Goal: Information Seeking & Learning: Check status

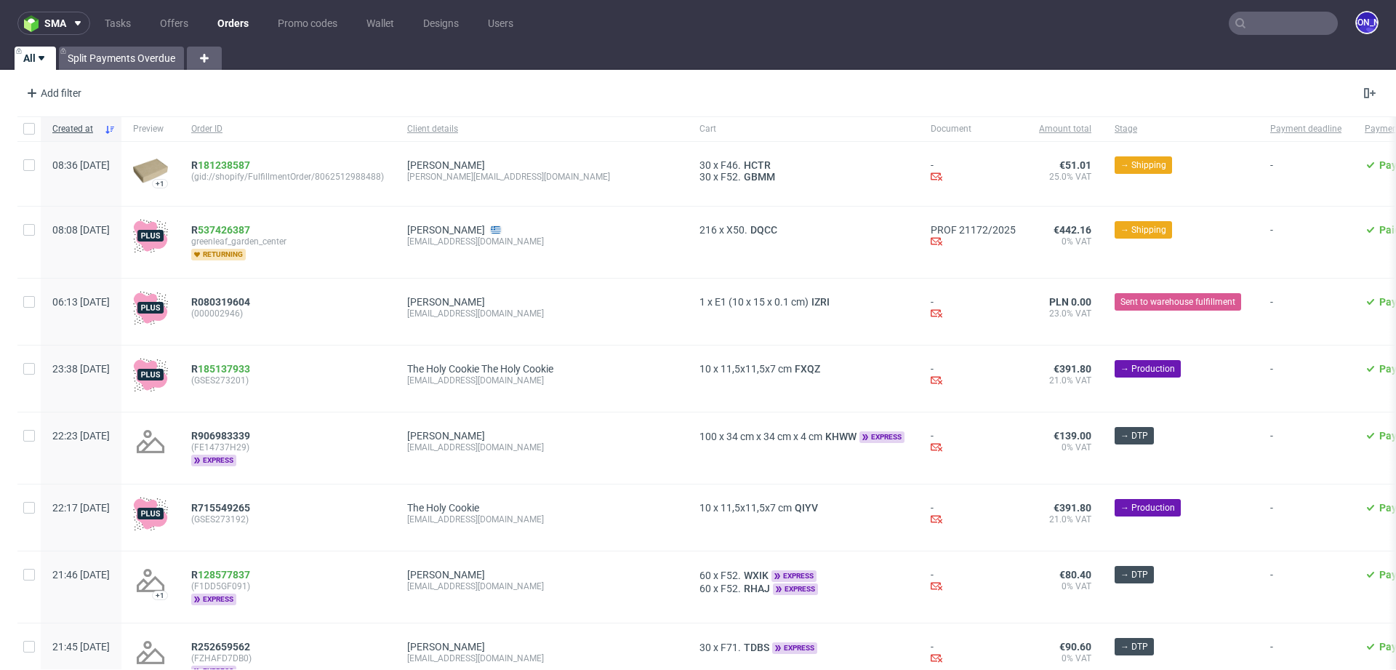
click at [1237, 22] on input "text" at bounding box center [1283, 23] width 109 height 23
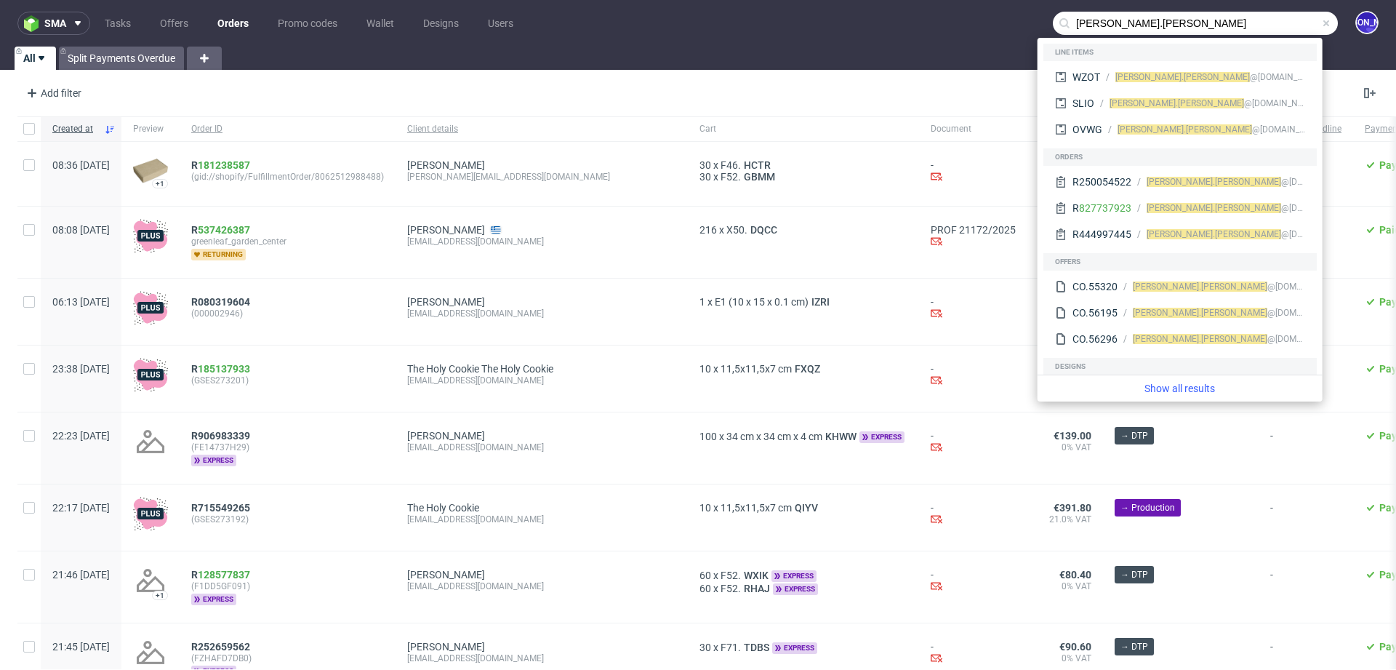
type input "felix.legoff"
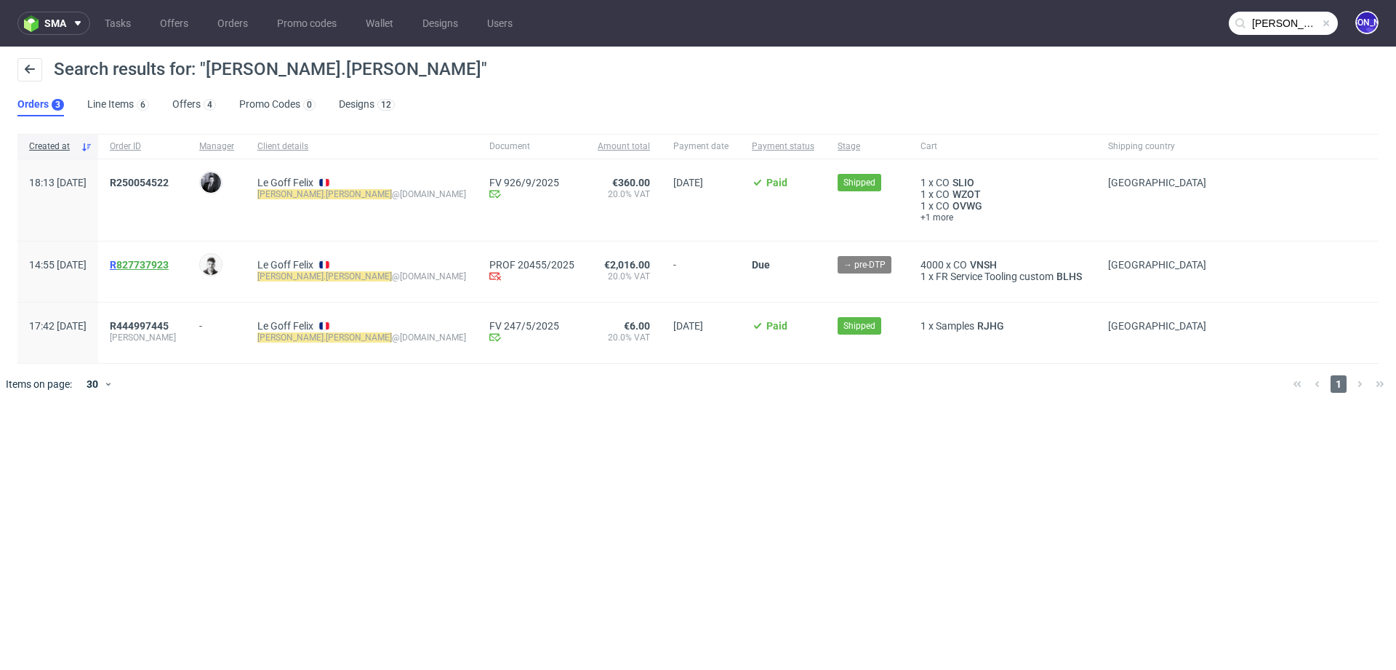
click at [158, 261] on link "827737923" at bounding box center [142, 265] width 52 height 12
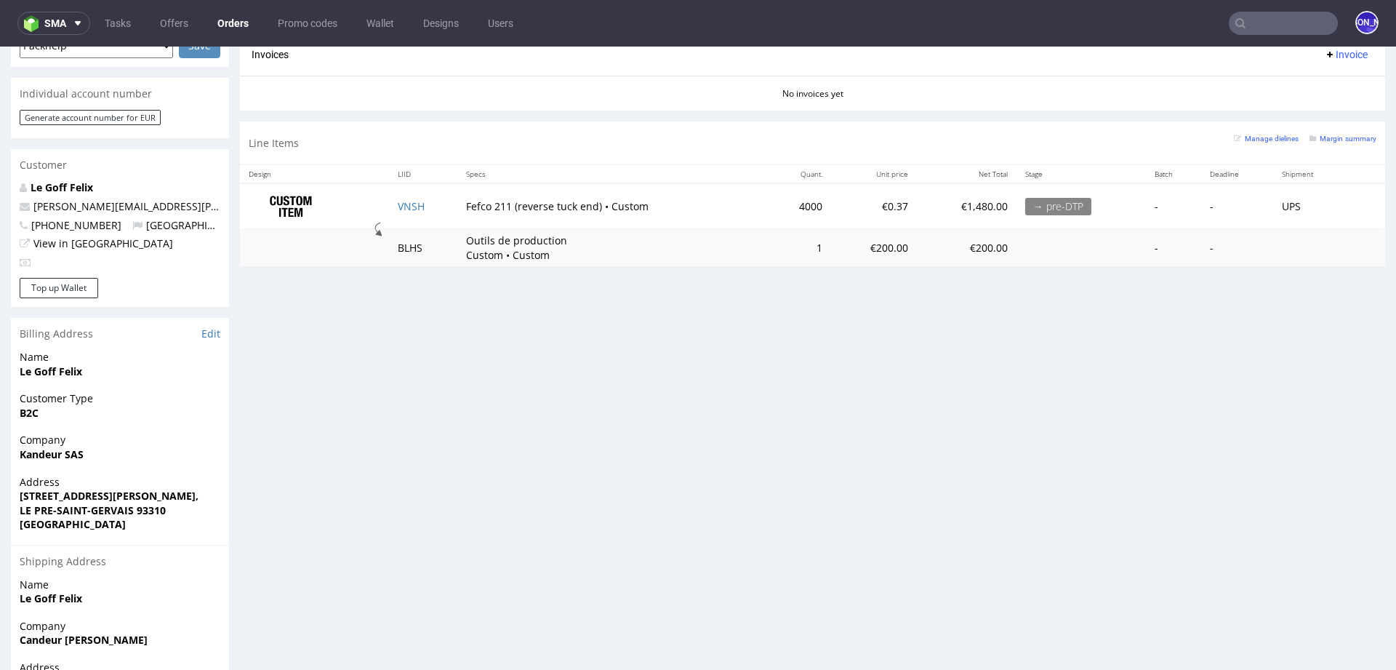
scroll to position [615, 0]
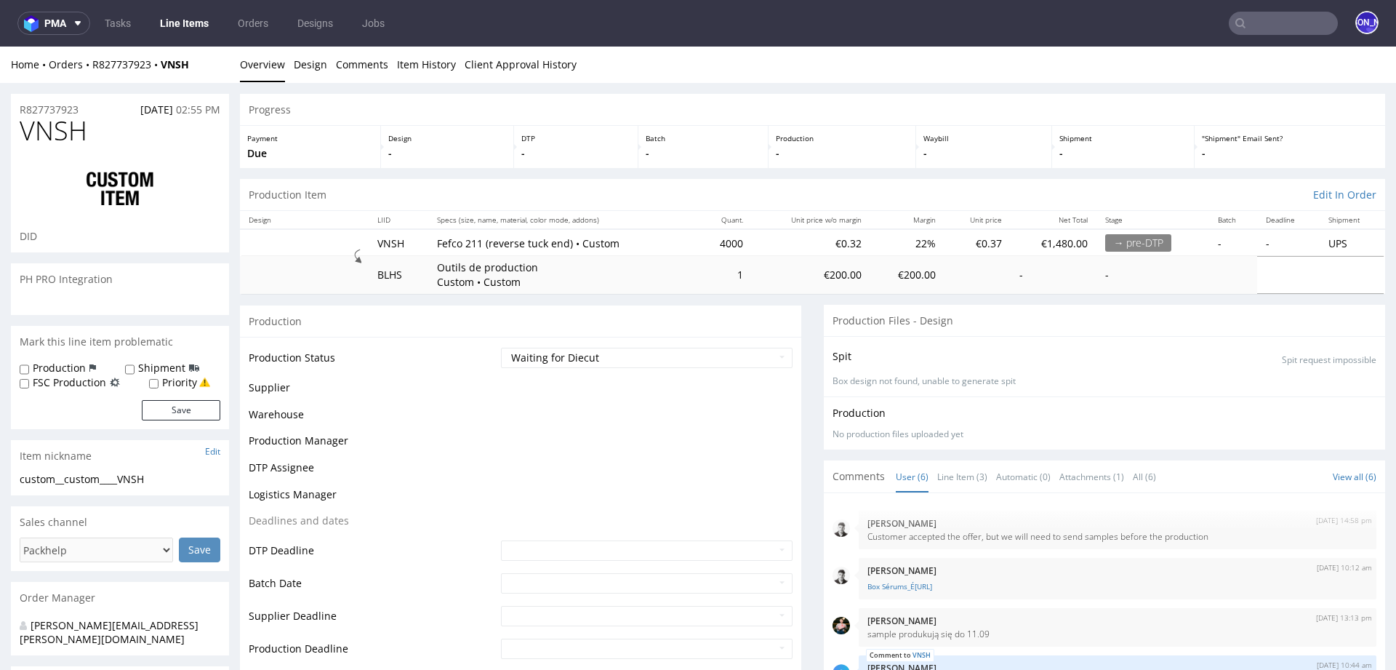
scroll to position [28, 0]
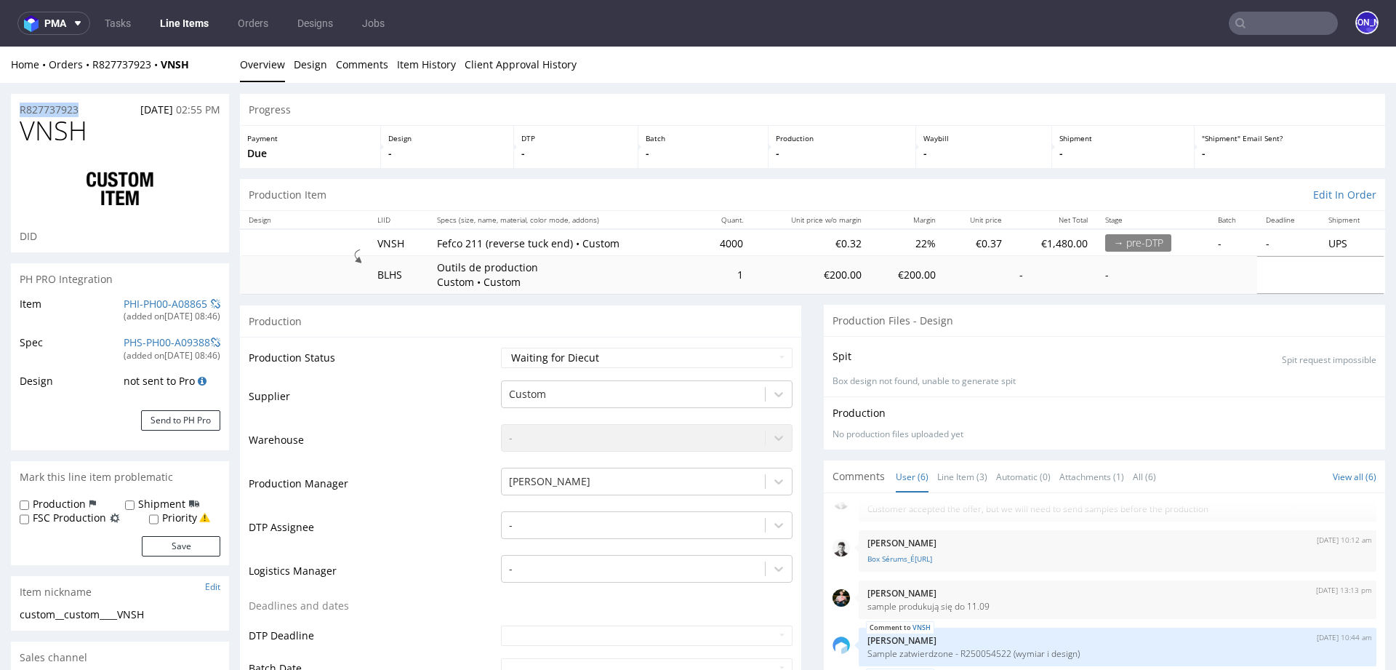
drag, startPoint x: 96, startPoint y: 106, endPoint x: 0, endPoint y: 106, distance: 96.0
copy p "R827737923"
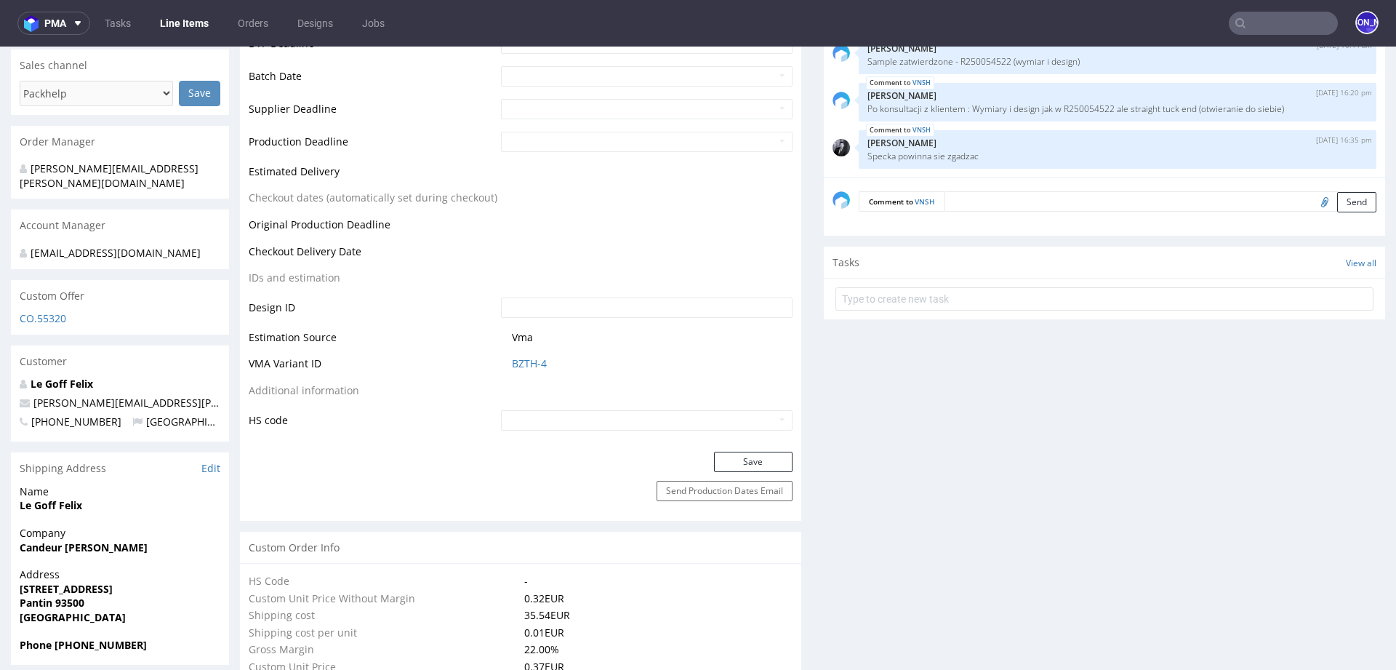
scroll to position [595, 0]
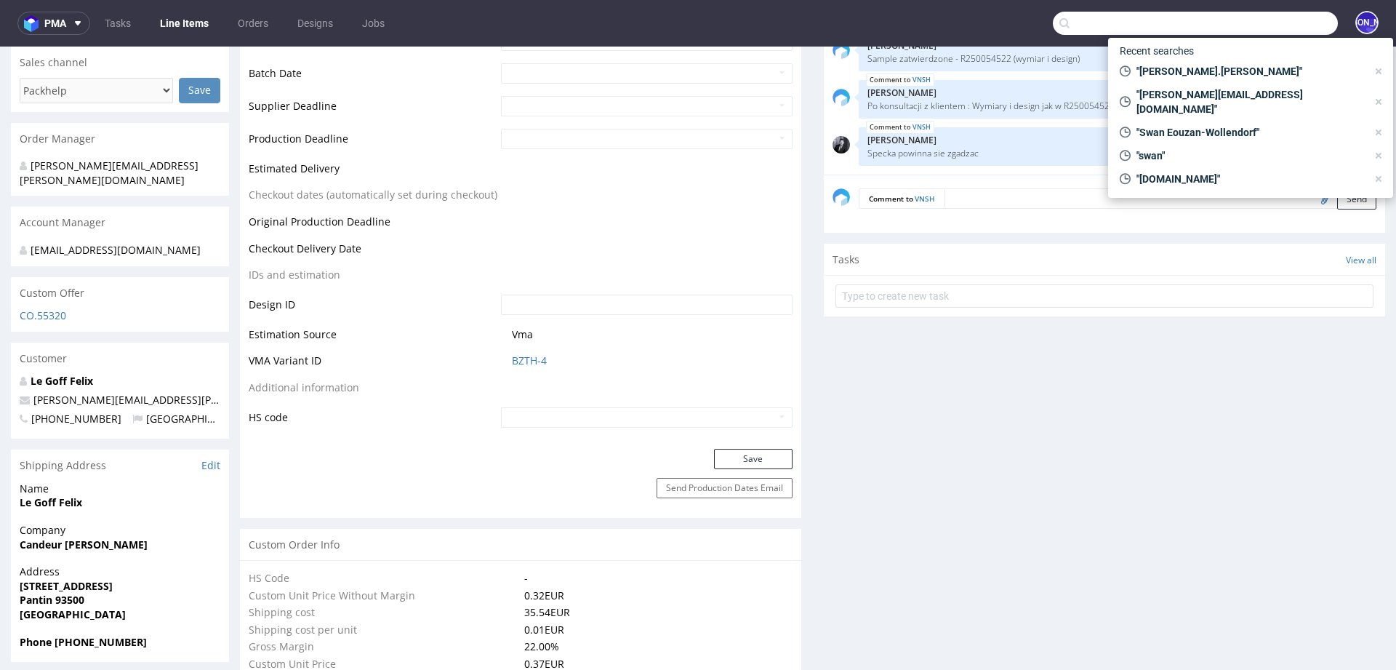
click at [1244, 30] on input "text" at bounding box center [1195, 23] width 285 height 23
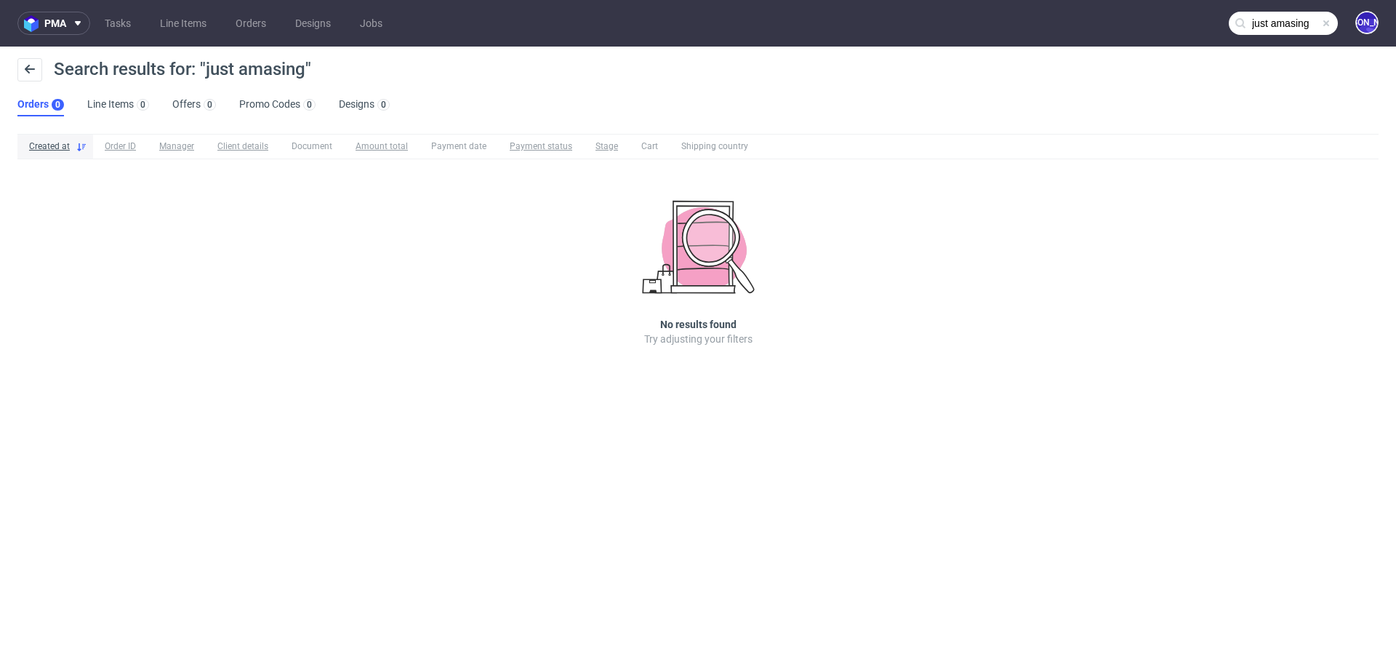
click at [1310, 31] on input "just amasing" at bounding box center [1283, 23] width 109 height 23
click at [1308, 25] on input "just amasing" at bounding box center [1283, 23] width 109 height 23
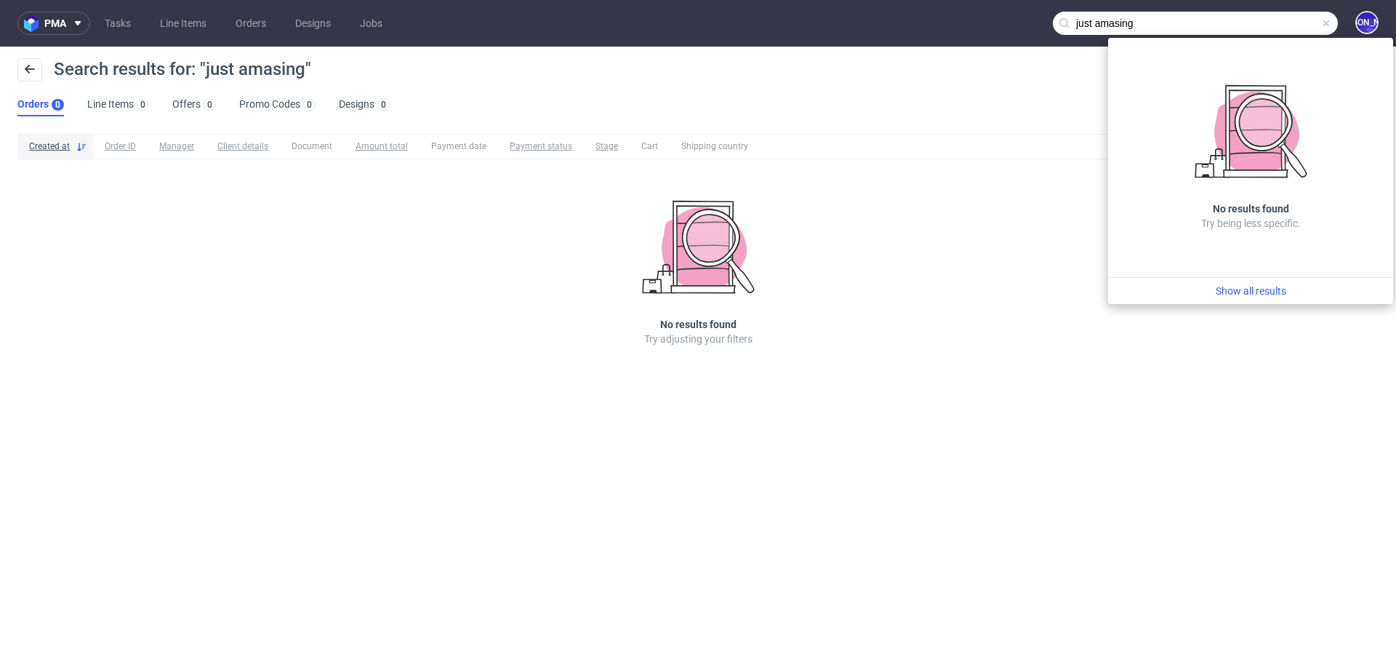
click at [1117, 26] on input "just amasing" at bounding box center [1195, 23] width 285 height 23
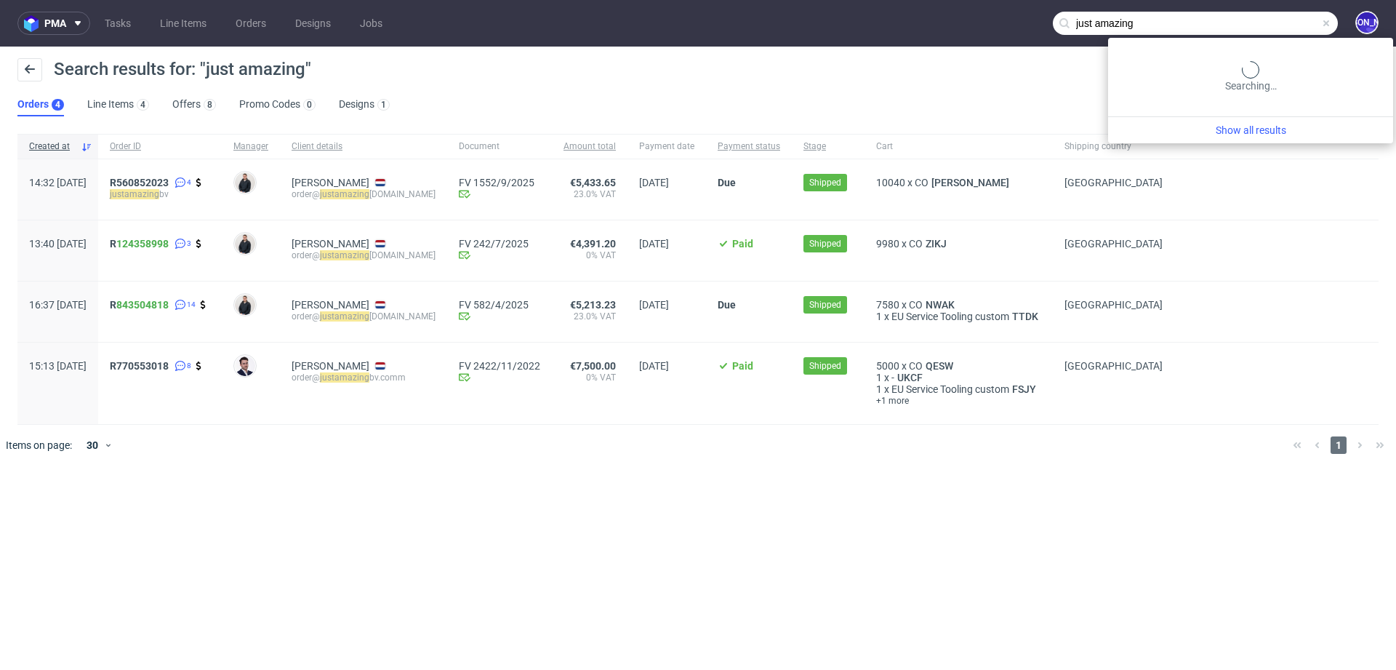
click at [1283, 17] on input "just amazing" at bounding box center [1195, 23] width 285 height 23
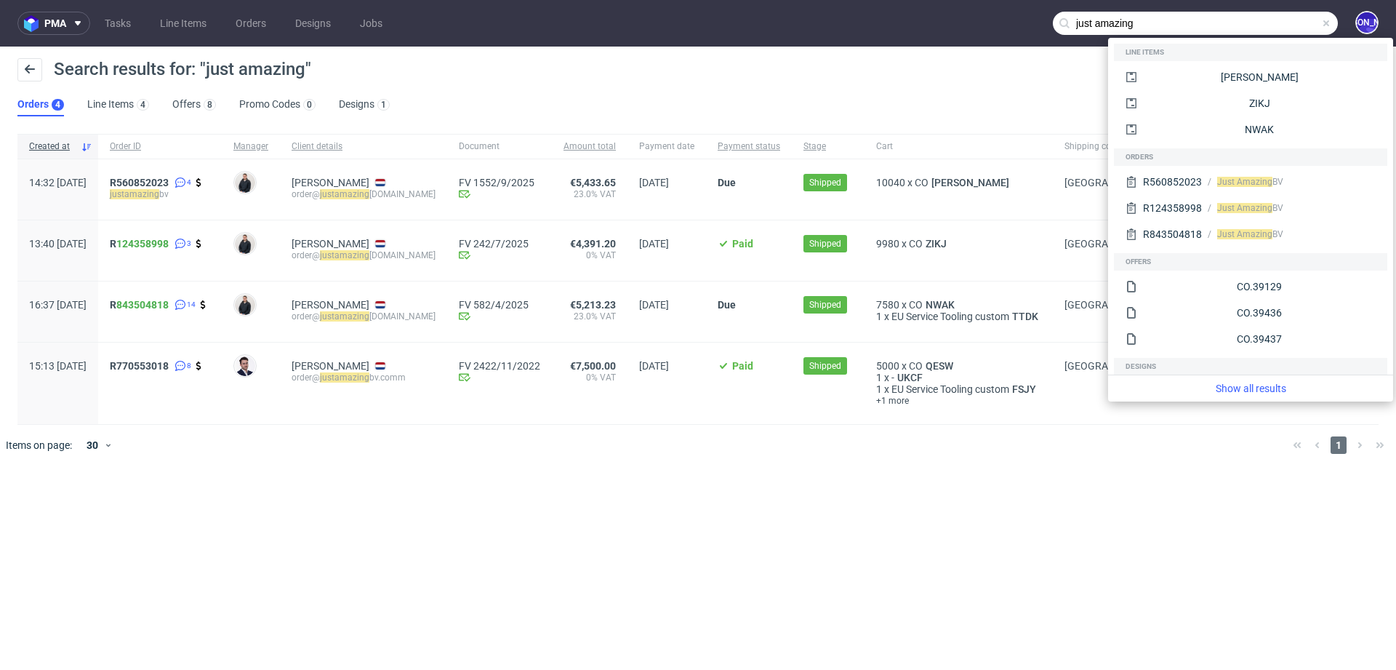
paste input "R305993833"
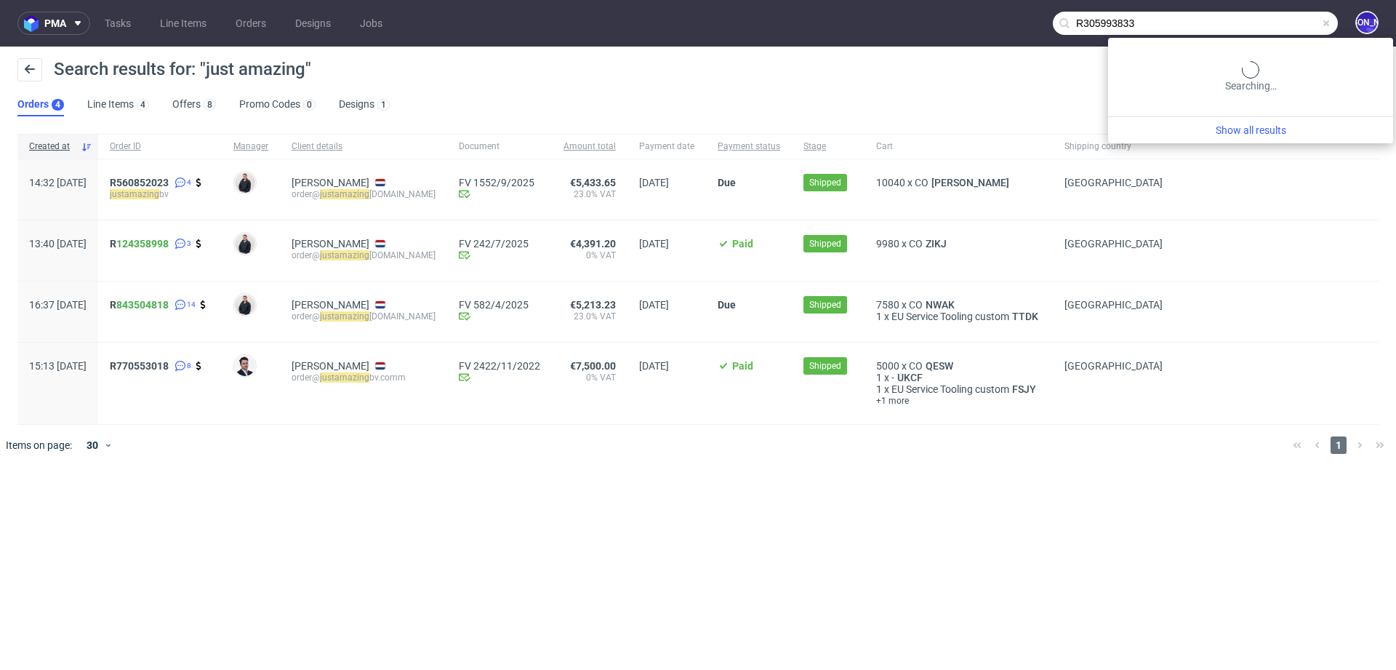
type input "R305993833"
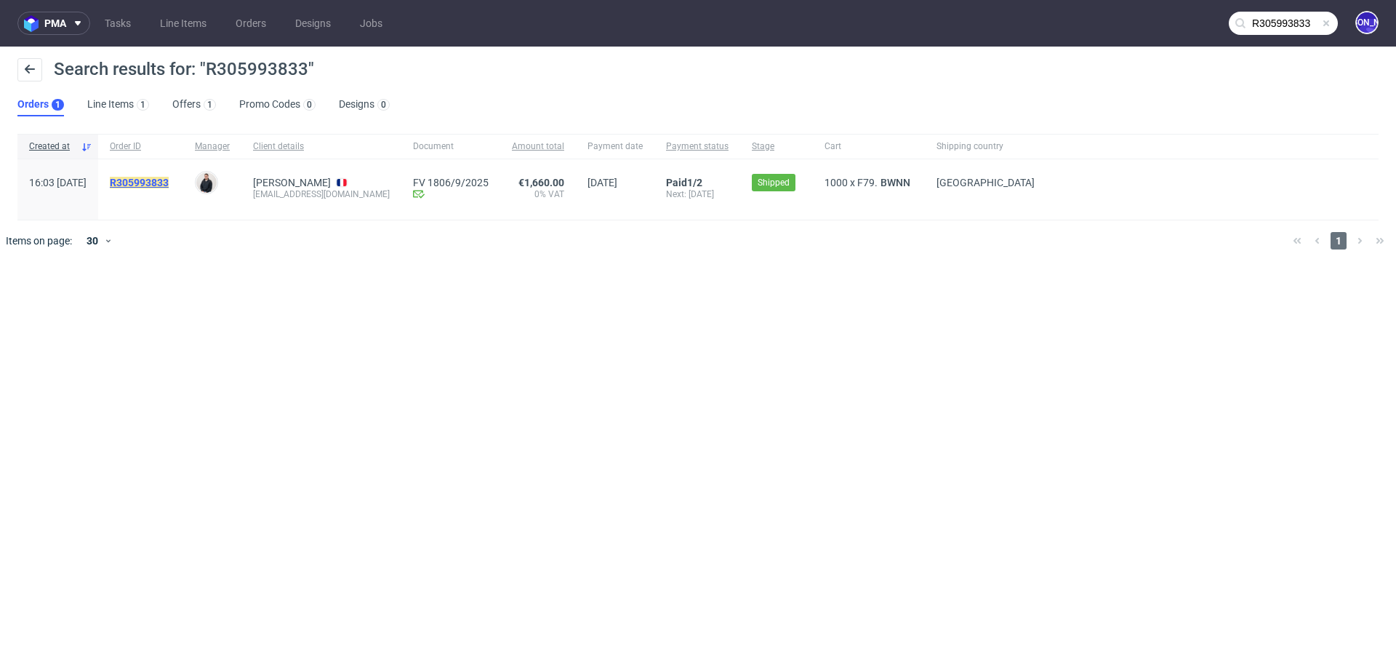
click at [169, 181] on mark "R305993833" at bounding box center [139, 183] width 59 height 12
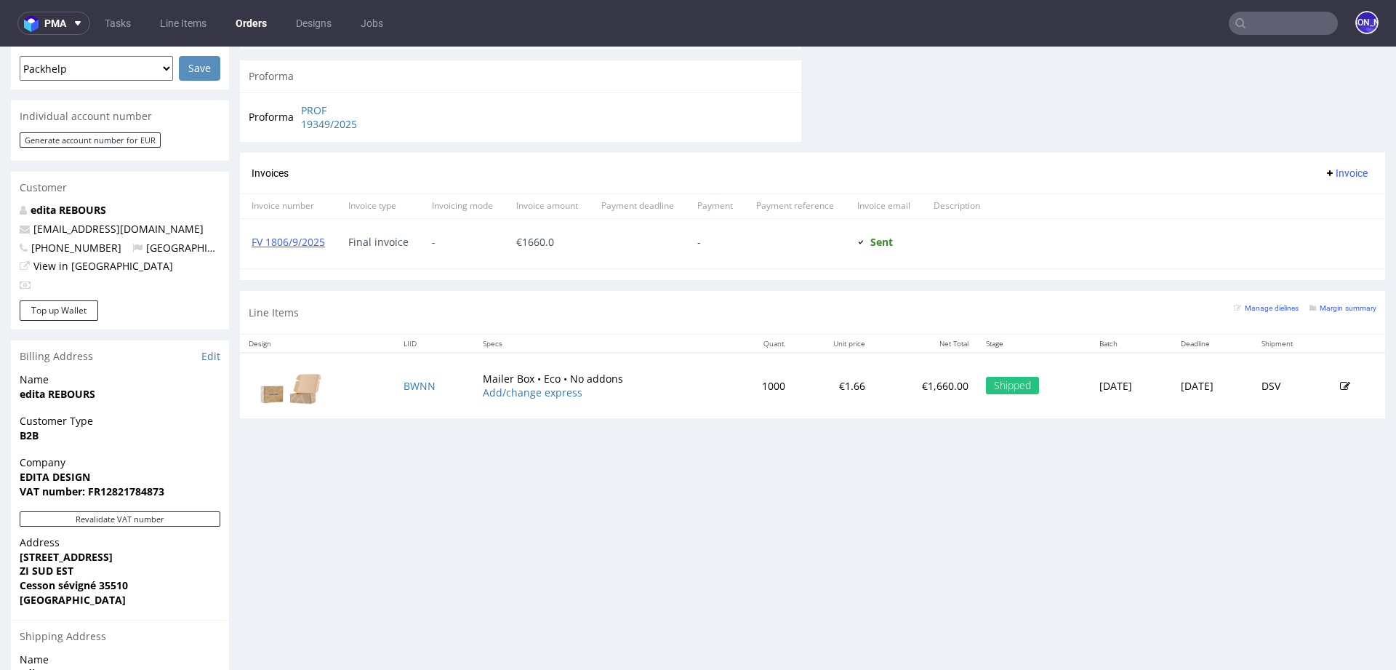
scroll to position [649, 0]
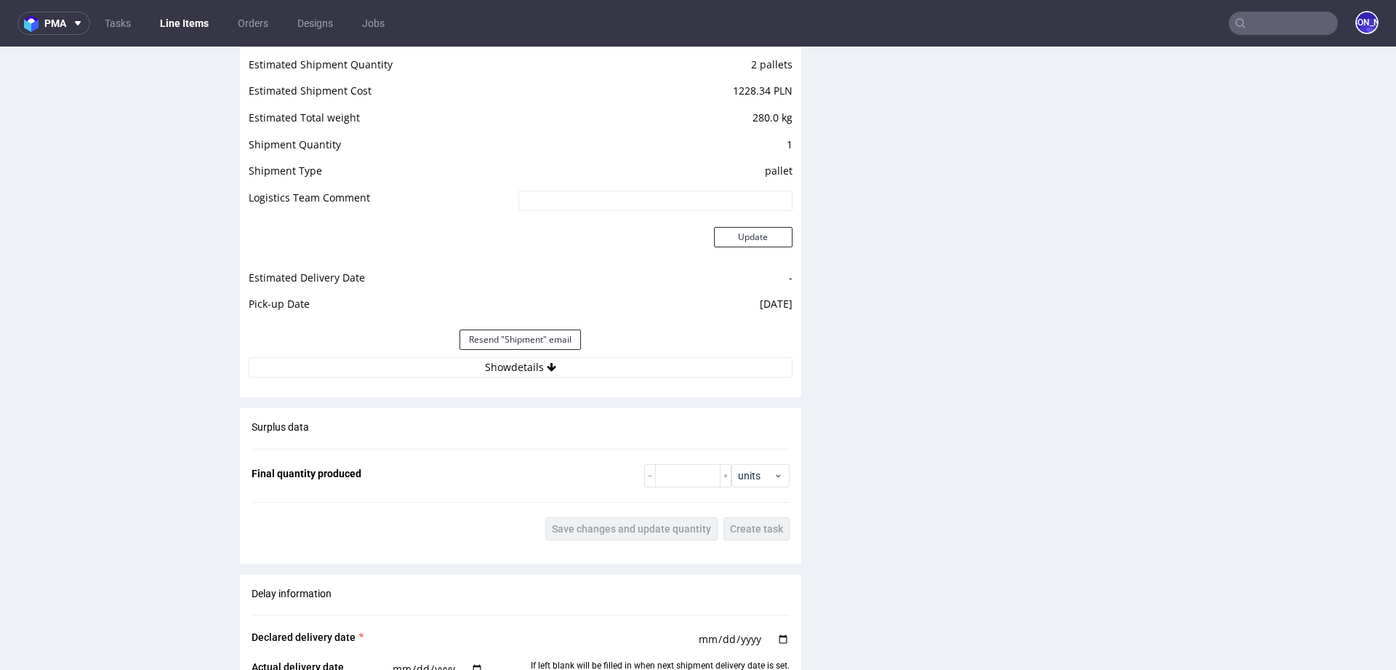
scroll to position [1879, 0]
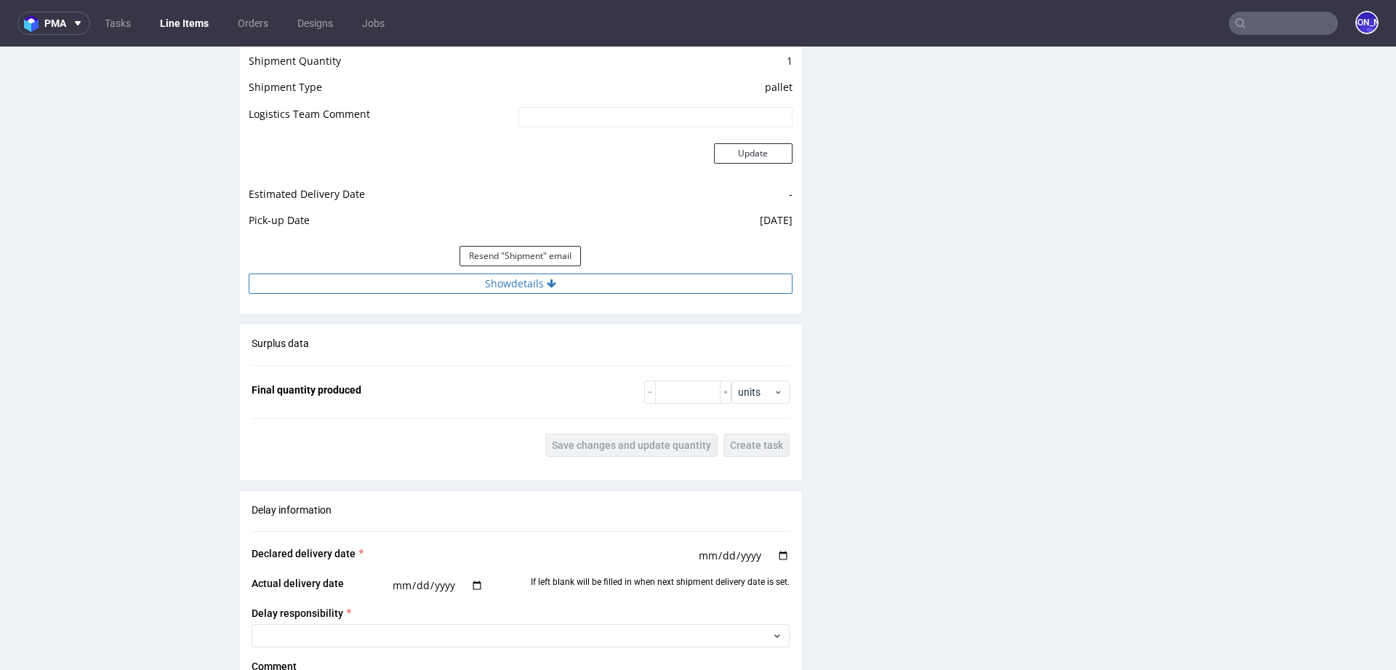
click at [523, 281] on button "Show details" at bounding box center [521, 283] width 544 height 20
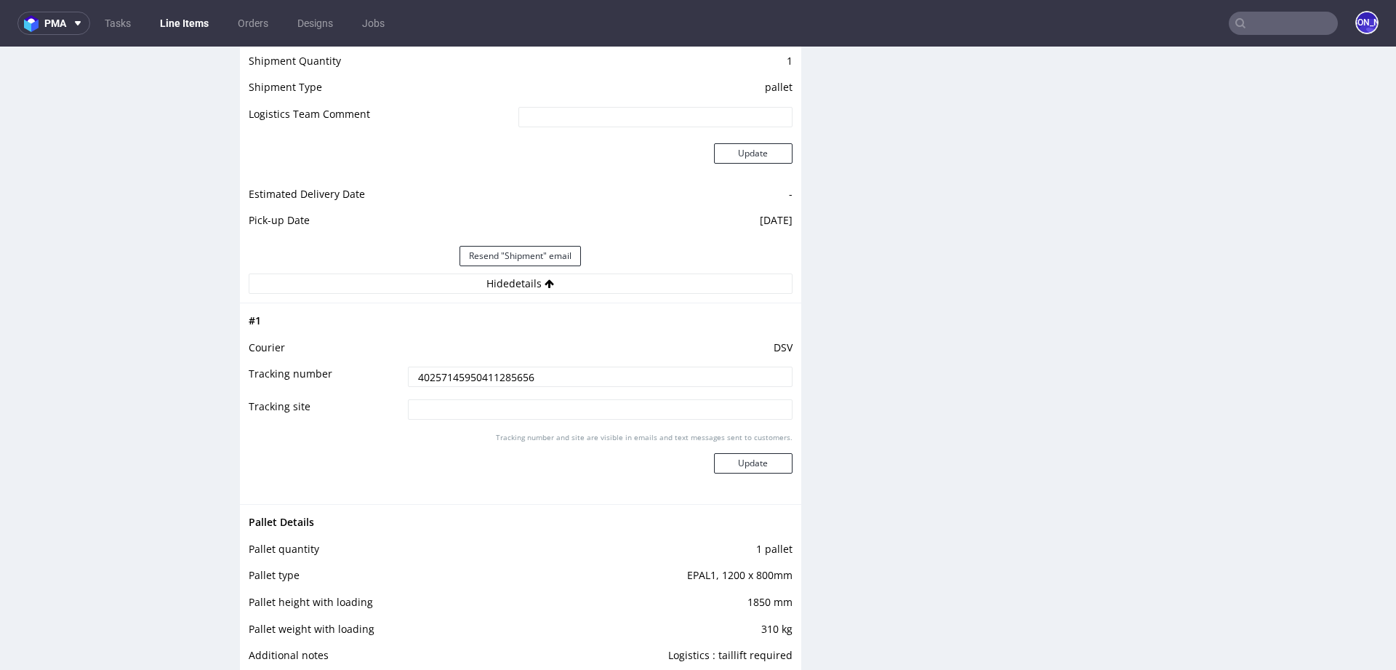
click at [473, 371] on input "40257145950411285656" at bounding box center [600, 377] width 385 height 20
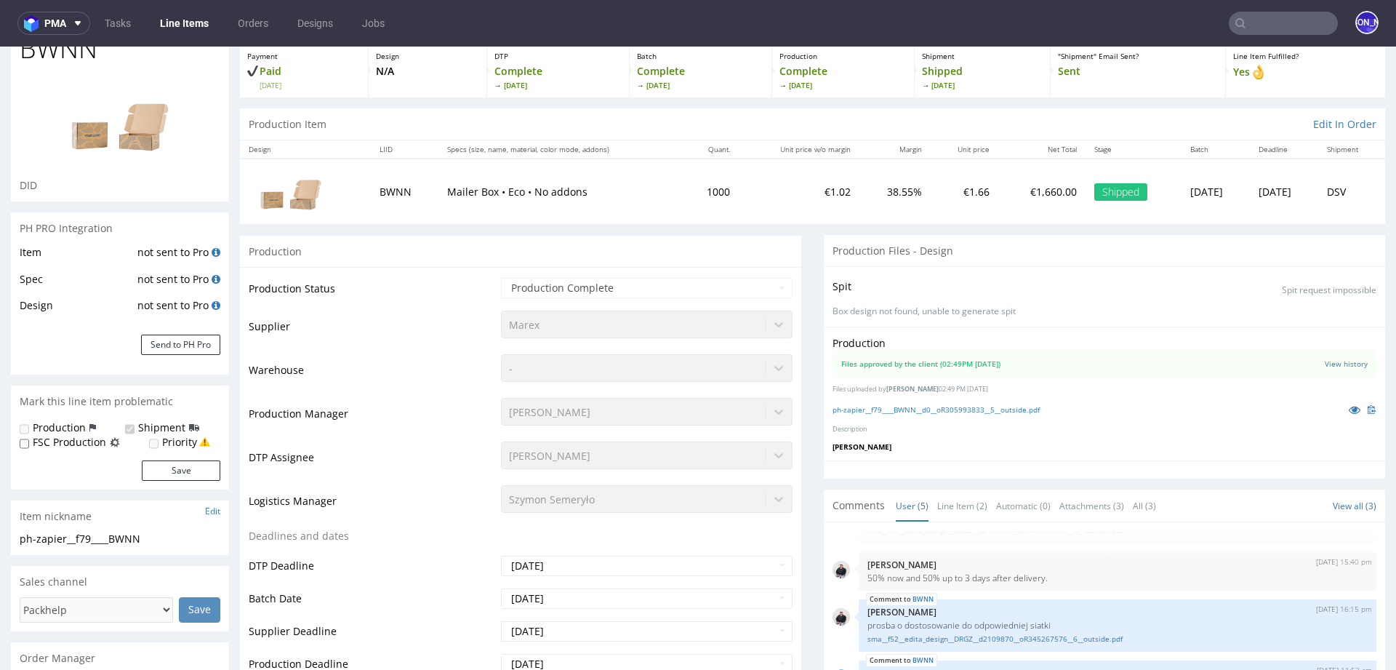
scroll to position [0, 0]
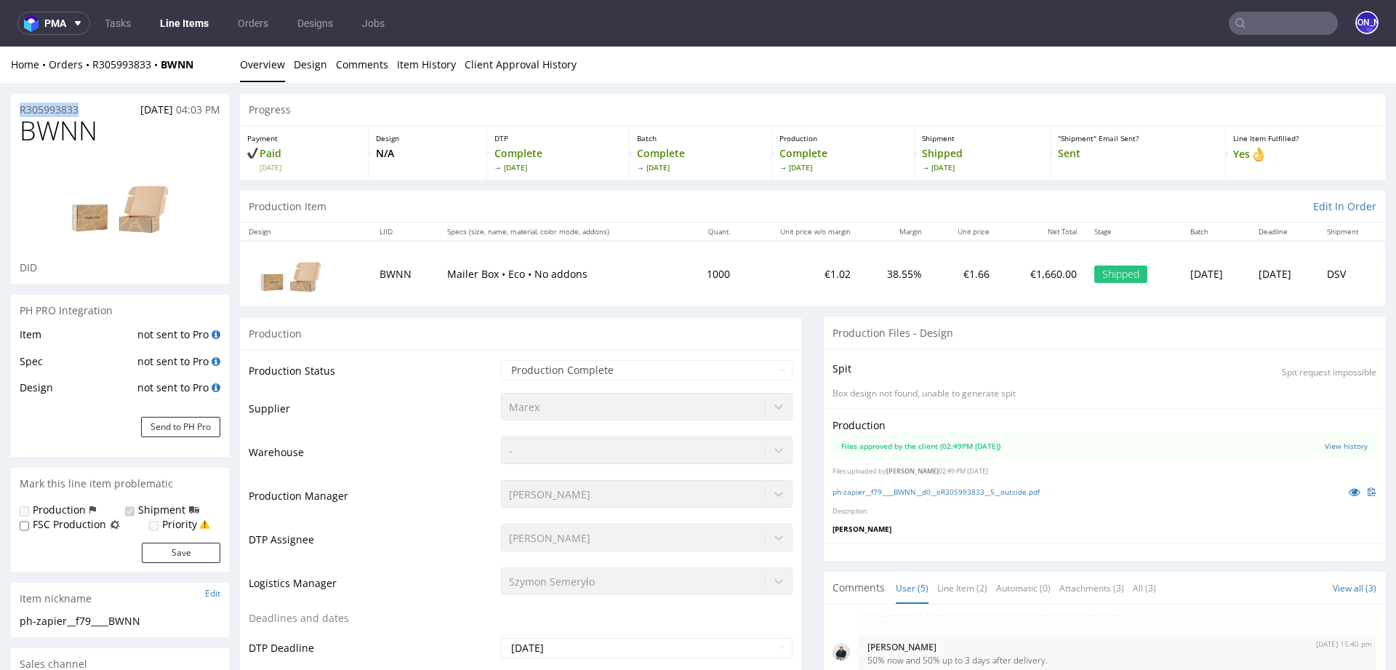
drag, startPoint x: 95, startPoint y: 108, endPoint x: 0, endPoint y: 108, distance: 95.3
copy p "R305993833"
click at [1268, 23] on input "text" at bounding box center [1283, 23] width 109 height 23
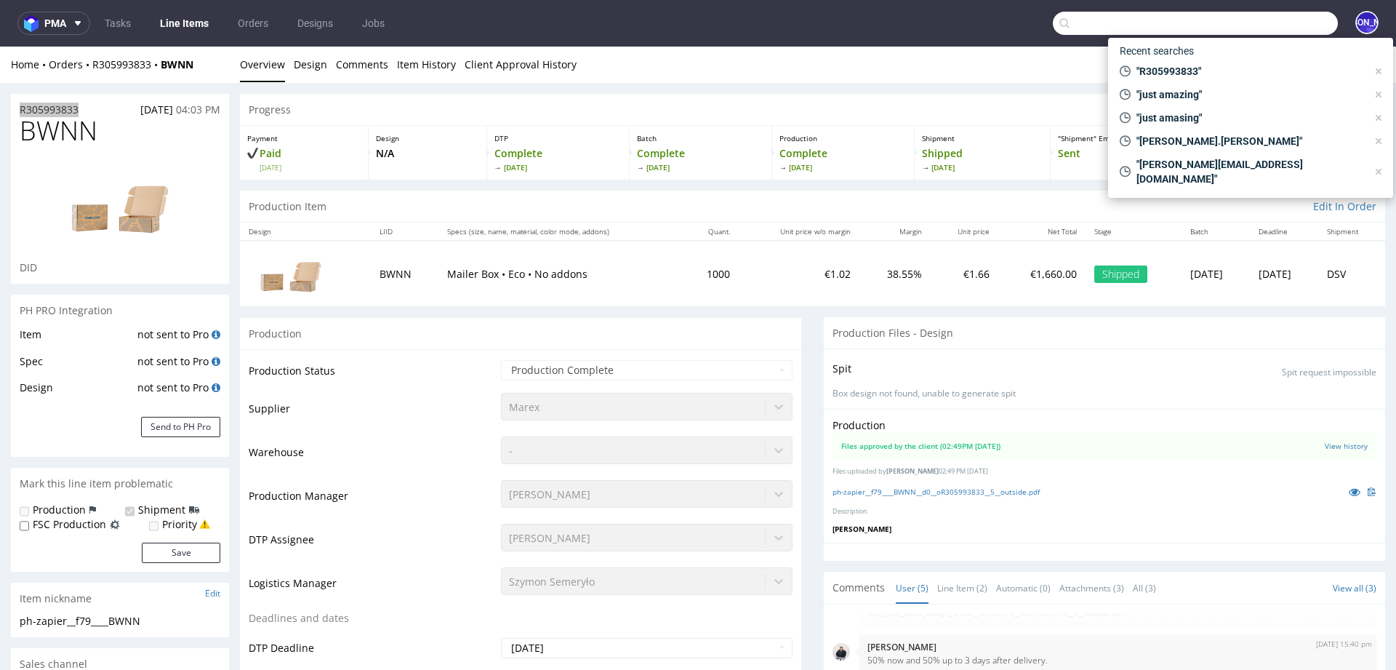
paste input "R305993833"
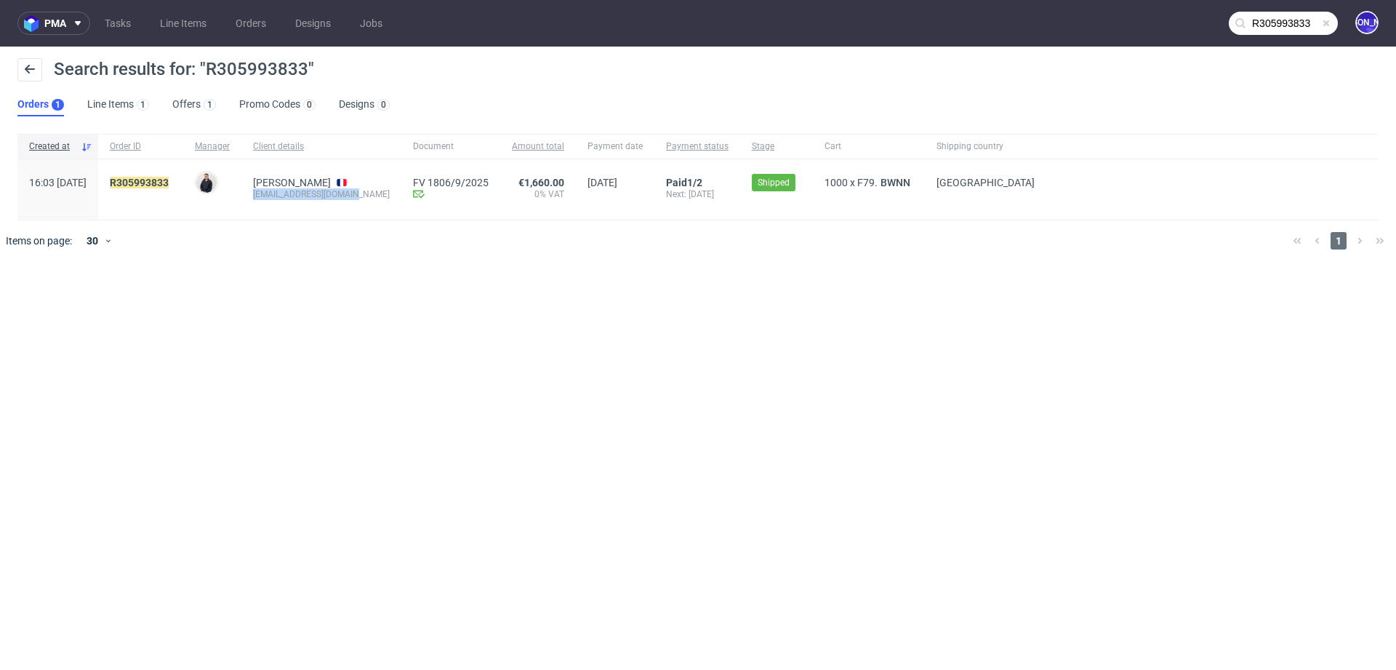
drag, startPoint x: 391, startPoint y: 195, endPoint x: 291, endPoint y: 197, distance: 99.7
click at [291, 197] on div "Edita REBOURS edita.rebours@adrex.fr" at bounding box center [321, 189] width 160 height 60
copy div "edita.rebours@adrex.fr"
click at [1277, 20] on input "R305993833" at bounding box center [1283, 23] width 109 height 23
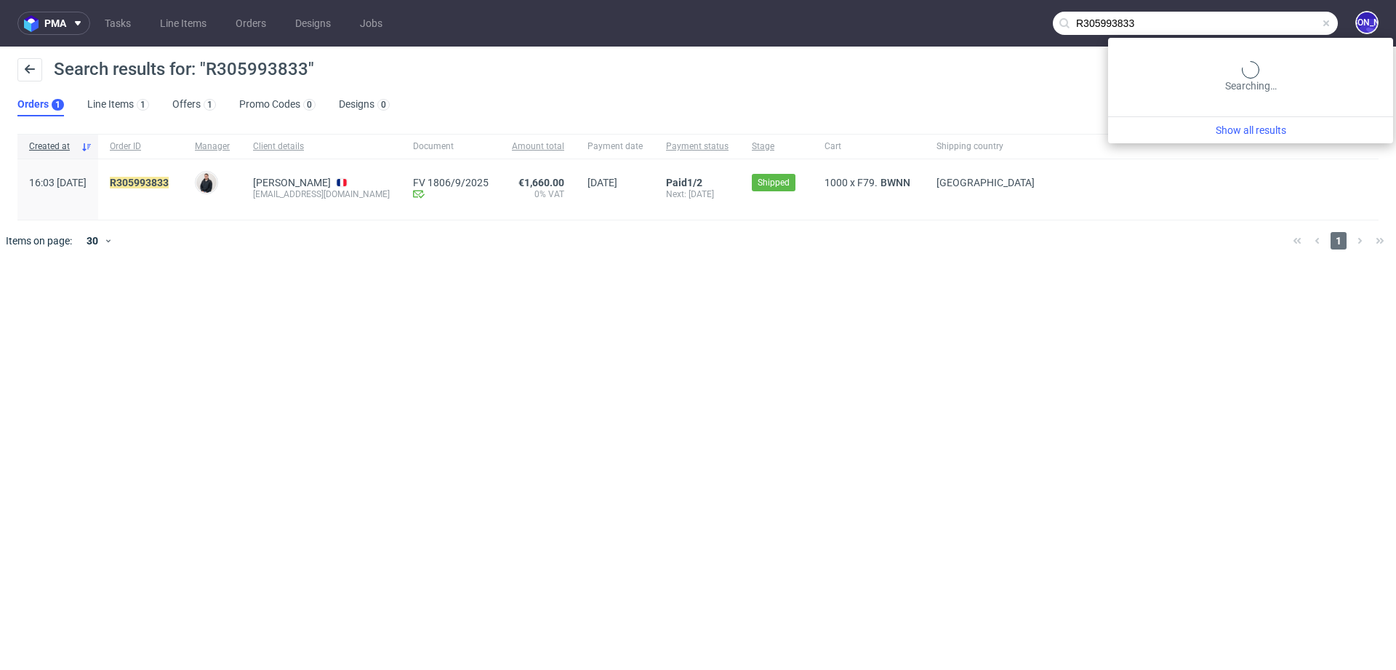
click at [1277, 20] on input "R305993833" at bounding box center [1195, 23] width 285 height 23
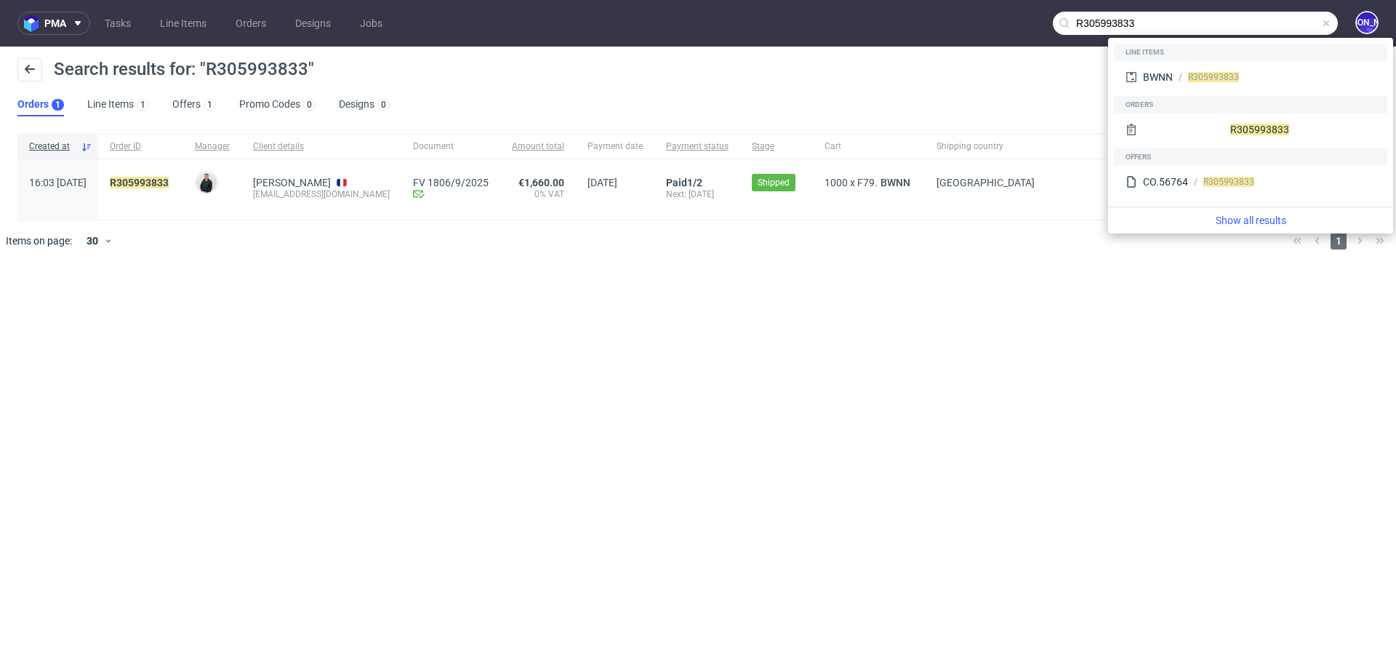
paste input "edita.rebours@adrex.fr"
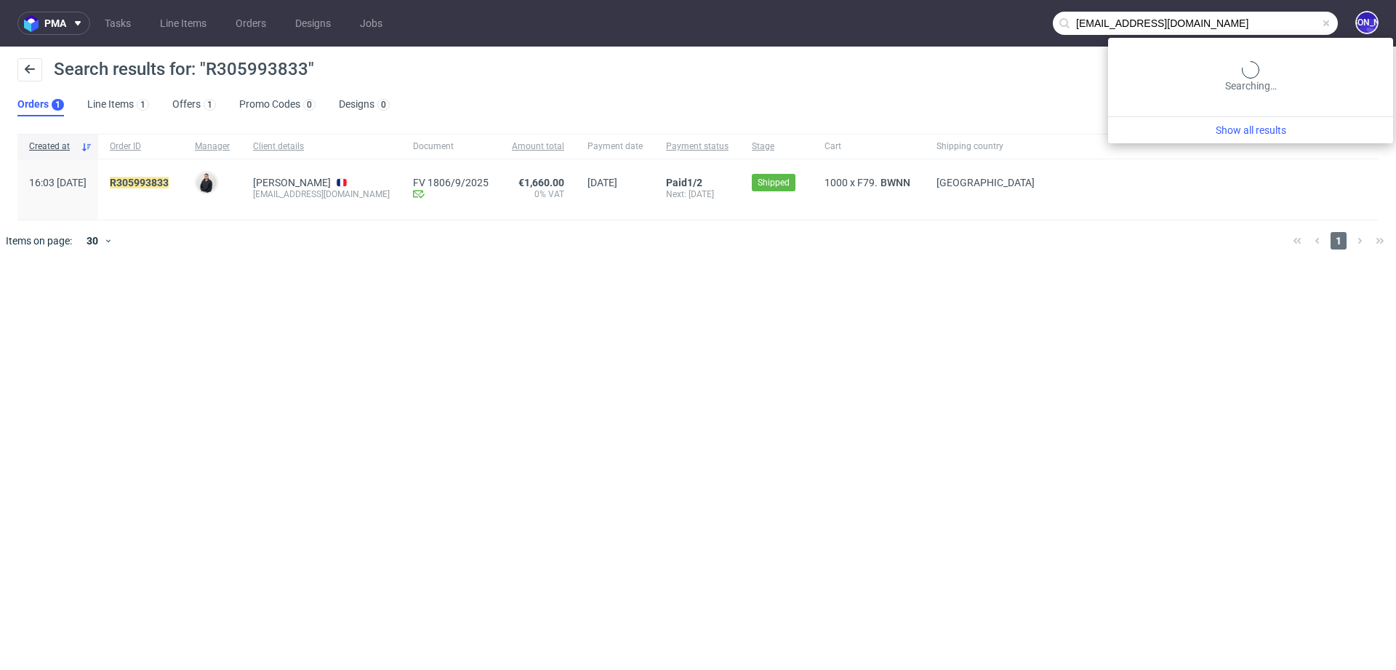
type input "edita.rebours@adrex.fr"
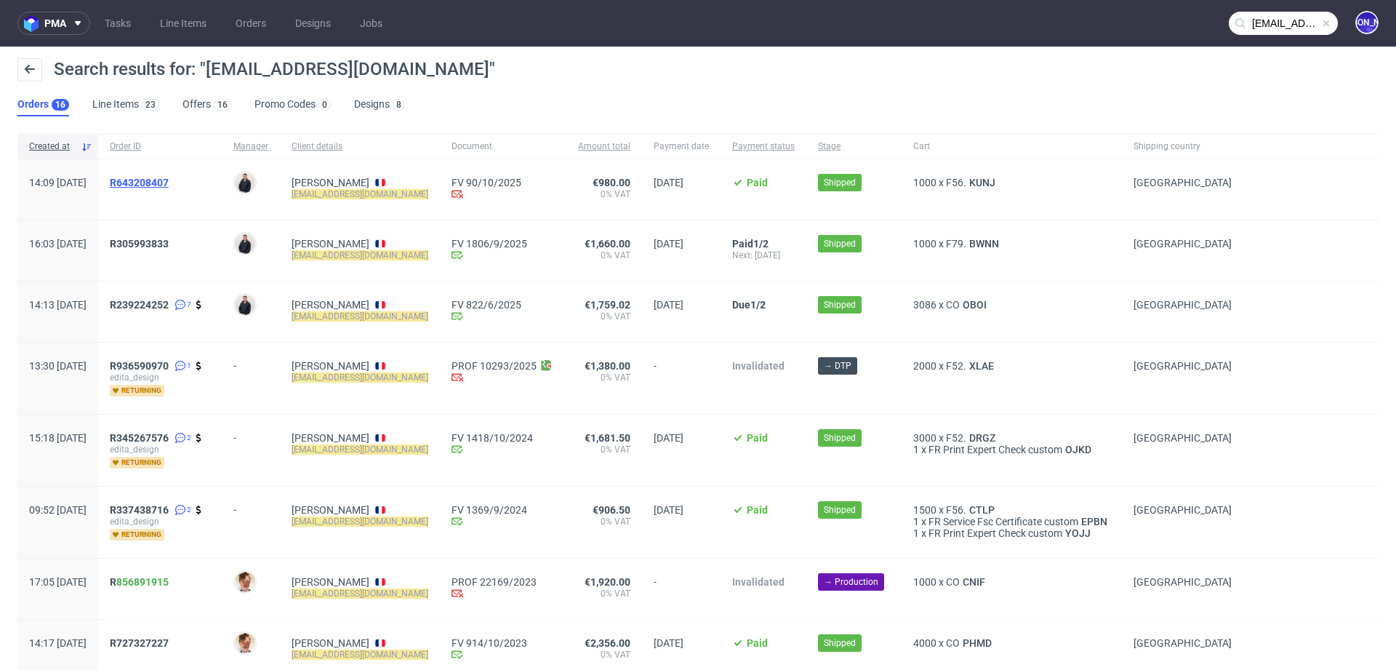
click at [168, 186] on span "R643208407" at bounding box center [139, 183] width 59 height 12
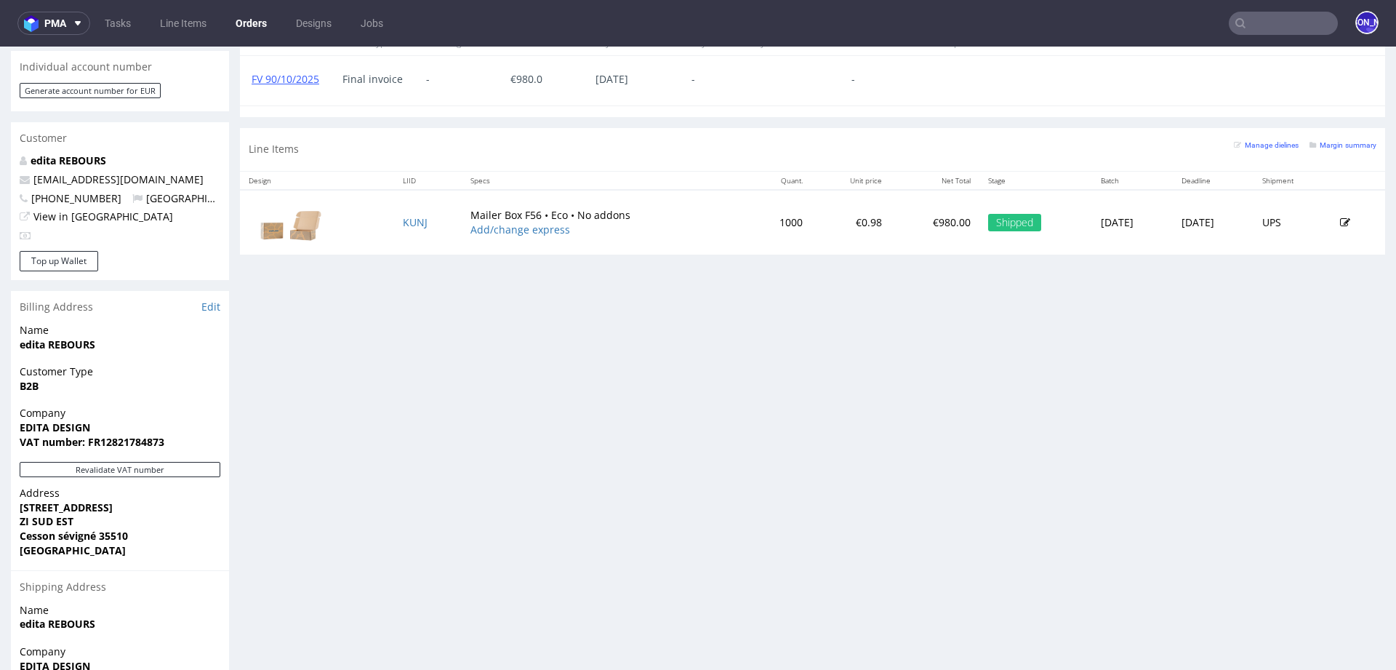
scroll to position [644, 0]
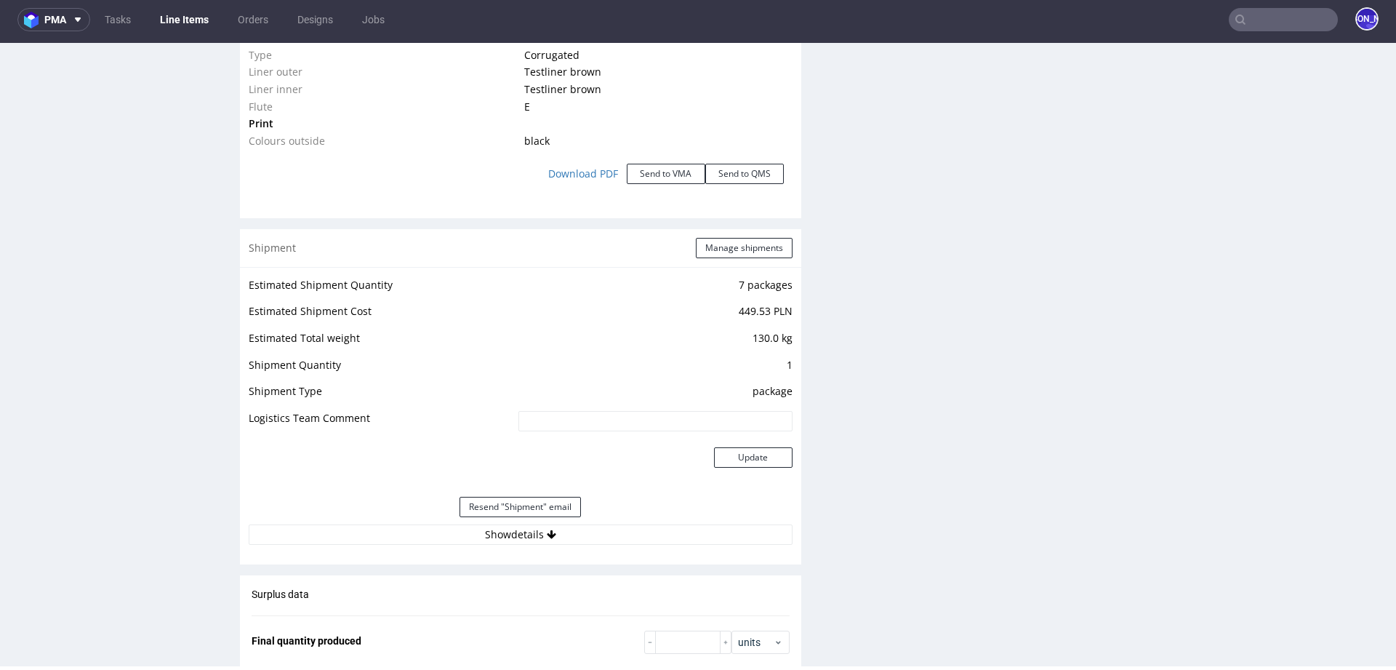
scroll to position [1652, 0]
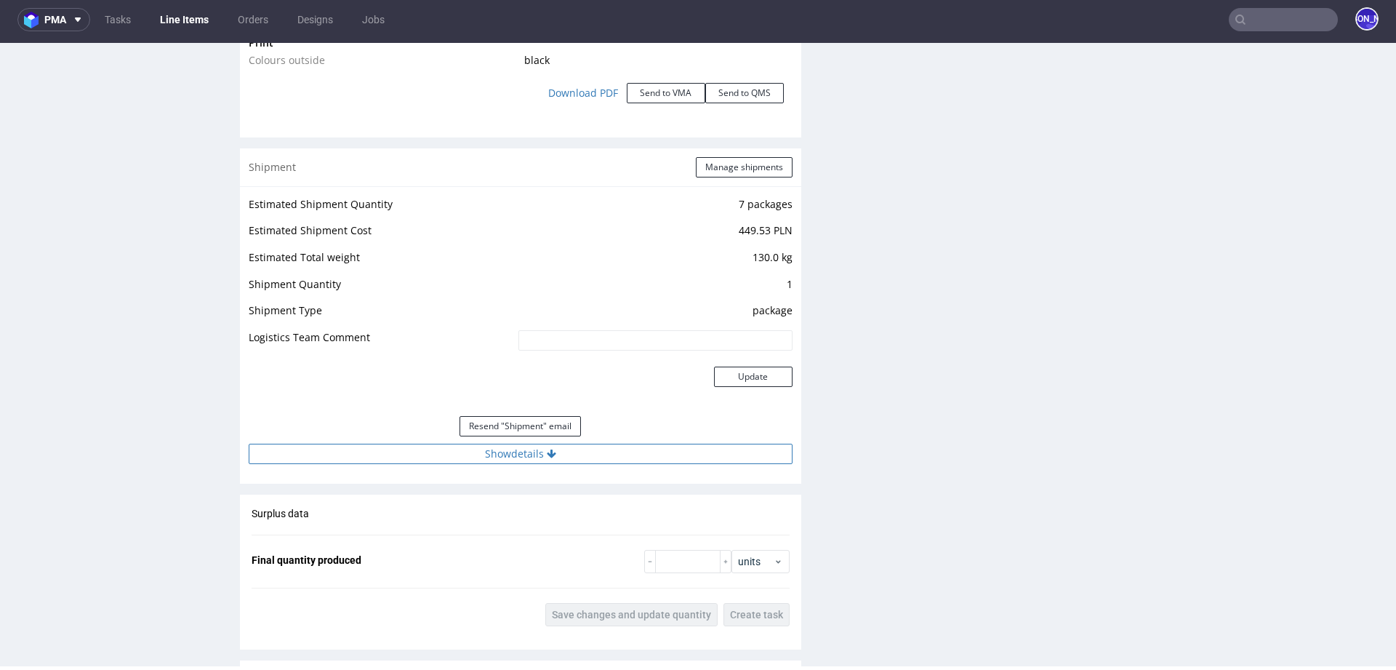
click at [516, 455] on button "Show details" at bounding box center [521, 454] width 544 height 20
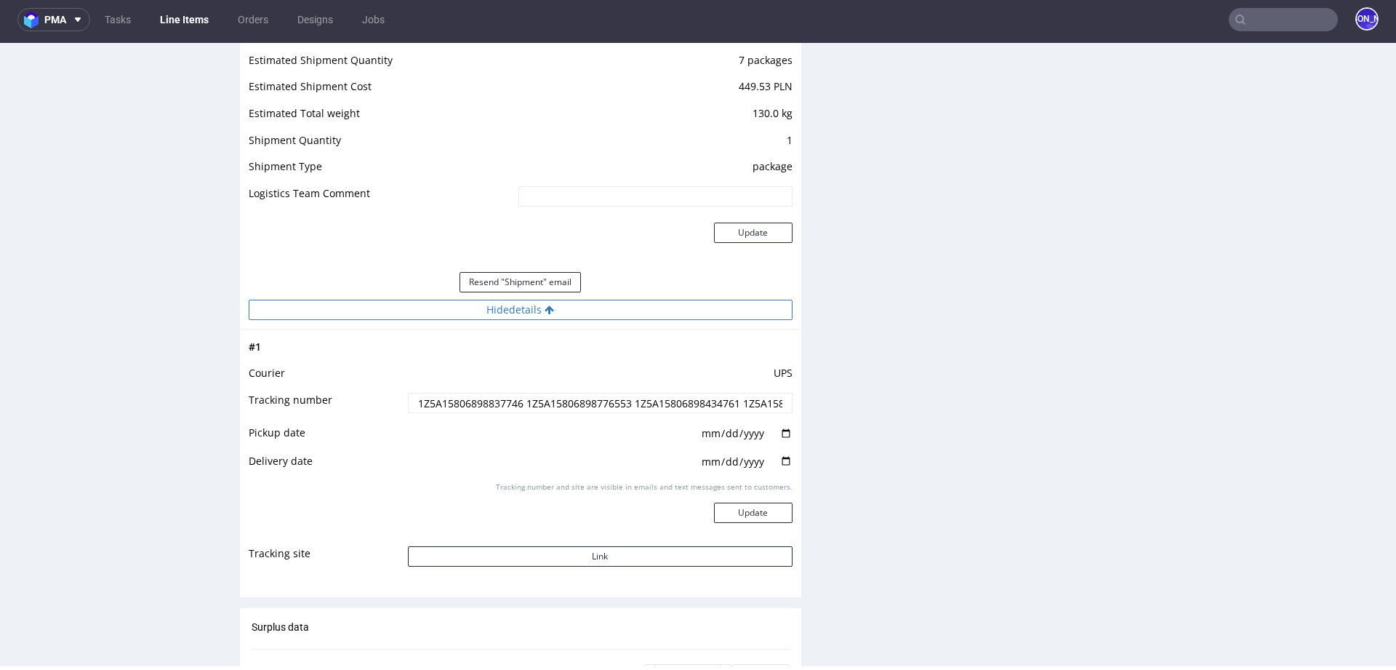
scroll to position [1834, 0]
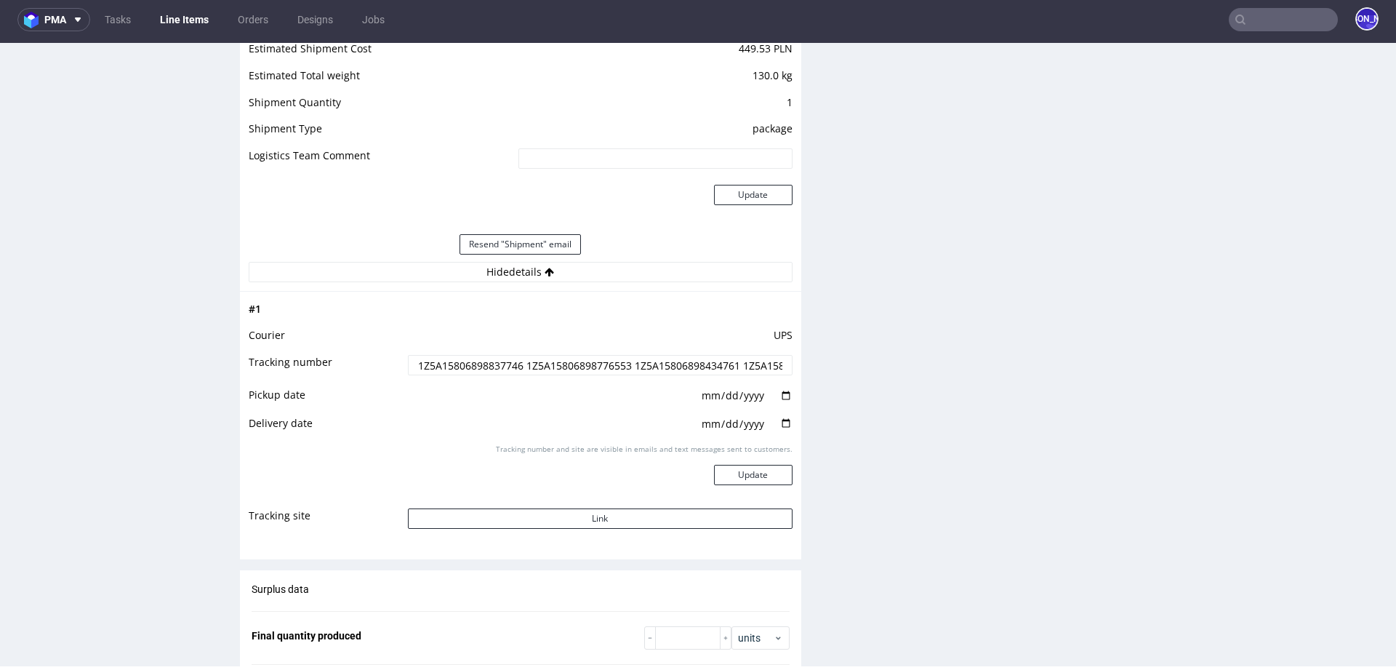
click at [460, 367] on input "1Z5A15806898837746 1Z5A15806898776553 1Z5A15806898434761 1Z5A15806895168377 1Z5…" at bounding box center [600, 365] width 385 height 20
drag, startPoint x: 407, startPoint y: 365, endPoint x: 877, endPoint y: 367, distance: 469.8
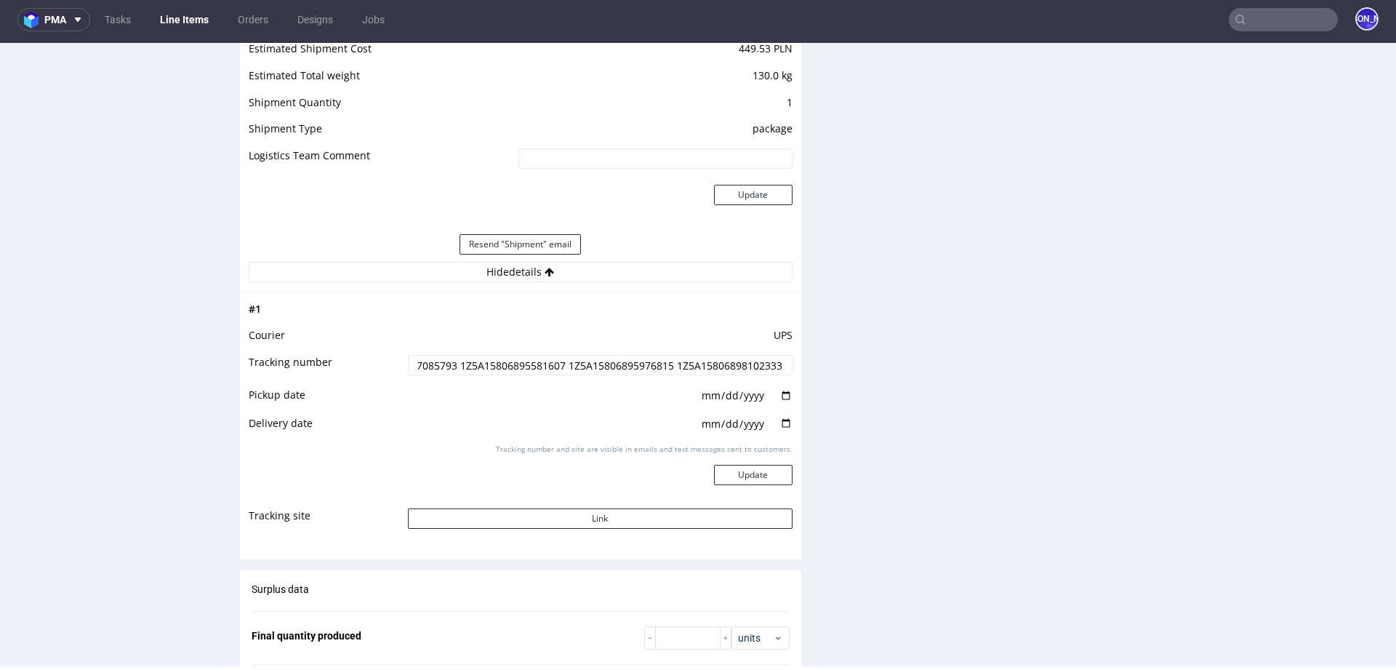
click at [453, 364] on input "1Z5A15806898837746 1Z5A15806898776553 1Z5A15806898434761 1Z5A15806895168377 1Z5…" at bounding box center [600, 365] width 385 height 20
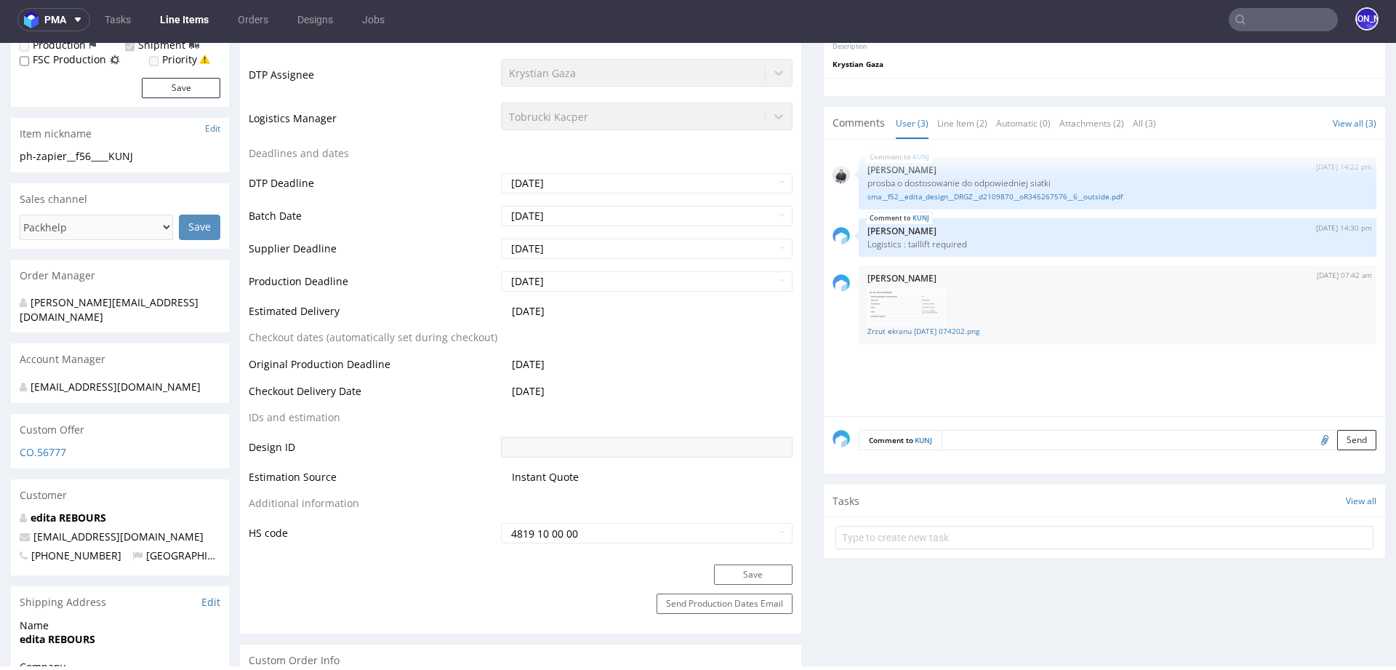
scroll to position [602, 0]
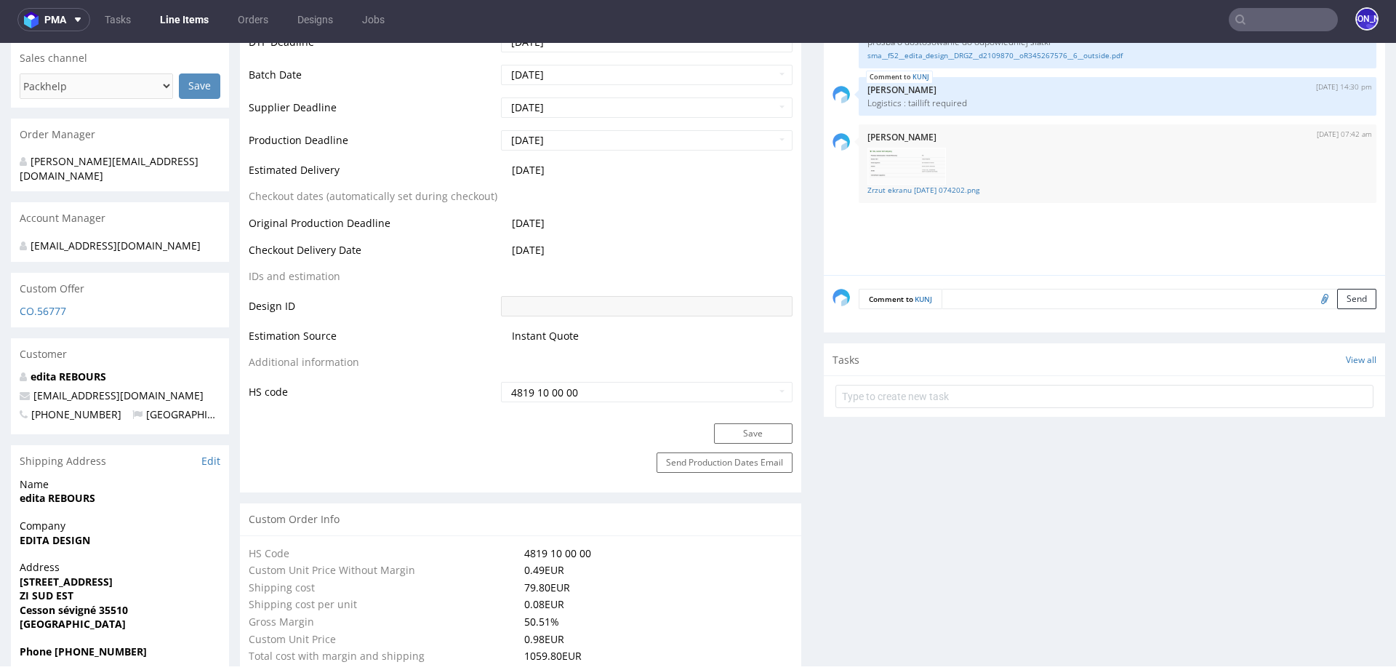
click at [1261, 20] on input "text" at bounding box center [1283, 19] width 109 height 23
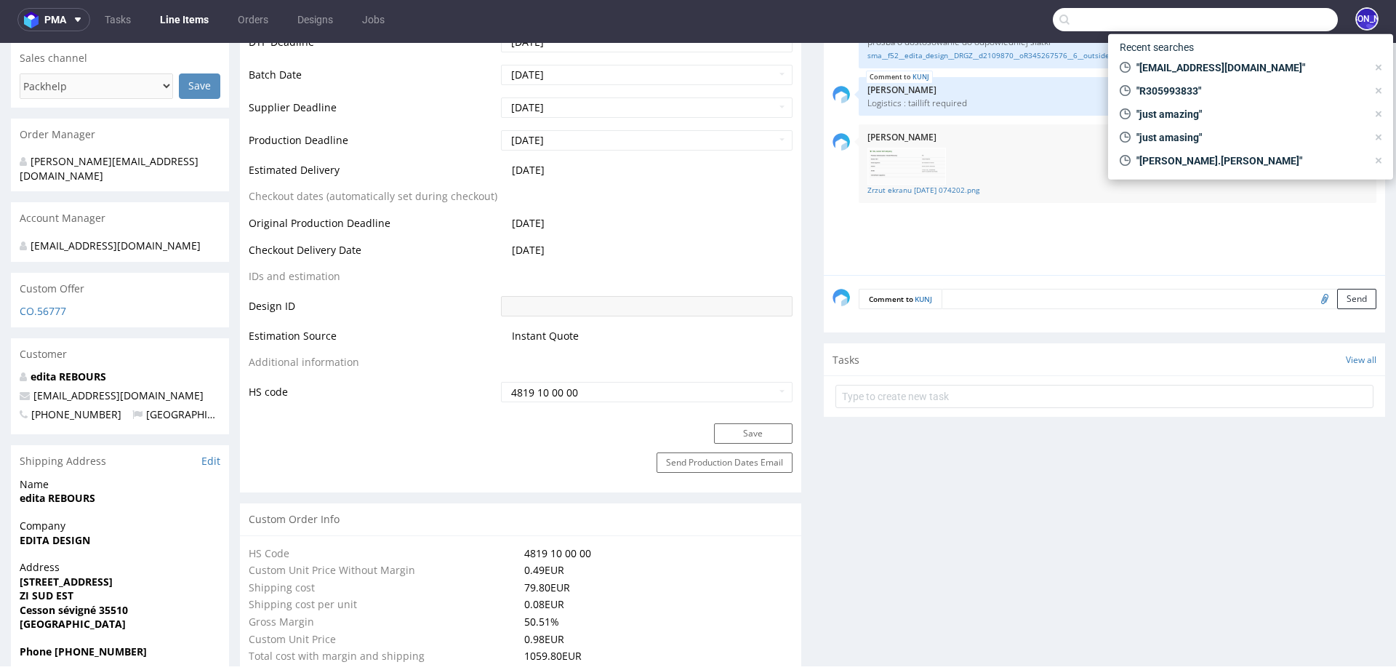
paste input "Edita Rebours"
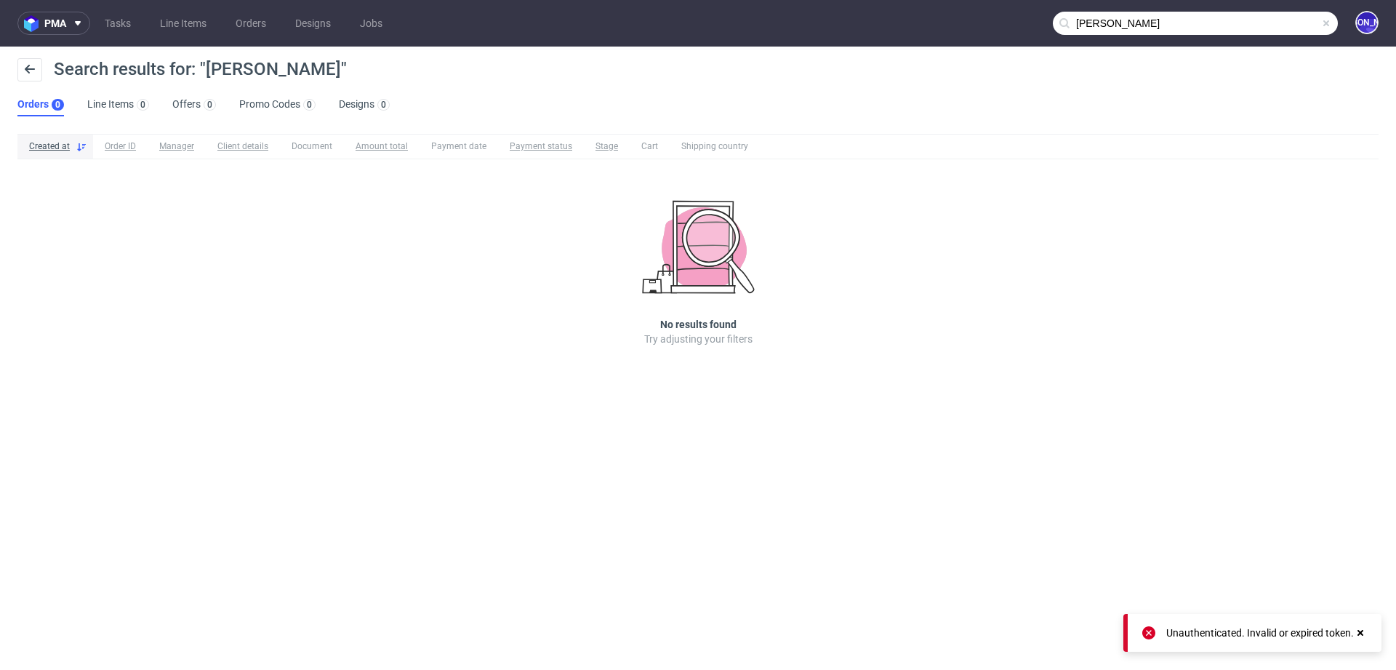
click at [1261, 19] on input "Edita Rebours" at bounding box center [1195, 23] width 285 height 23
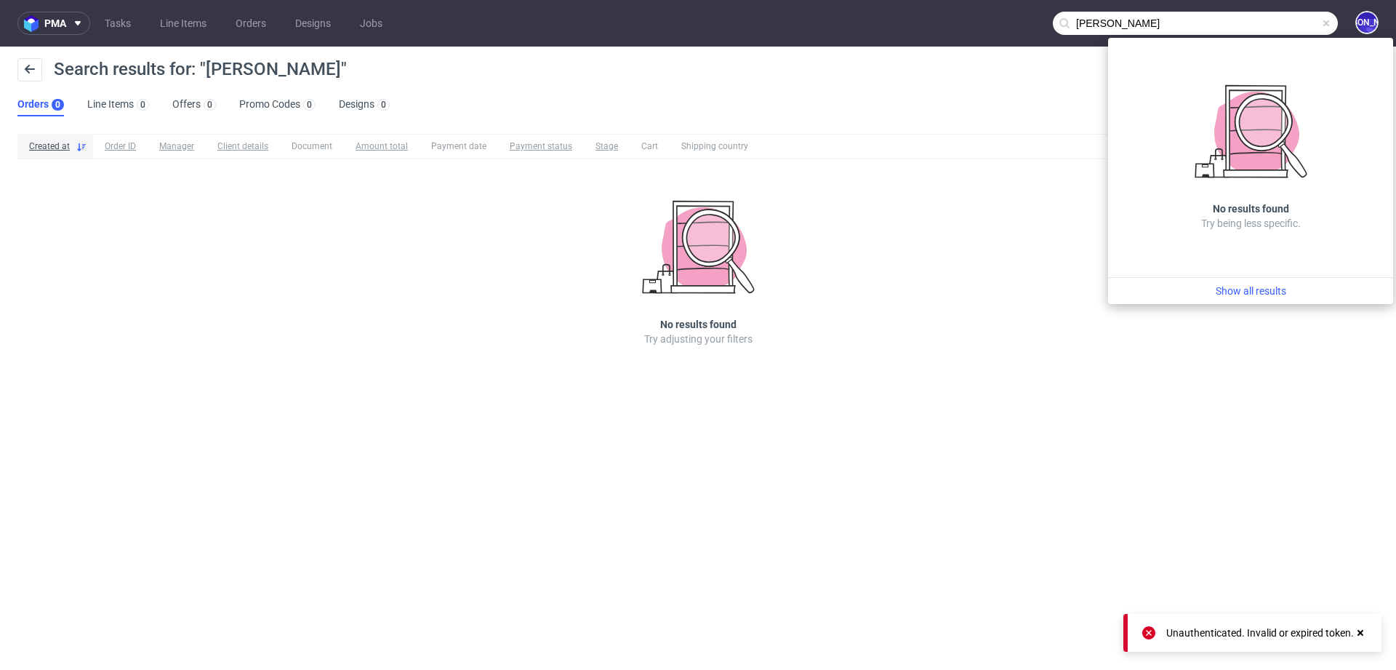
click at [1090, 21] on input "Edita Rebours" at bounding box center [1195, 23] width 285 height 23
type input "Rebours"
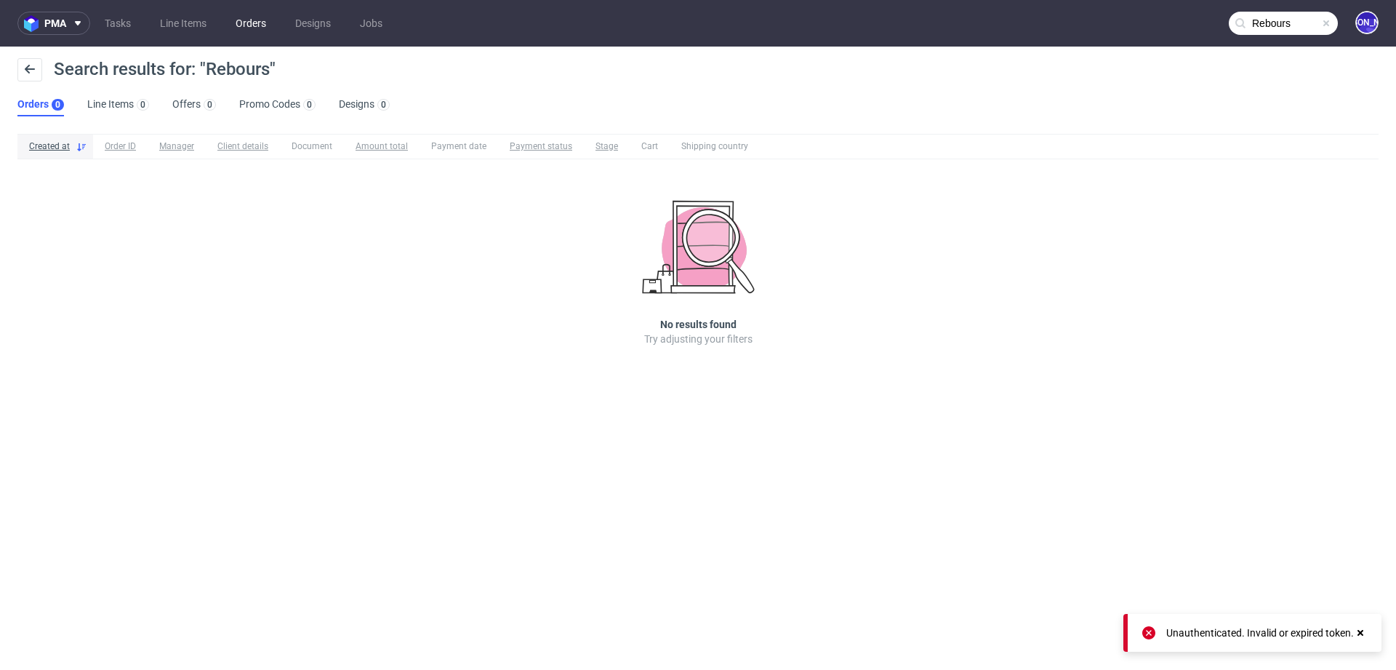
click at [270, 24] on link "Orders" at bounding box center [251, 23] width 48 height 23
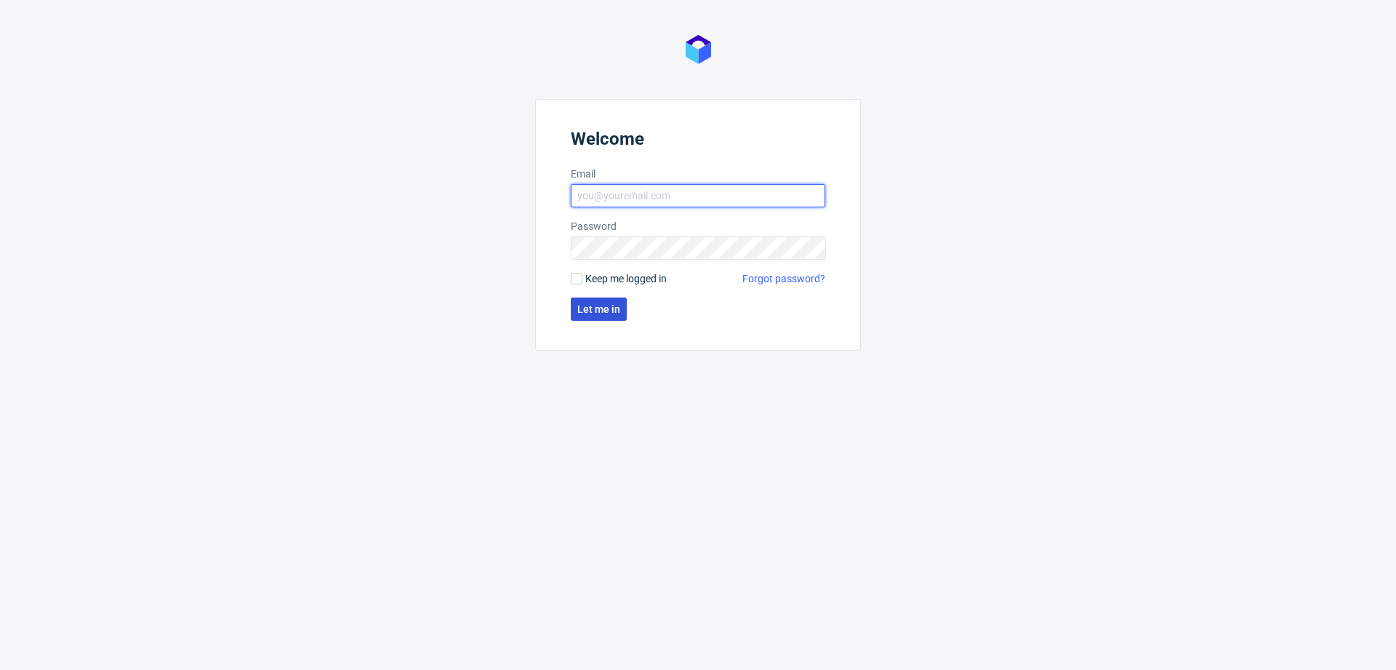
type input "[EMAIL_ADDRESS][DOMAIN_NAME]"
click at [593, 301] on button "Let me in" at bounding box center [599, 308] width 56 height 23
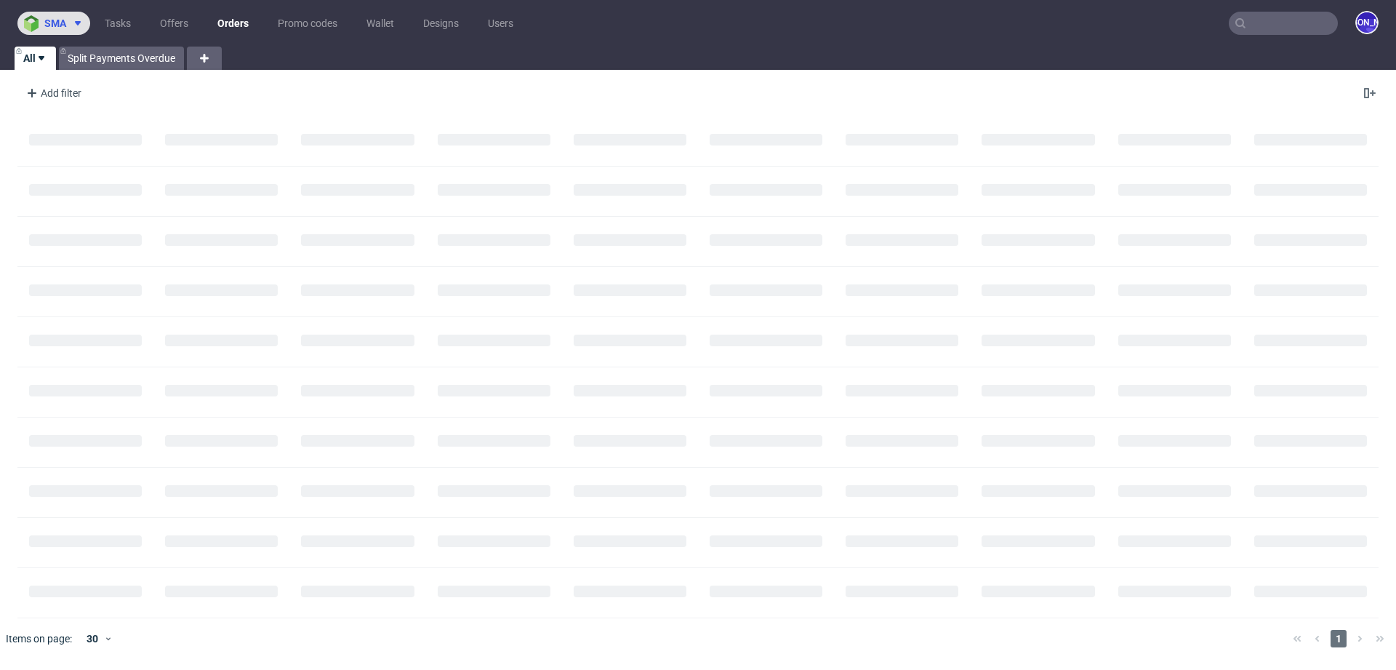
click at [76, 28] on icon at bounding box center [78, 23] width 12 height 12
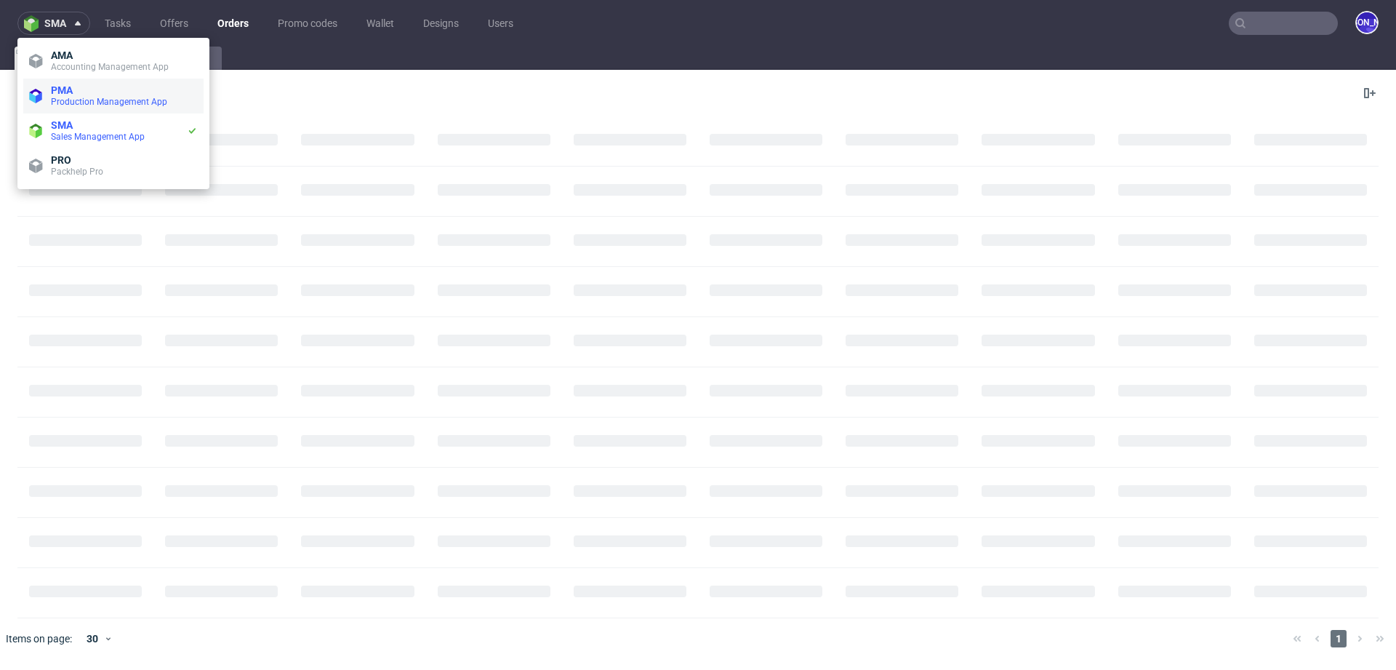
click at [79, 95] on span "PMA" at bounding box center [124, 90] width 147 height 12
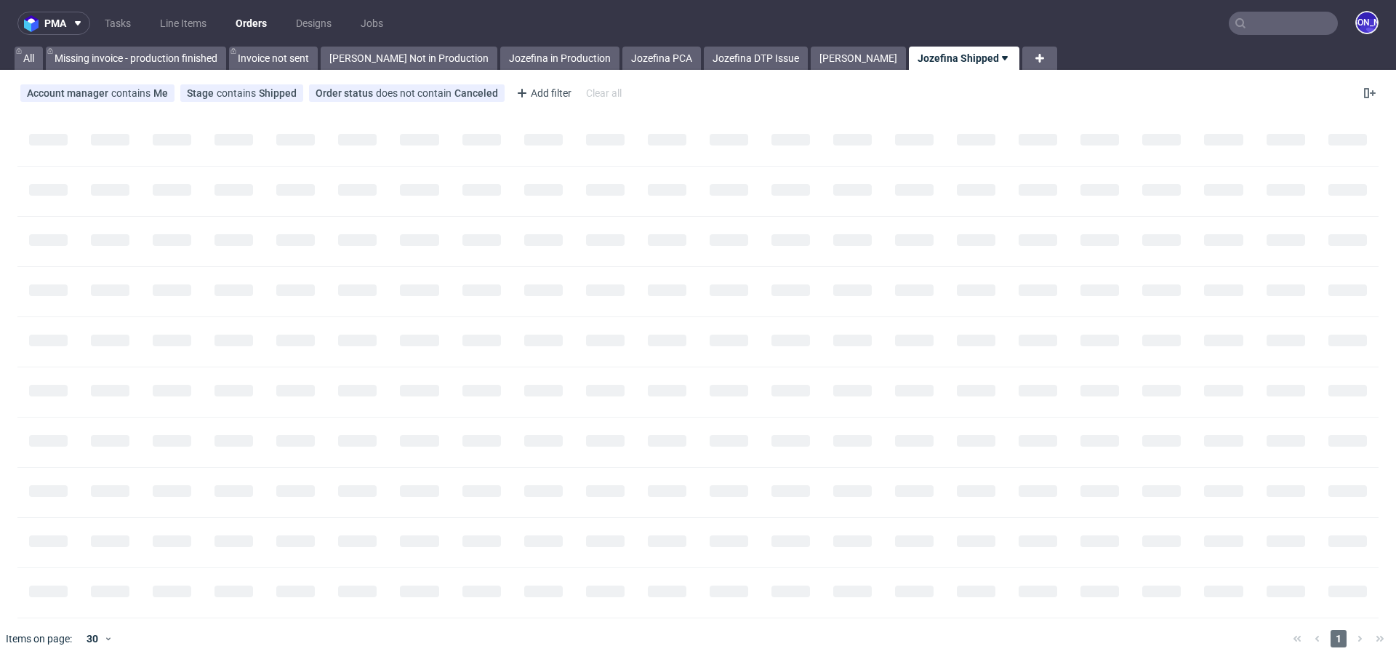
click at [1268, 31] on input "text" at bounding box center [1283, 23] width 109 height 23
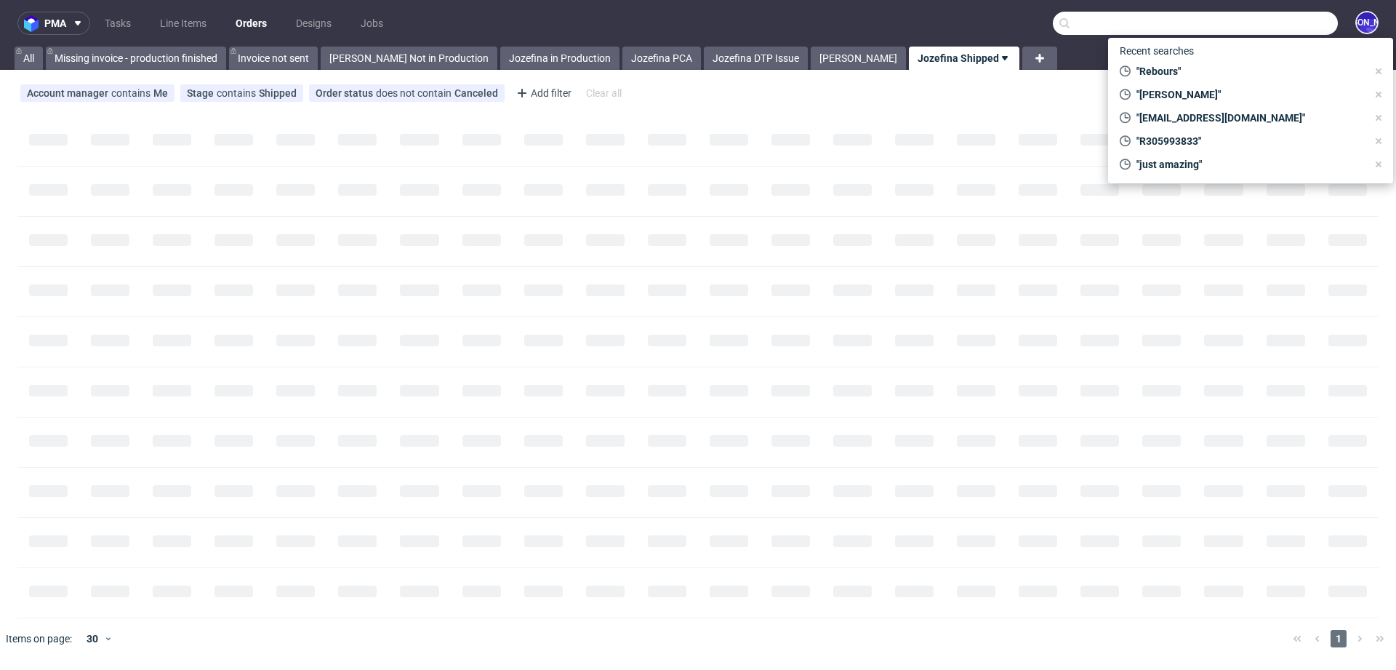
paste input "Edita Rebours"
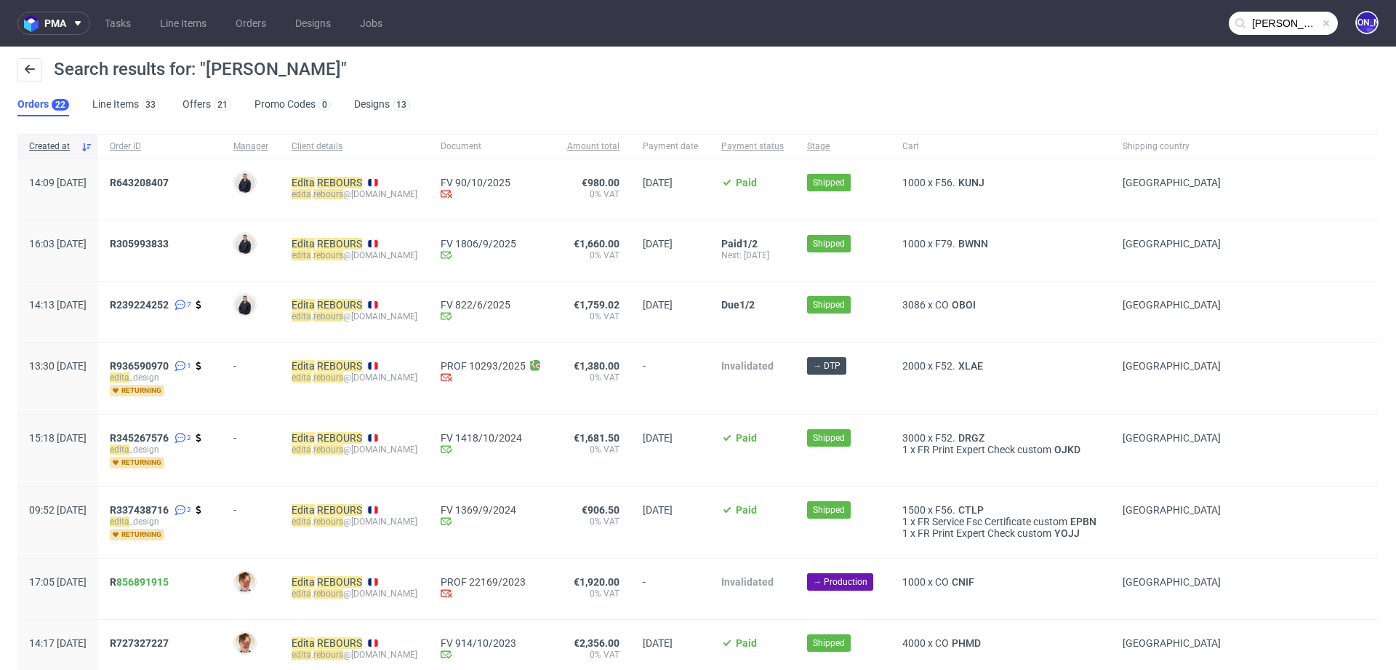
drag, startPoint x: 225, startPoint y: 180, endPoint x: 138, endPoint y: 180, distance: 87.3
click at [138, 180] on div "14:09 Mon 15.09.2025 R643208407 Adrian Margula Edita REBOURS edita . rebours @a…" at bounding box center [697, 189] width 1361 height 61
copy div "R643208407"
click at [1255, 20] on input "Edita Rebours" at bounding box center [1283, 23] width 109 height 23
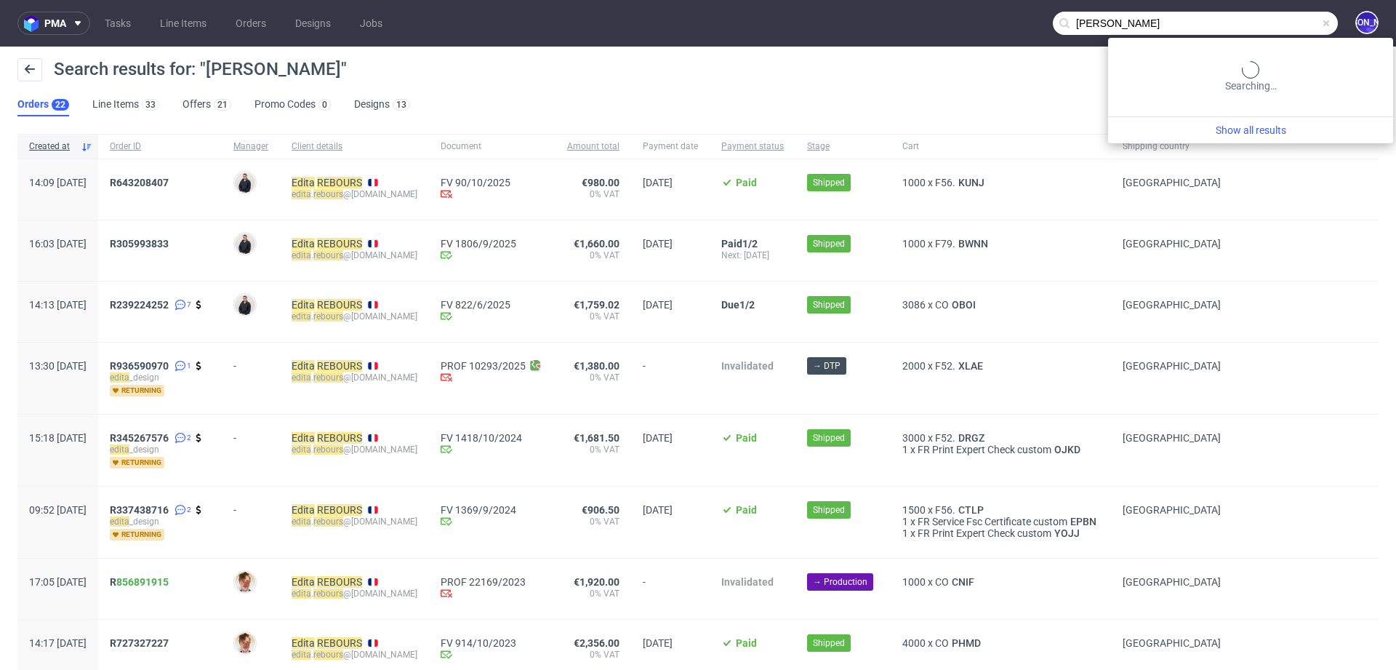
click at [1255, 20] on input "Edita Rebours" at bounding box center [1195, 23] width 285 height 23
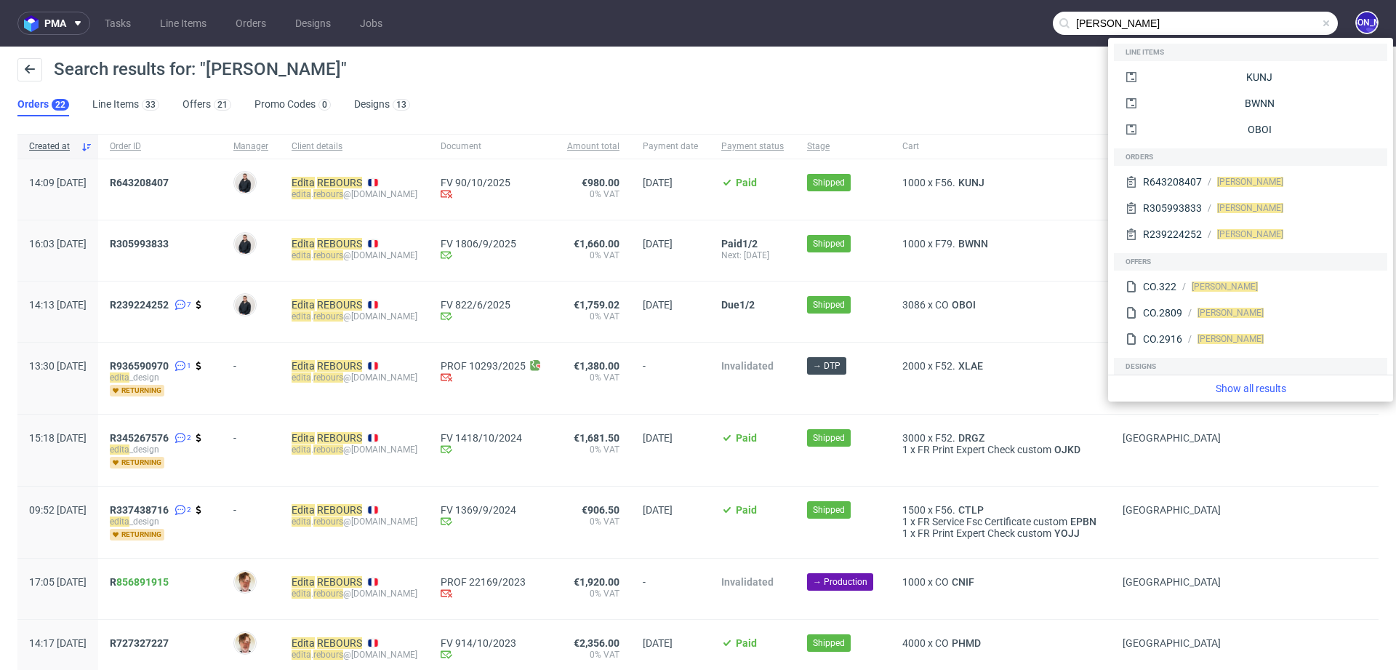
paste input "305993833"
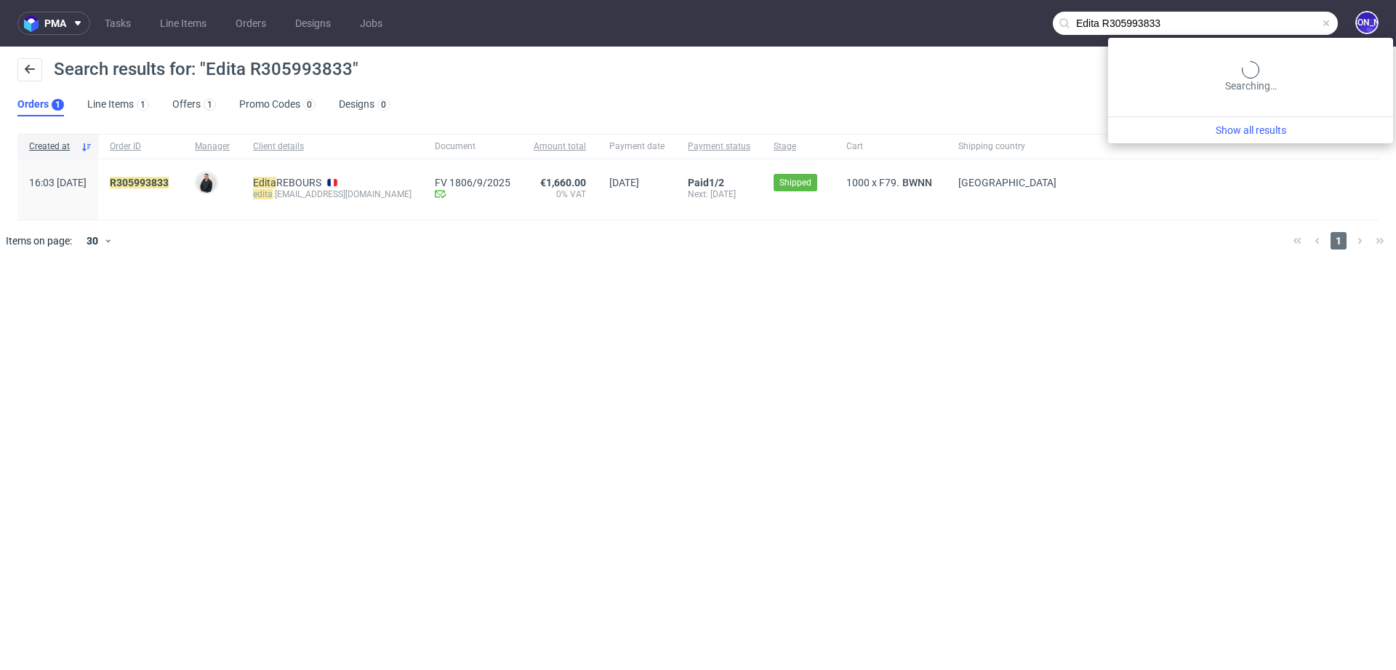
click at [1287, 30] on input "Edita R305993833" at bounding box center [1195, 23] width 285 height 23
paste input "text"
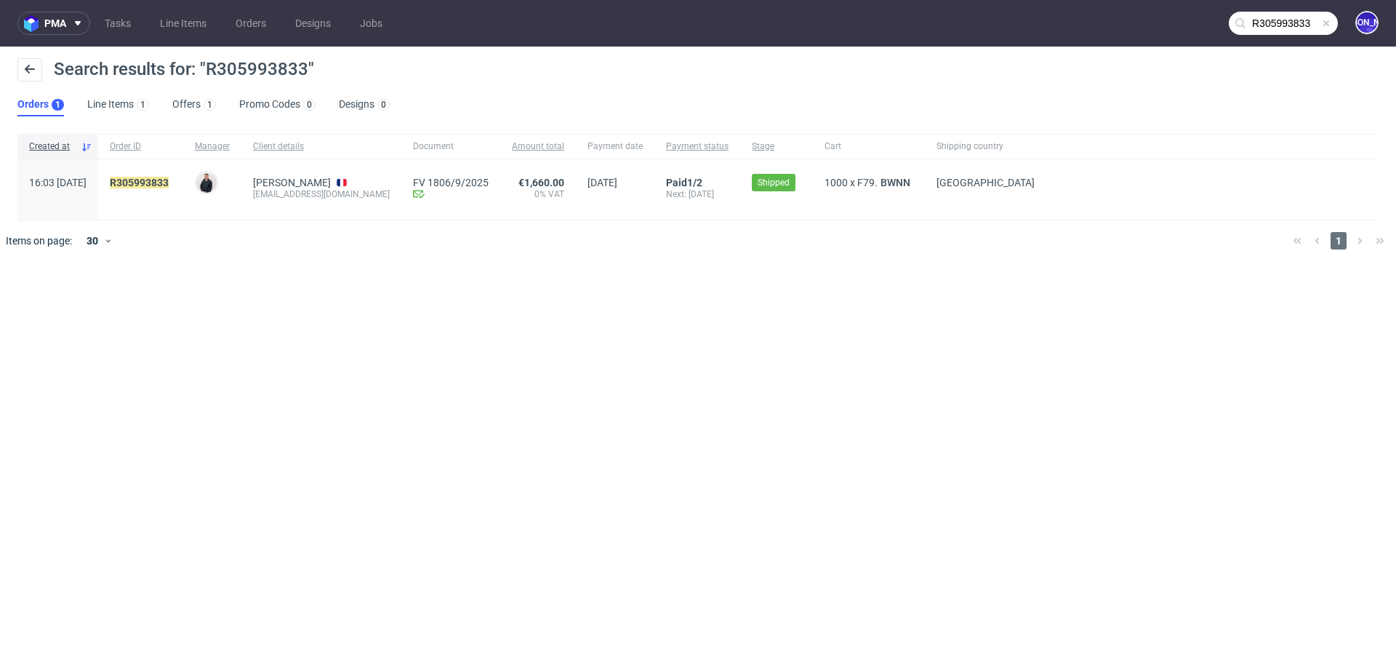
click at [1281, 14] on input "R305993833" at bounding box center [1283, 23] width 109 height 23
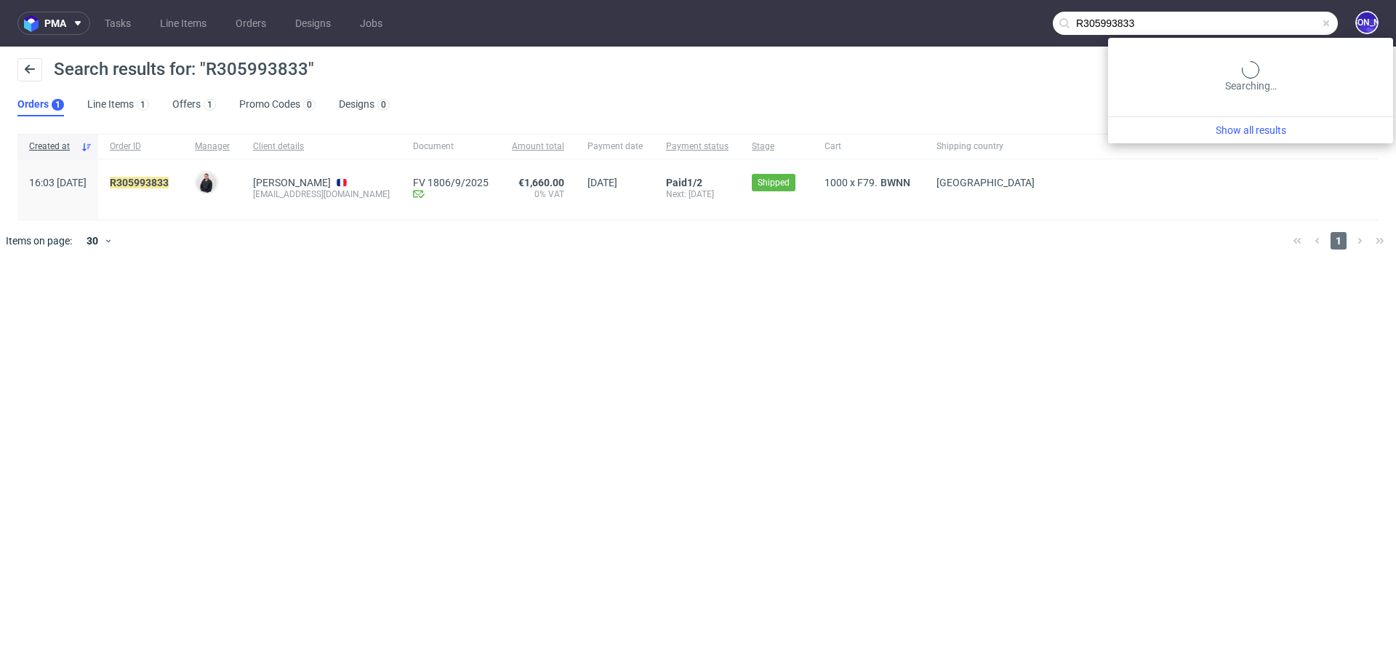
click at [1281, 14] on input "R305993833" at bounding box center [1195, 23] width 285 height 23
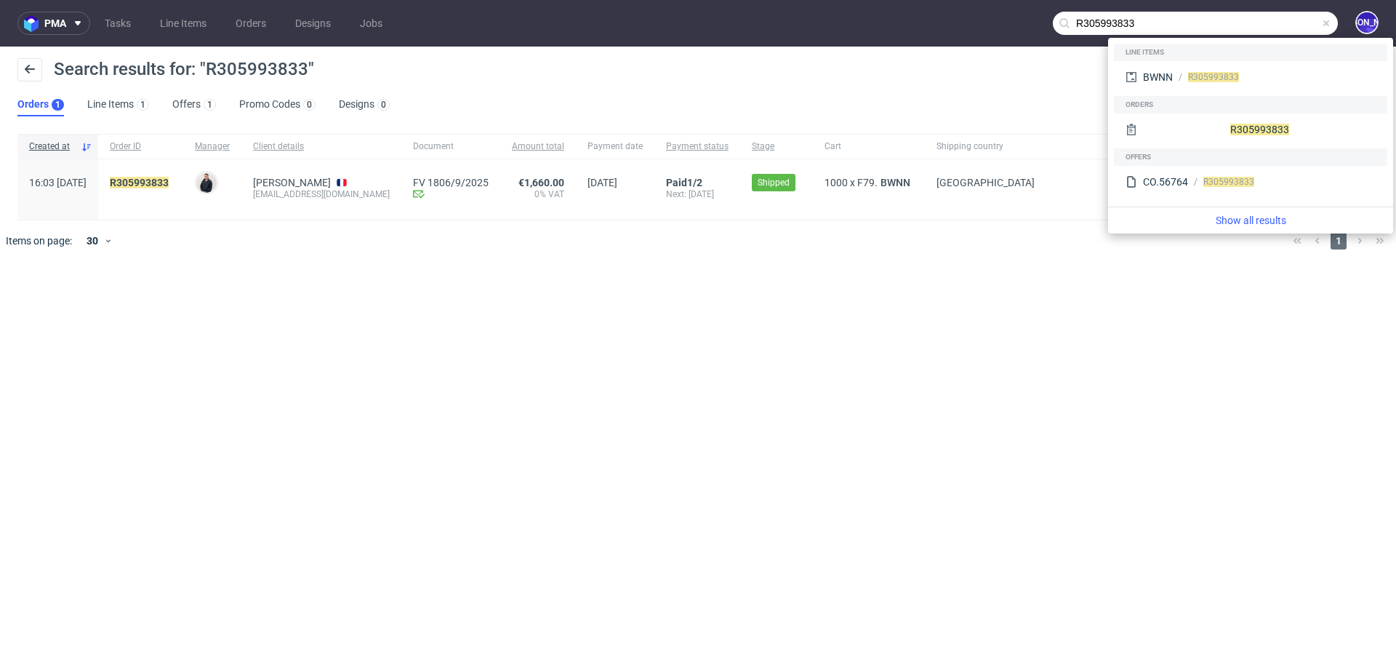
paste input "643208407"
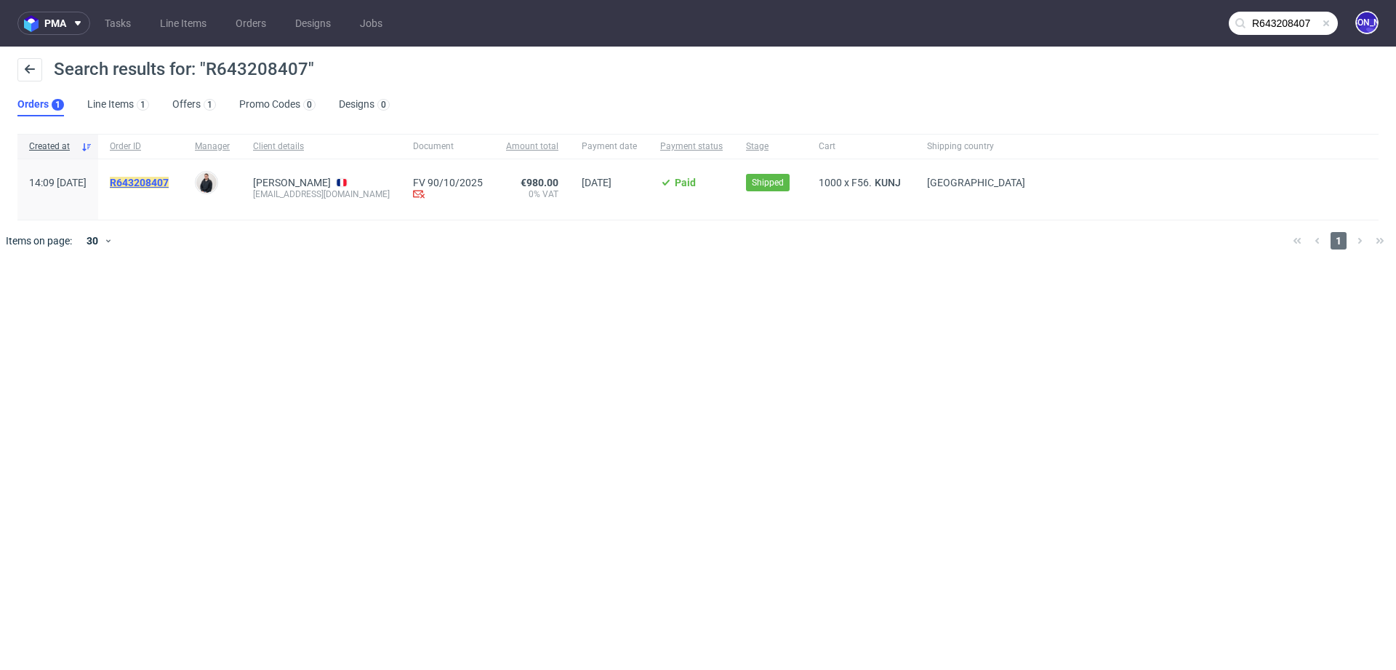
click at [169, 181] on mark "R643208407" at bounding box center [139, 183] width 59 height 12
click at [1260, 17] on input "R643208407" at bounding box center [1283, 23] width 109 height 23
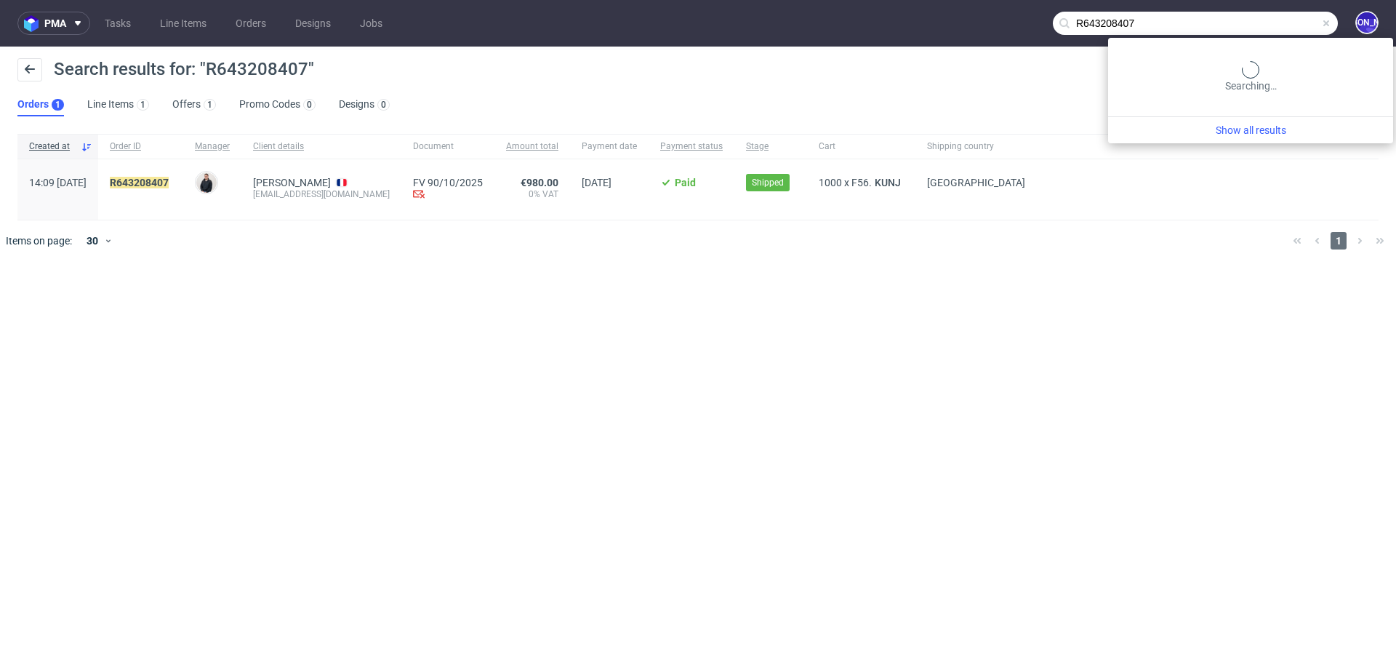
click at [1260, 17] on input "R643208407" at bounding box center [1195, 23] width 285 height 23
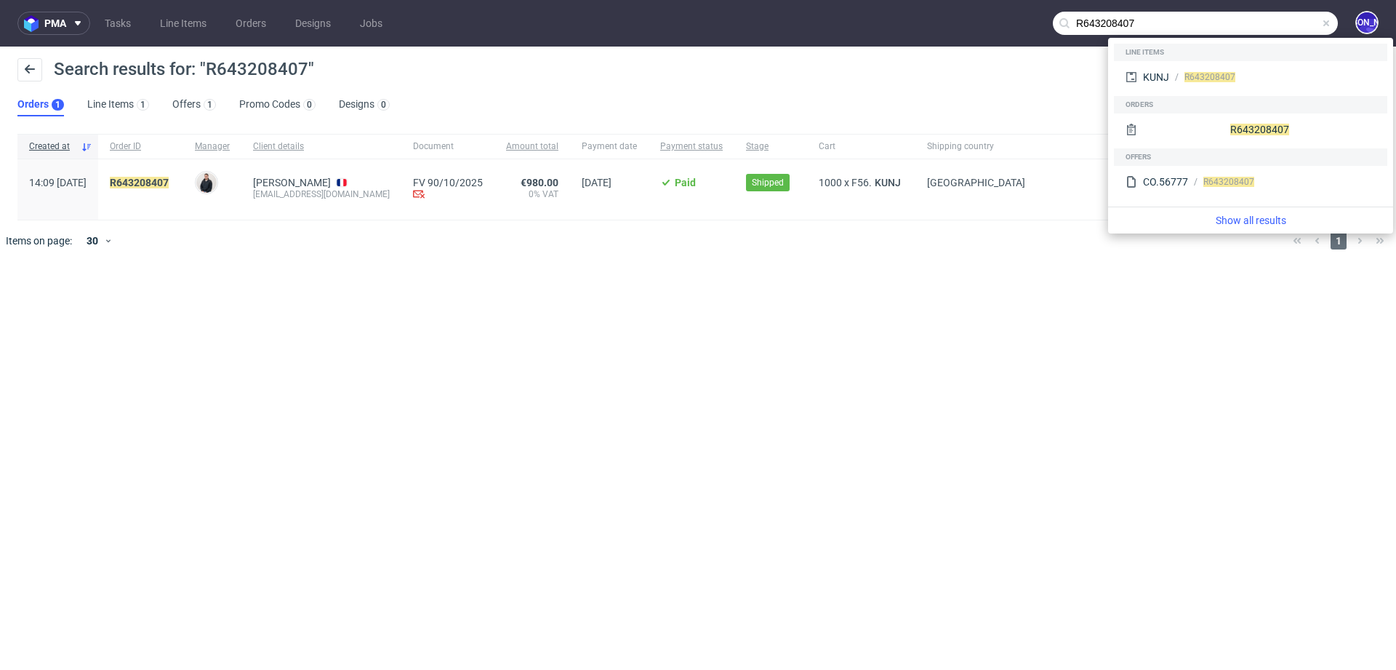
paste input "305993833"
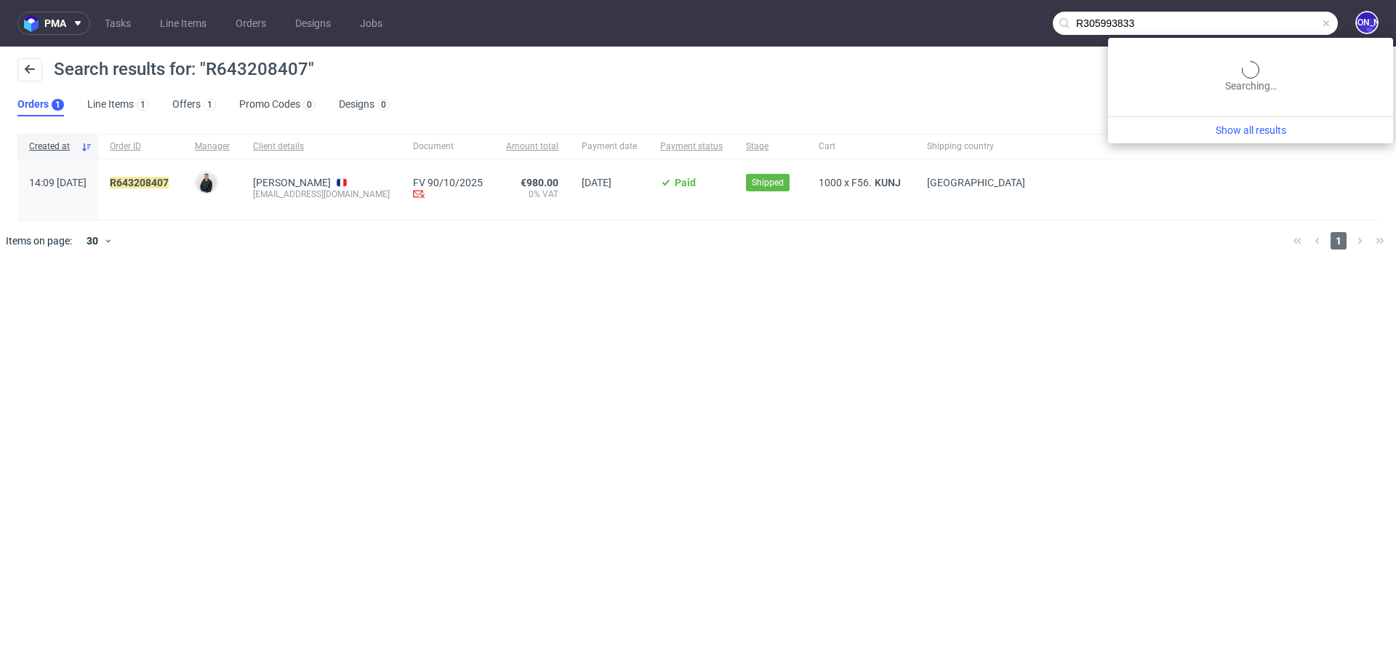
type input "R305993833"
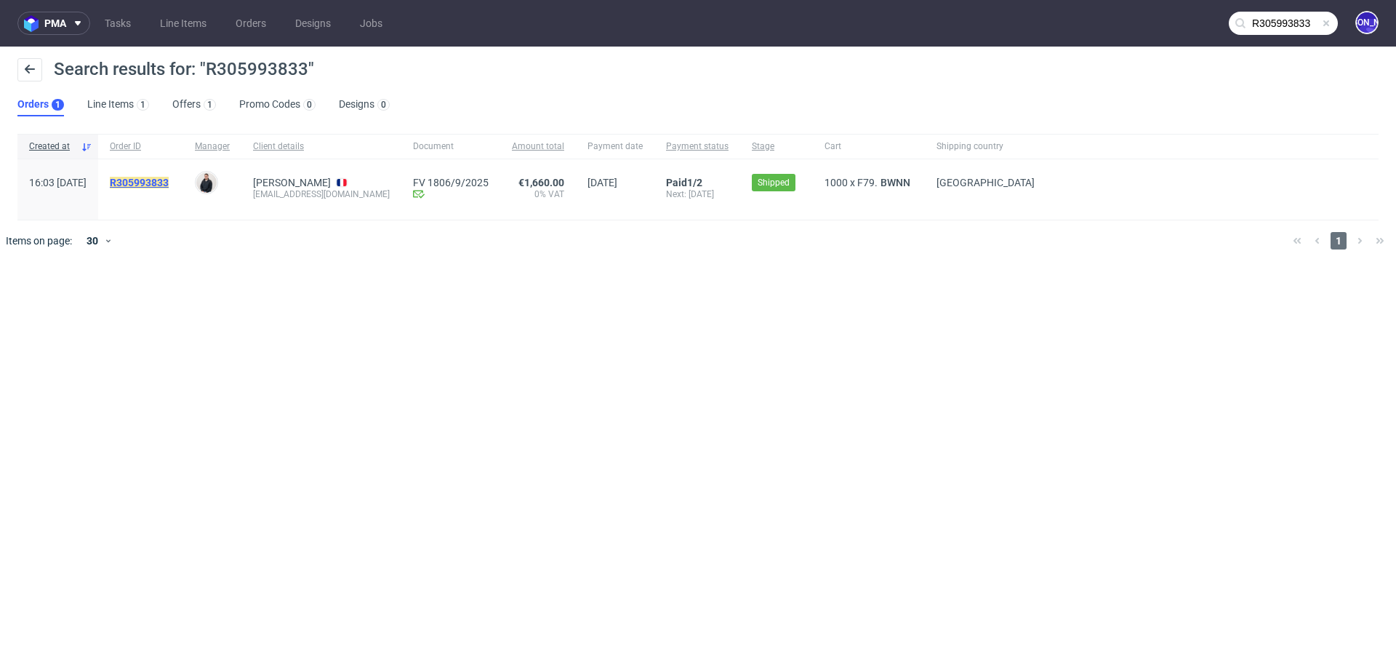
click at [169, 181] on mark "R305993833" at bounding box center [139, 183] width 59 height 12
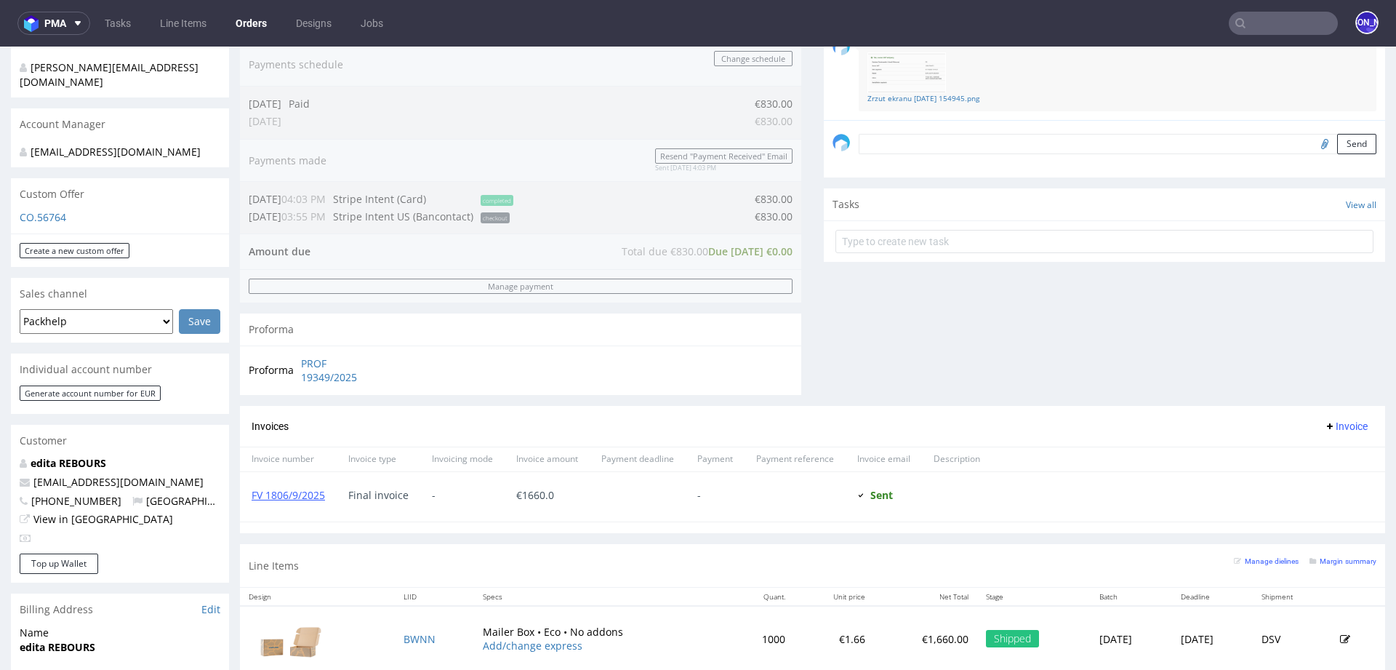
scroll to position [690, 0]
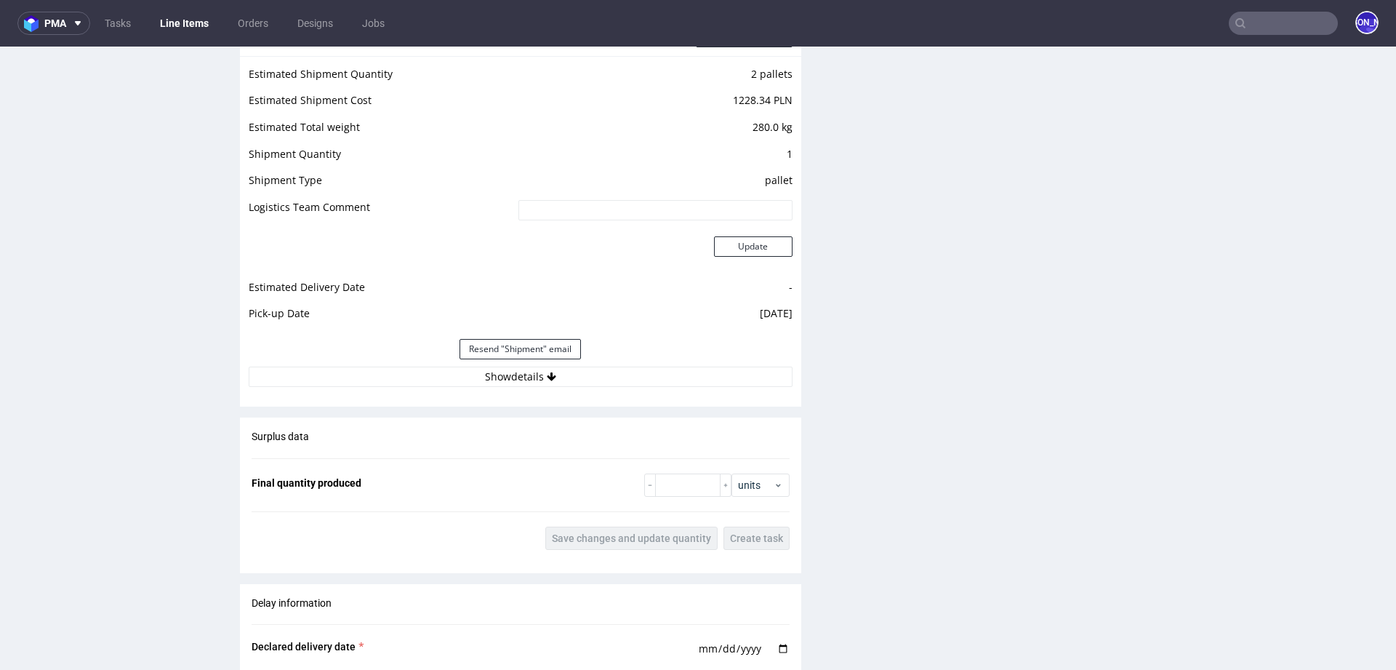
scroll to position [1831, 0]
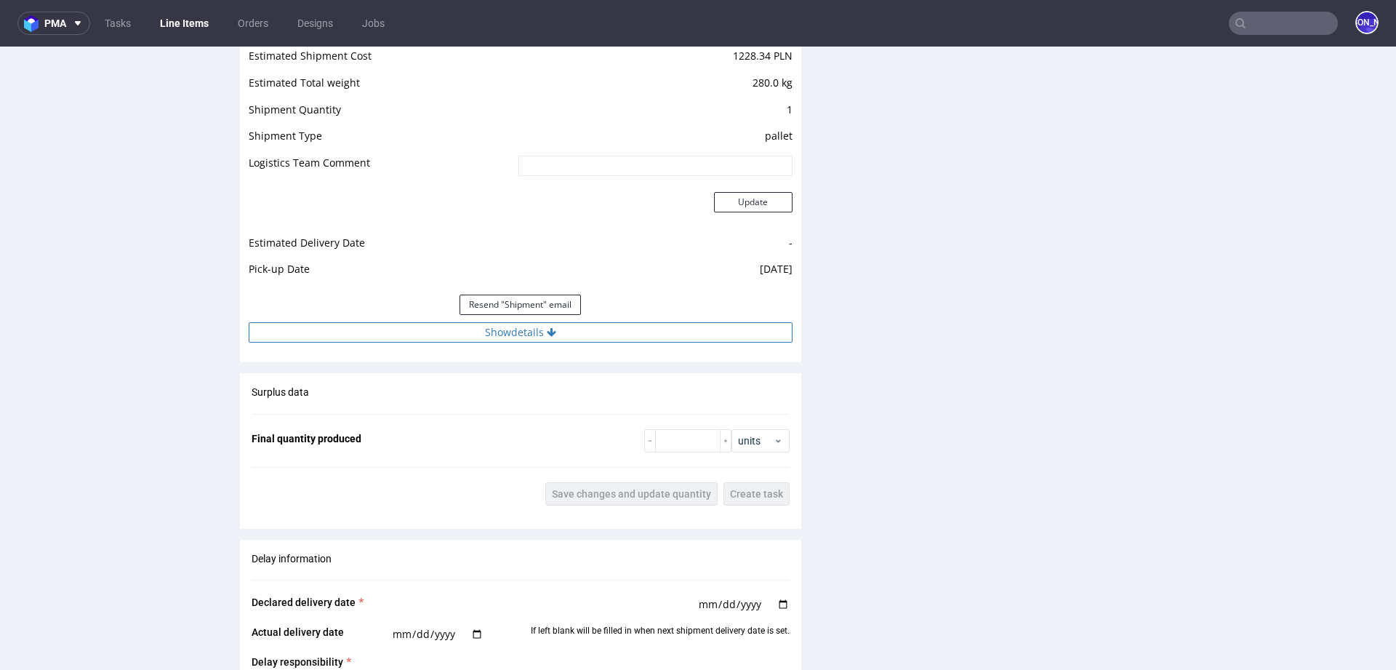
click at [573, 334] on button "Show details" at bounding box center [521, 332] width 544 height 20
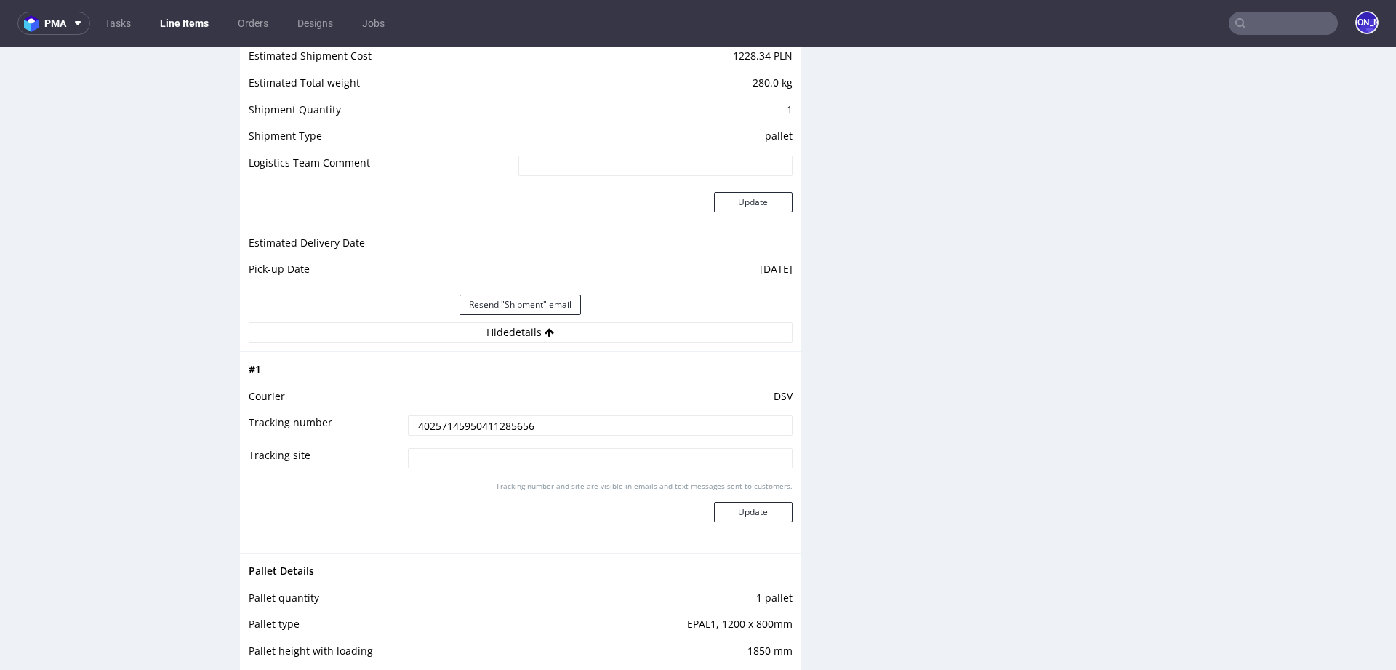
click at [465, 427] on input "40257145950411285656" at bounding box center [600, 425] width 385 height 20
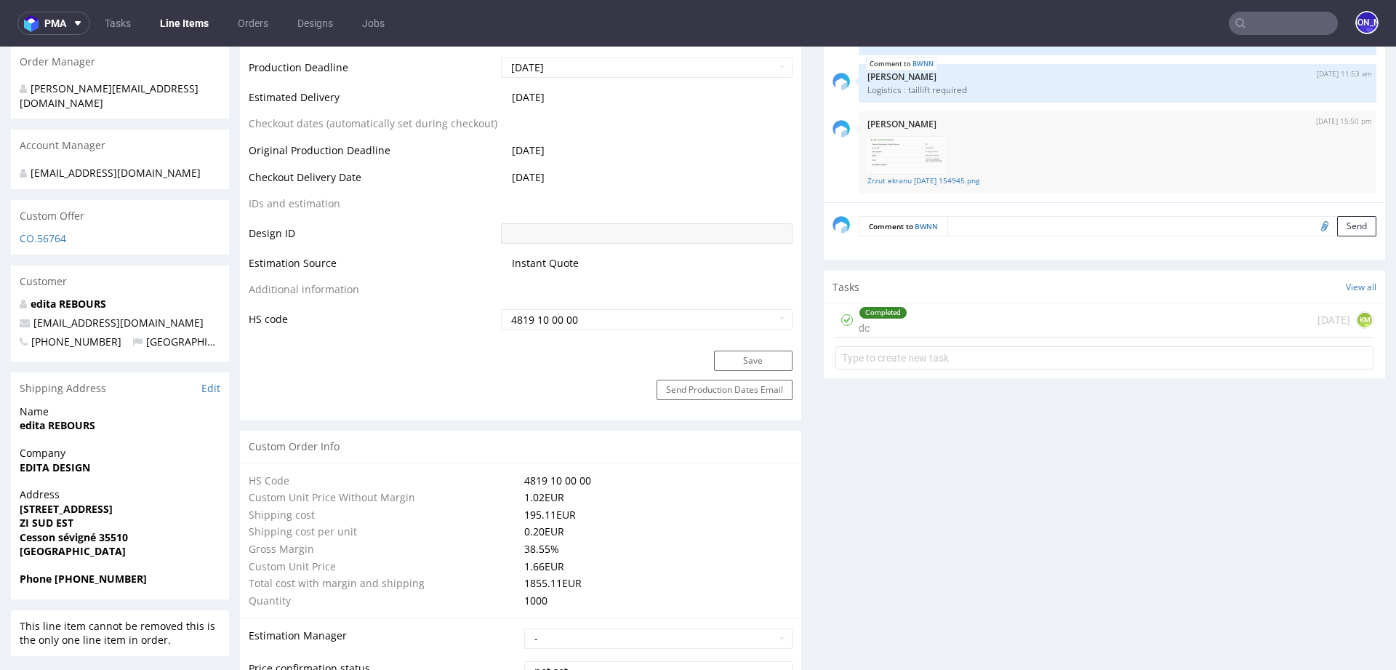
scroll to position [0, 0]
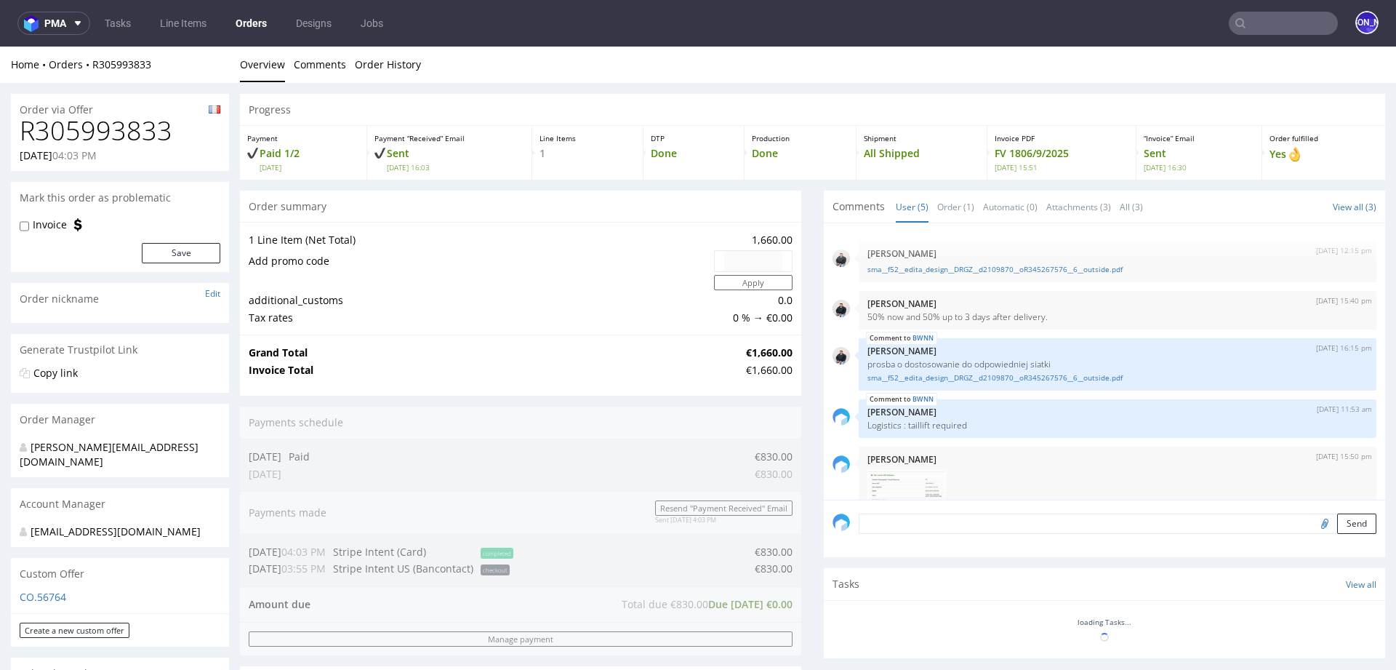
scroll to position [38, 0]
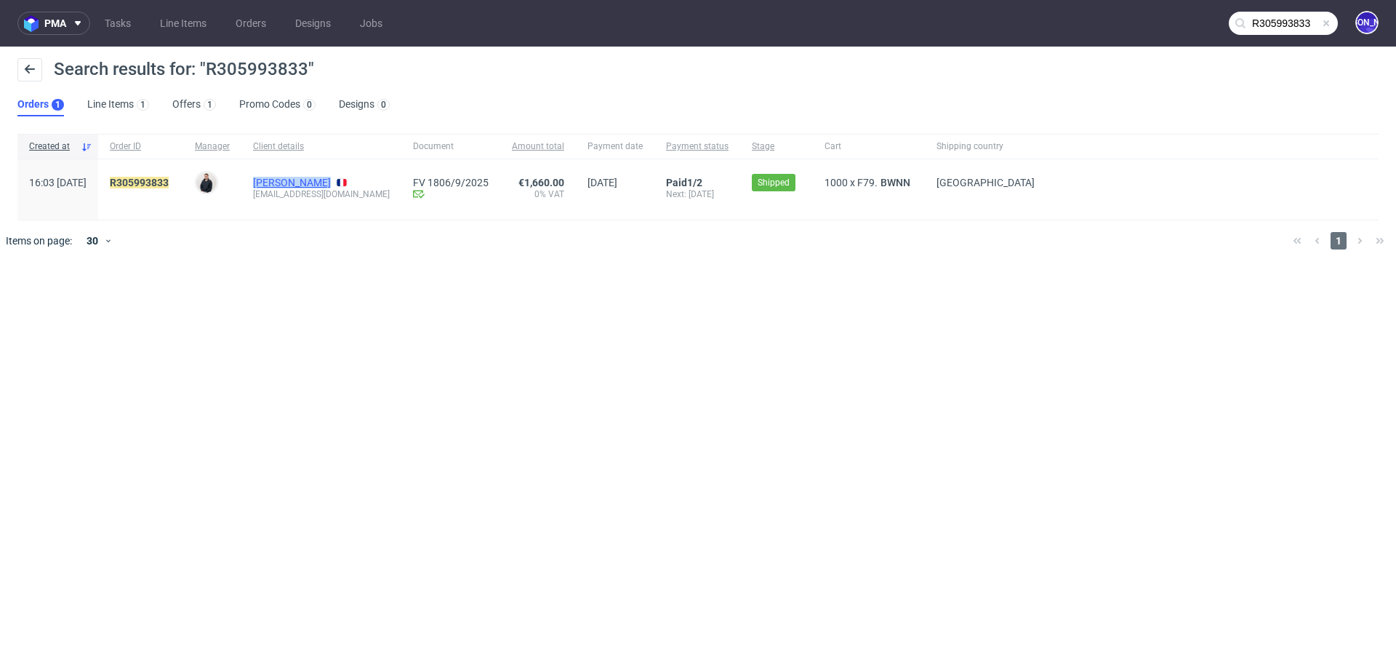
drag, startPoint x: 292, startPoint y: 180, endPoint x: 364, endPoint y: 183, distance: 72.1
click at [364, 183] on div "Edita REBOURS edita.rebours@adrex.fr" at bounding box center [321, 189] width 160 height 60
copy link "Edita REBOURS"
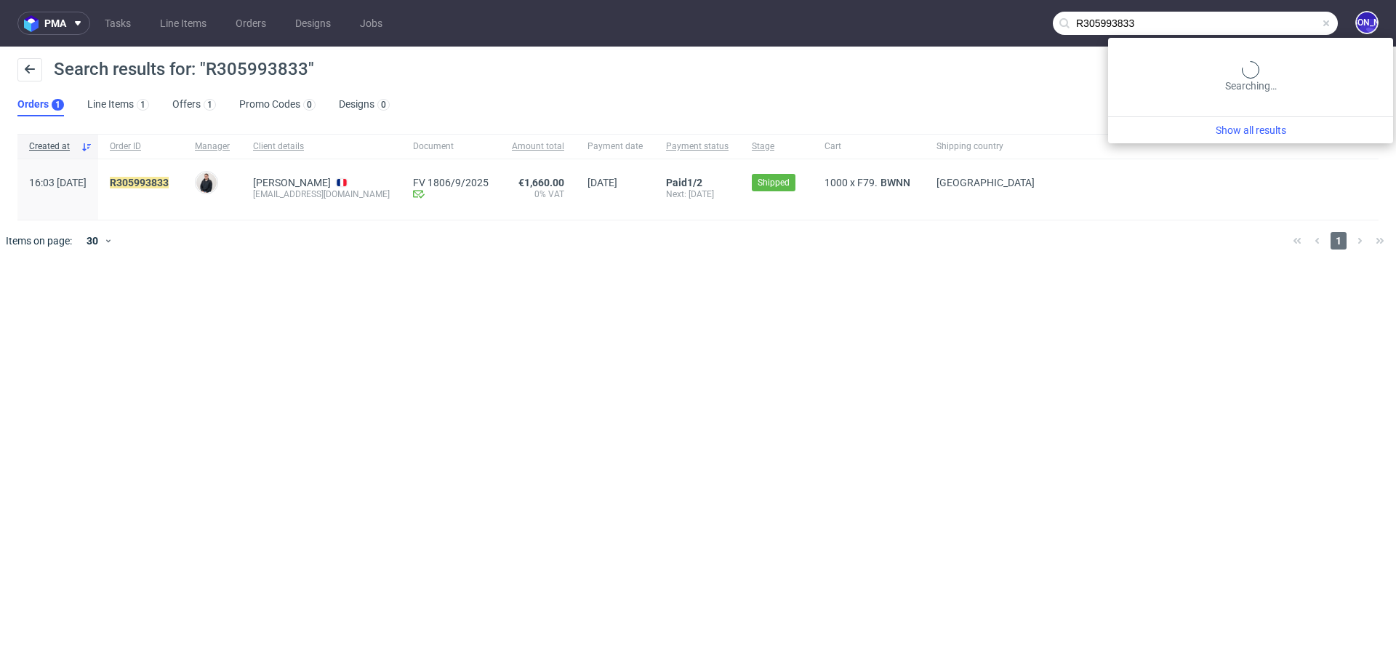
click at [1268, 23] on input "R305993833" at bounding box center [1195, 23] width 285 height 23
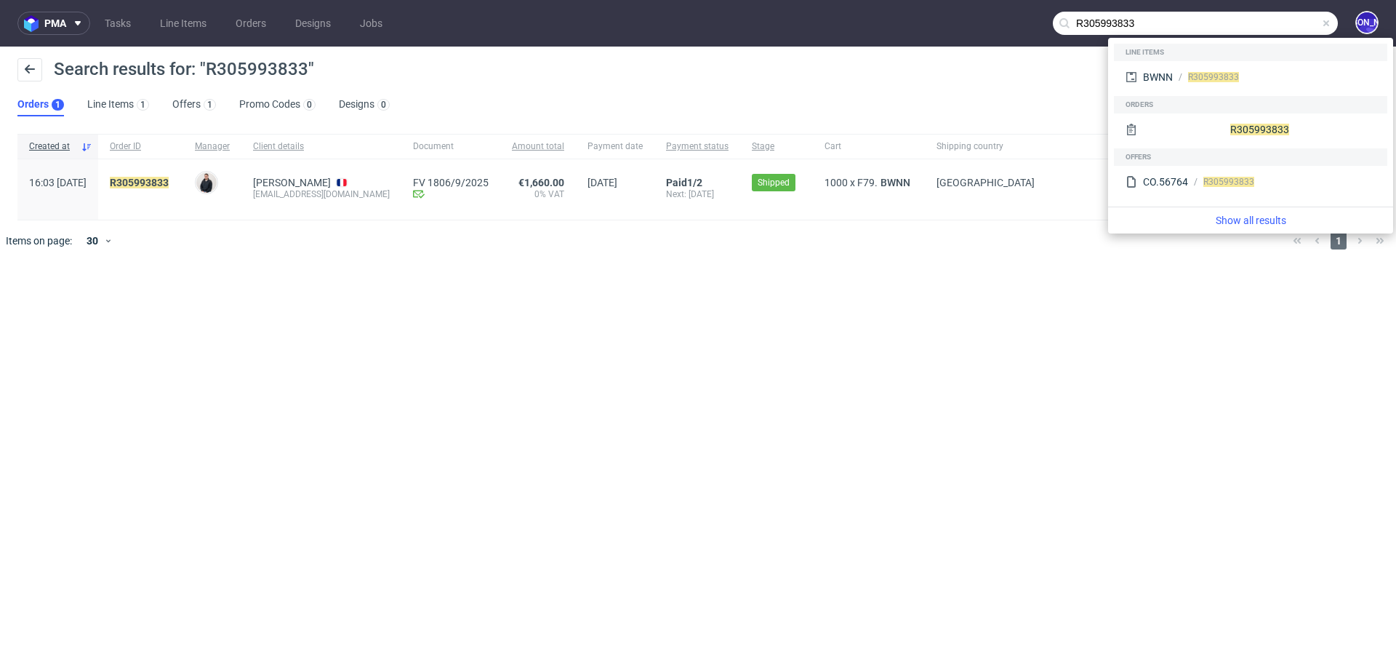
paste input "Edita REBOURS"
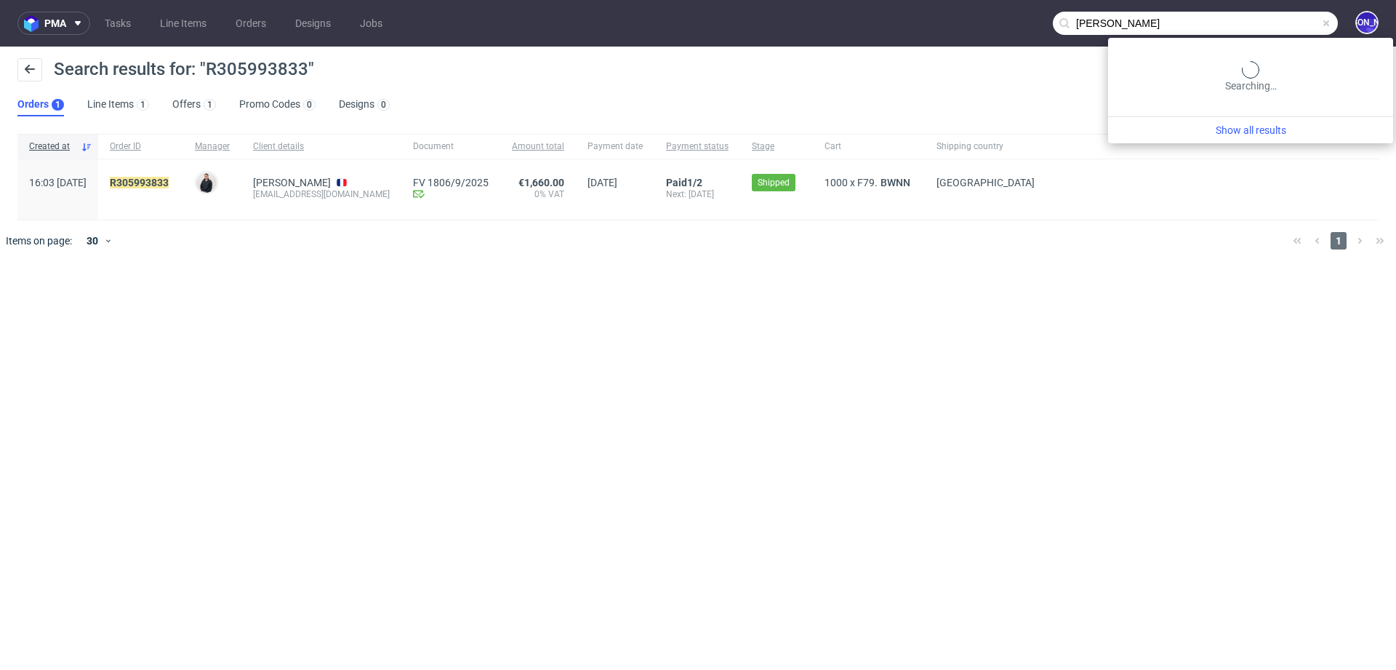
type input "Edita REBOURS"
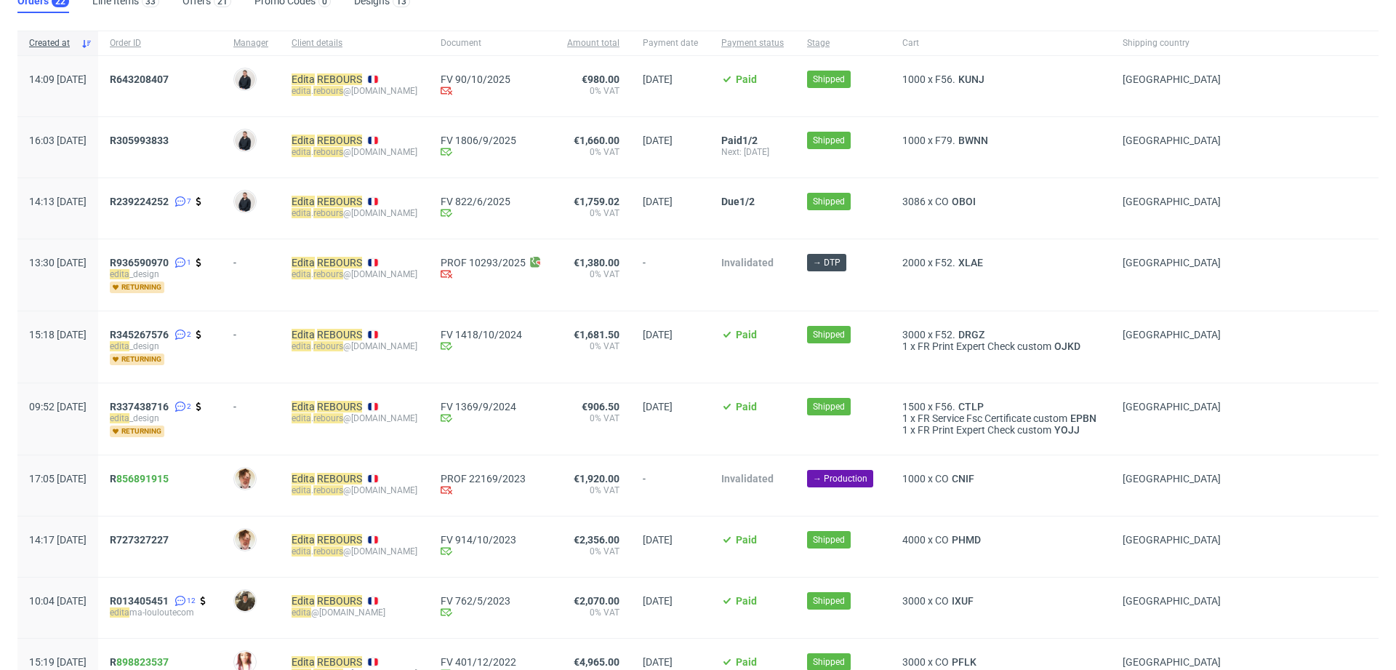
scroll to position [111, 0]
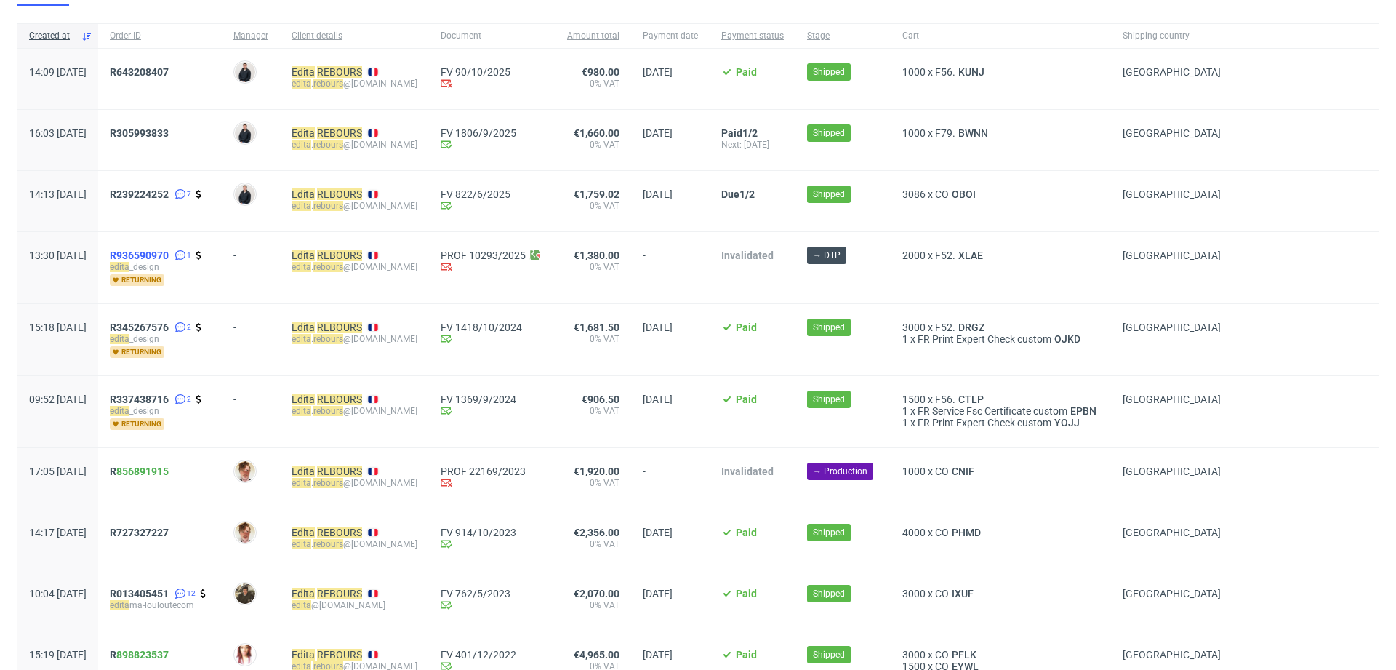
click at [169, 250] on span "R936590970" at bounding box center [139, 255] width 59 height 12
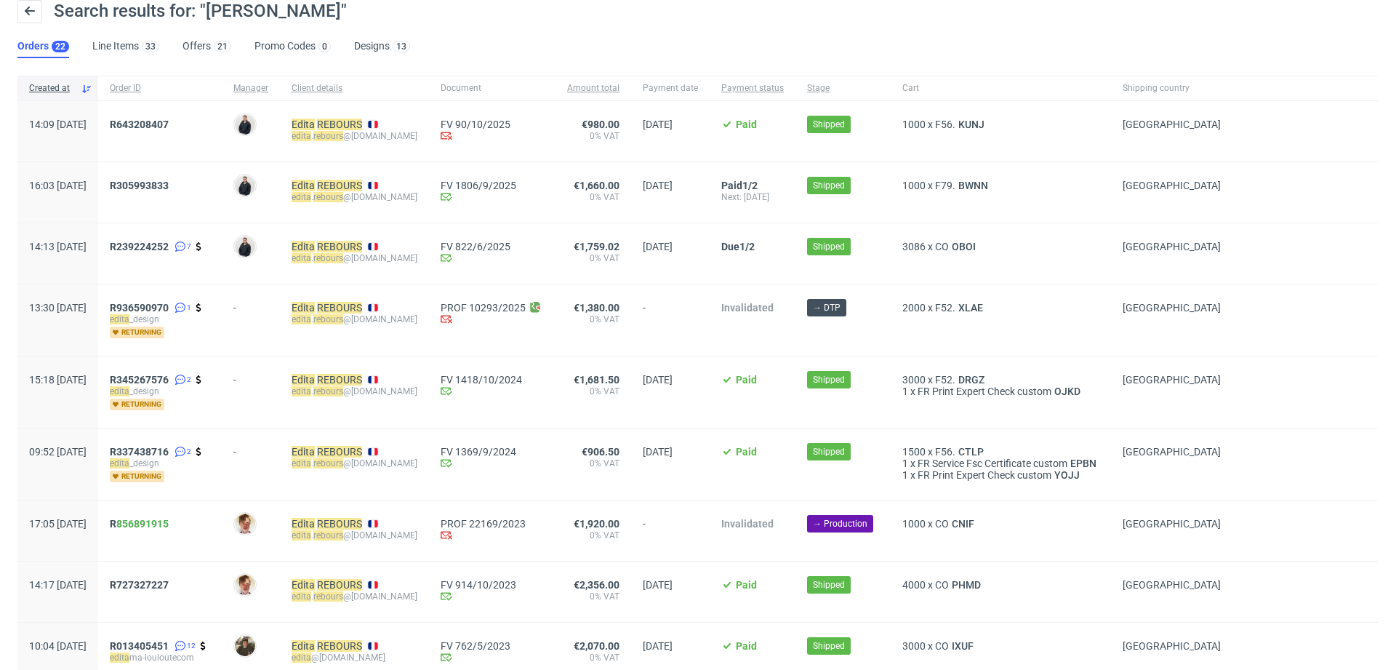
scroll to position [0, 0]
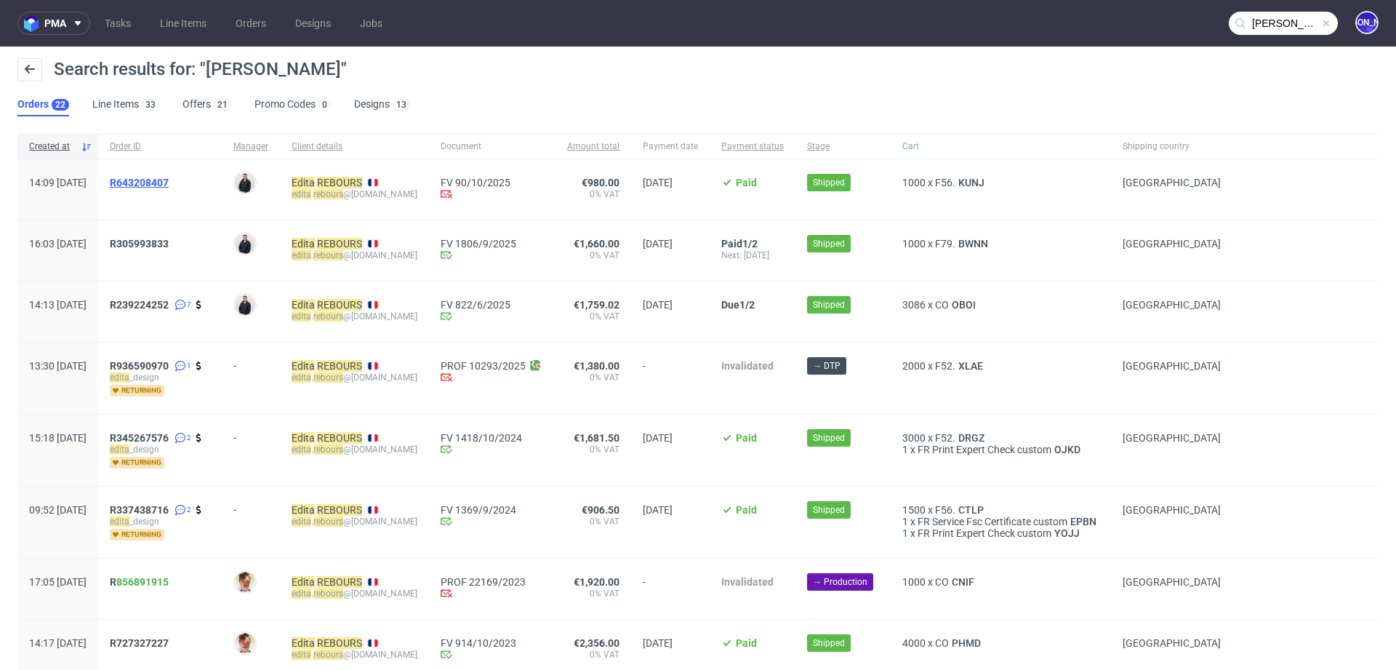
click at [169, 179] on span "R643208407" at bounding box center [139, 183] width 59 height 12
click at [169, 244] on span "R305993833" at bounding box center [139, 244] width 59 height 12
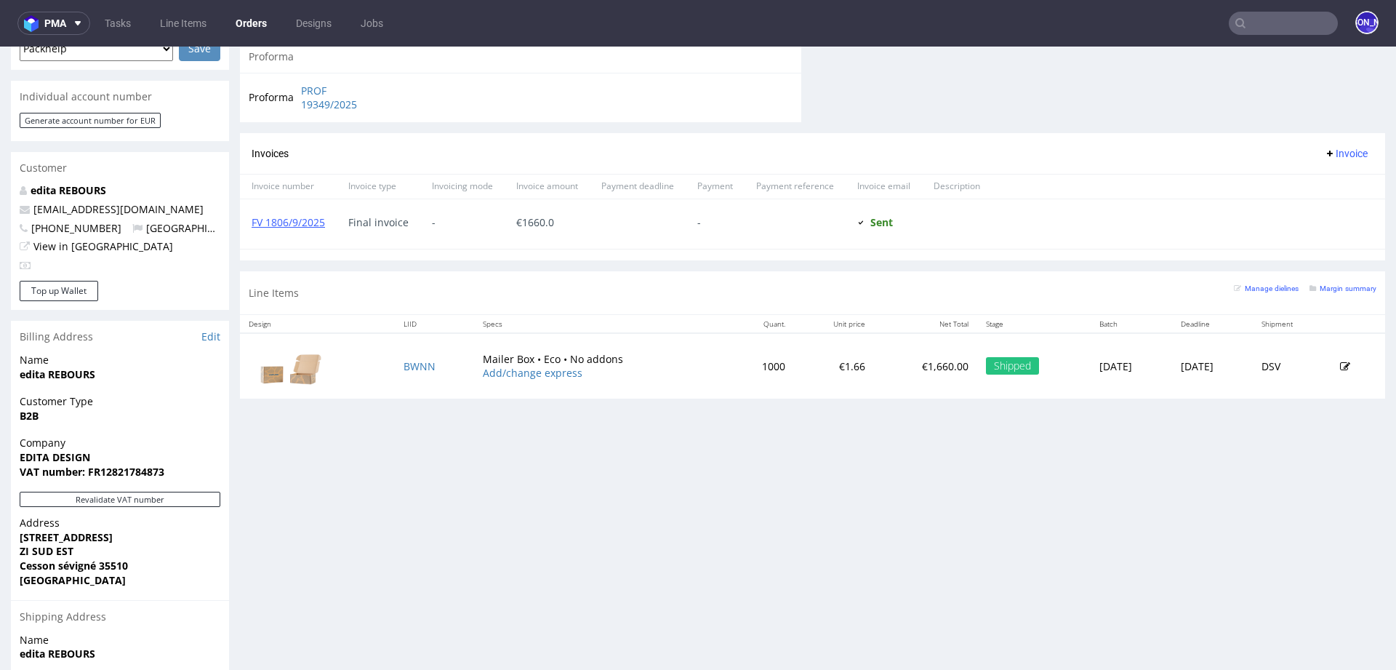
scroll to position [635, 0]
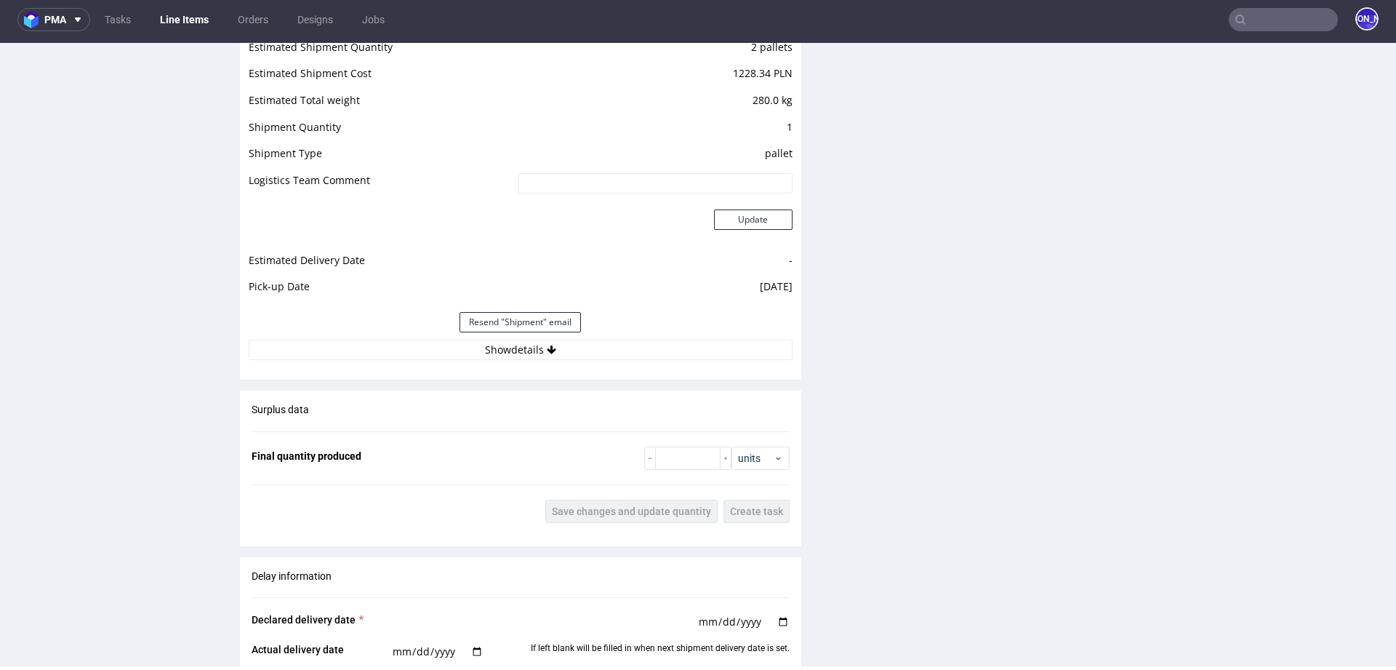
scroll to position [1863, 0]
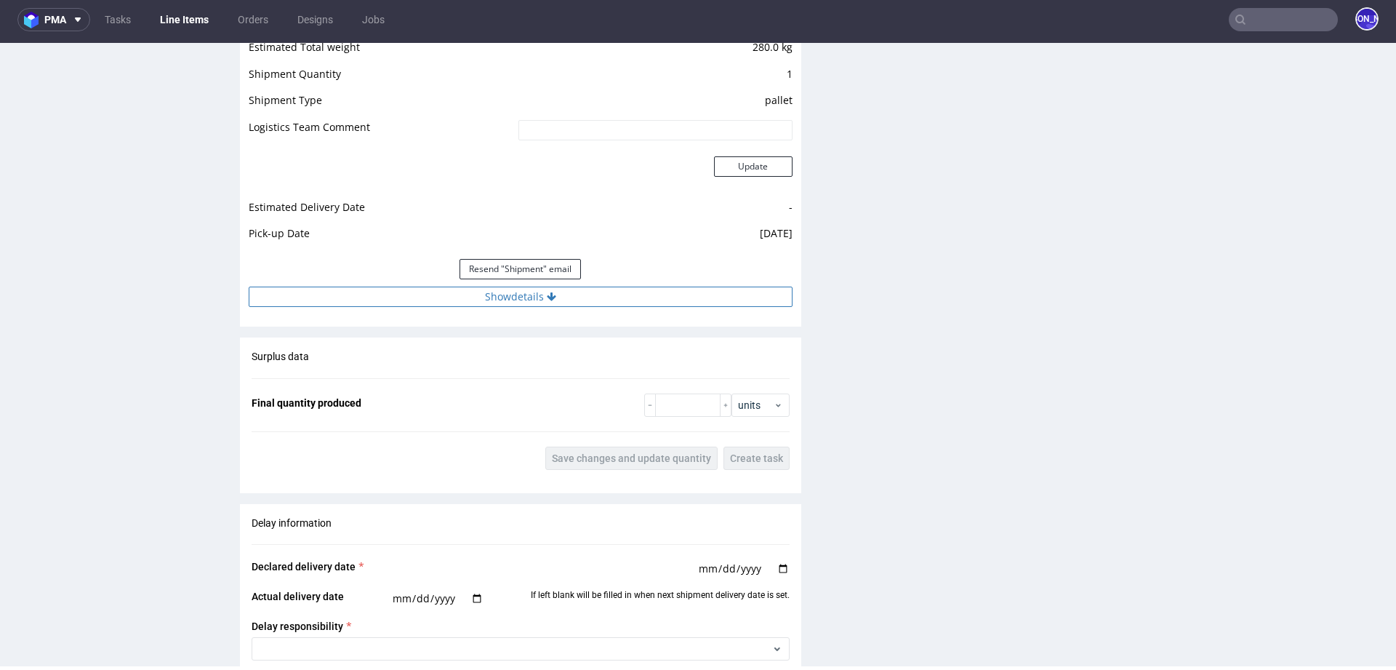
click at [547, 292] on icon at bounding box center [551, 297] width 9 height 10
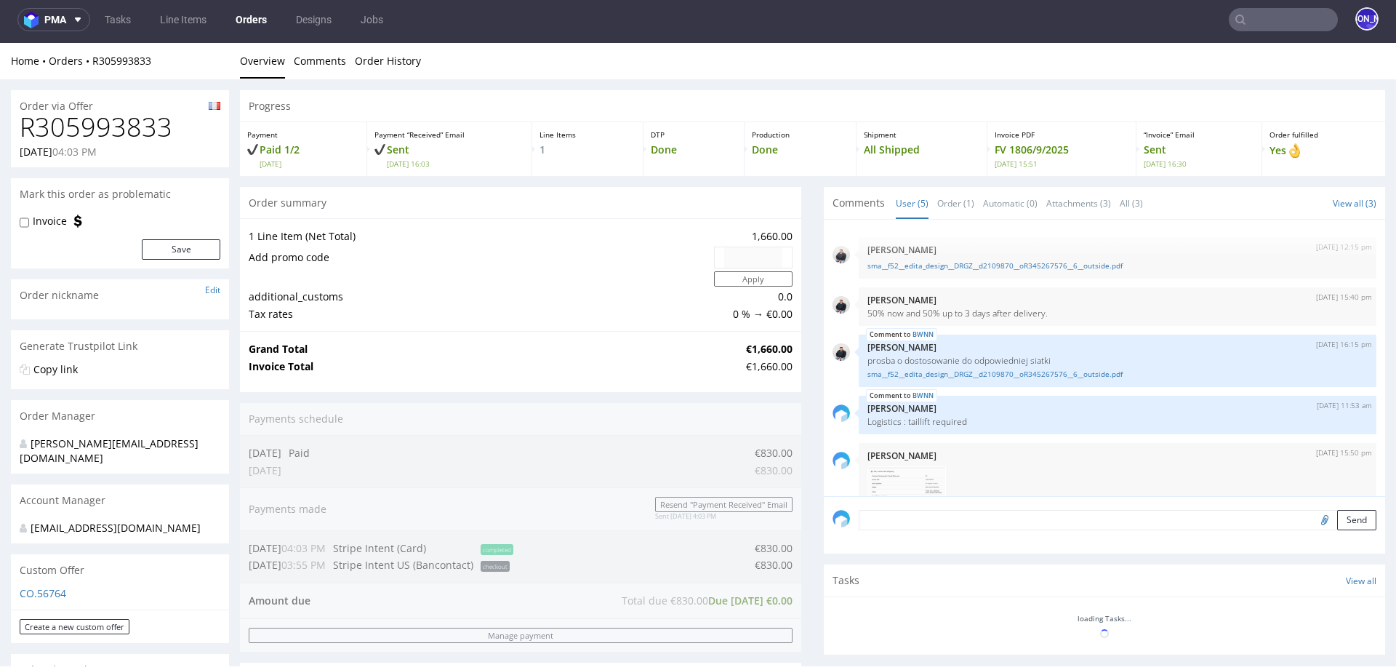
scroll to position [38, 0]
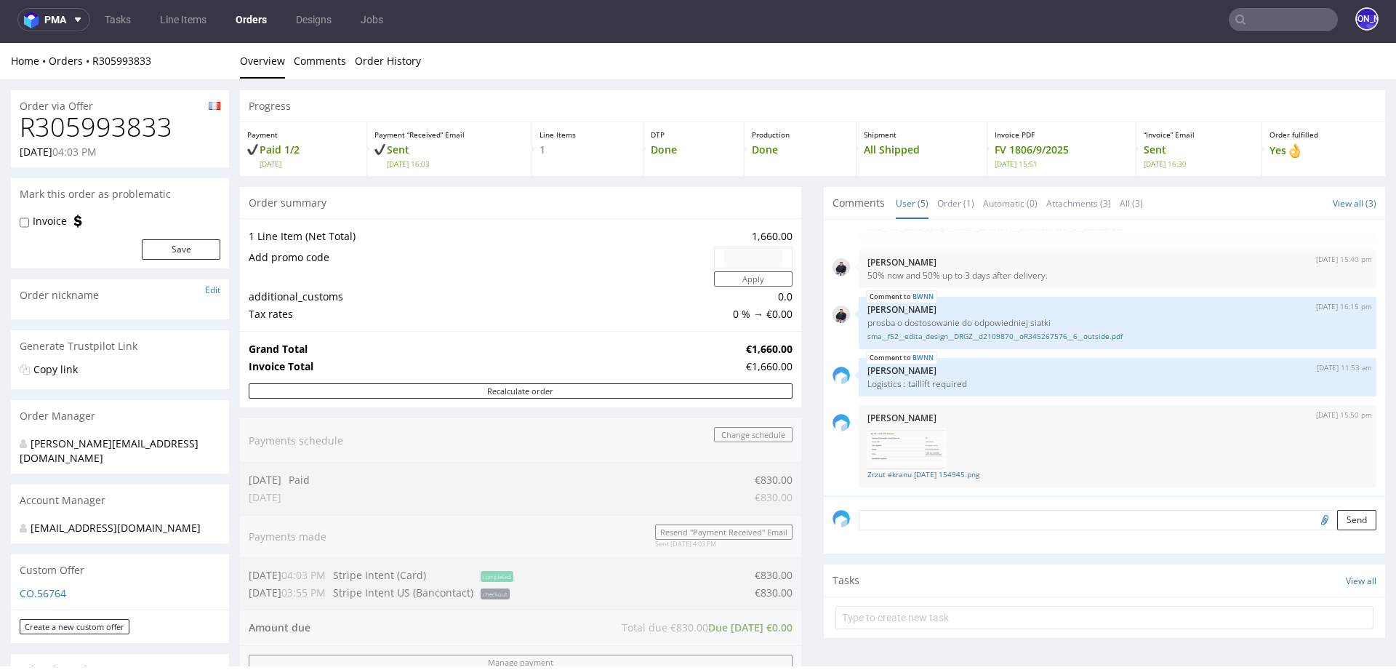
type input "Edita REBOURS"
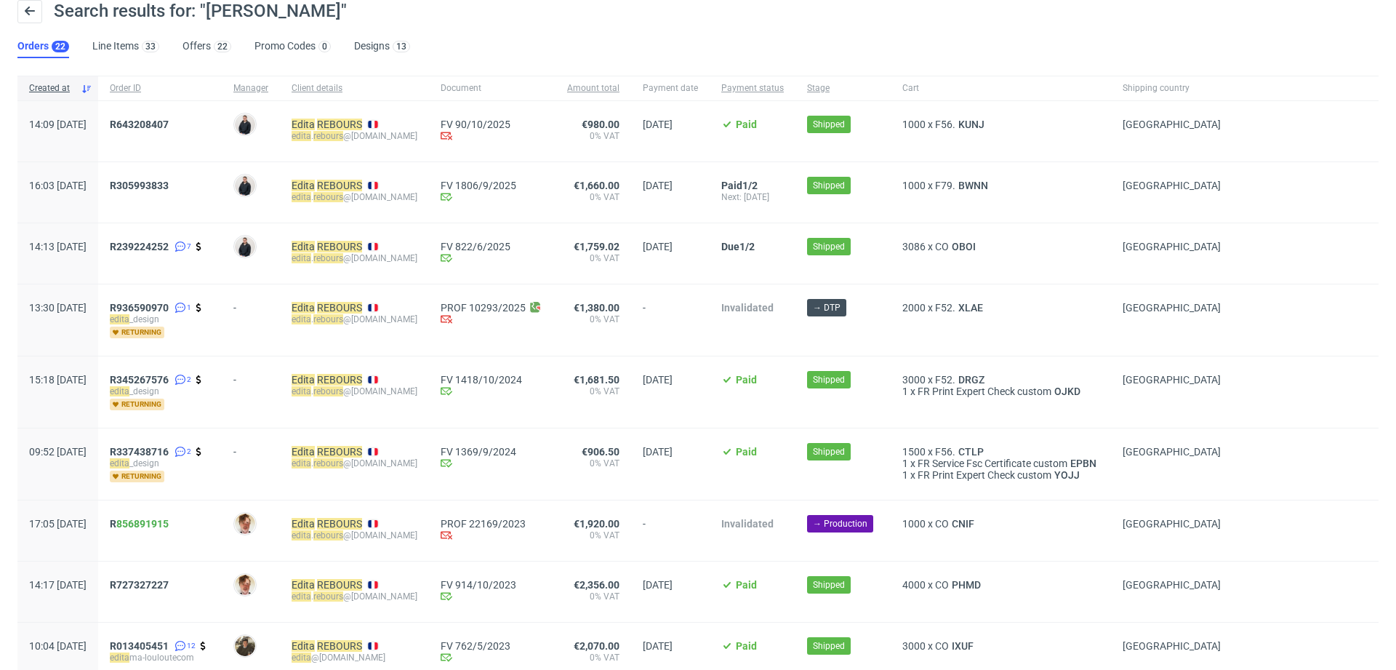
scroll to position [51, 0]
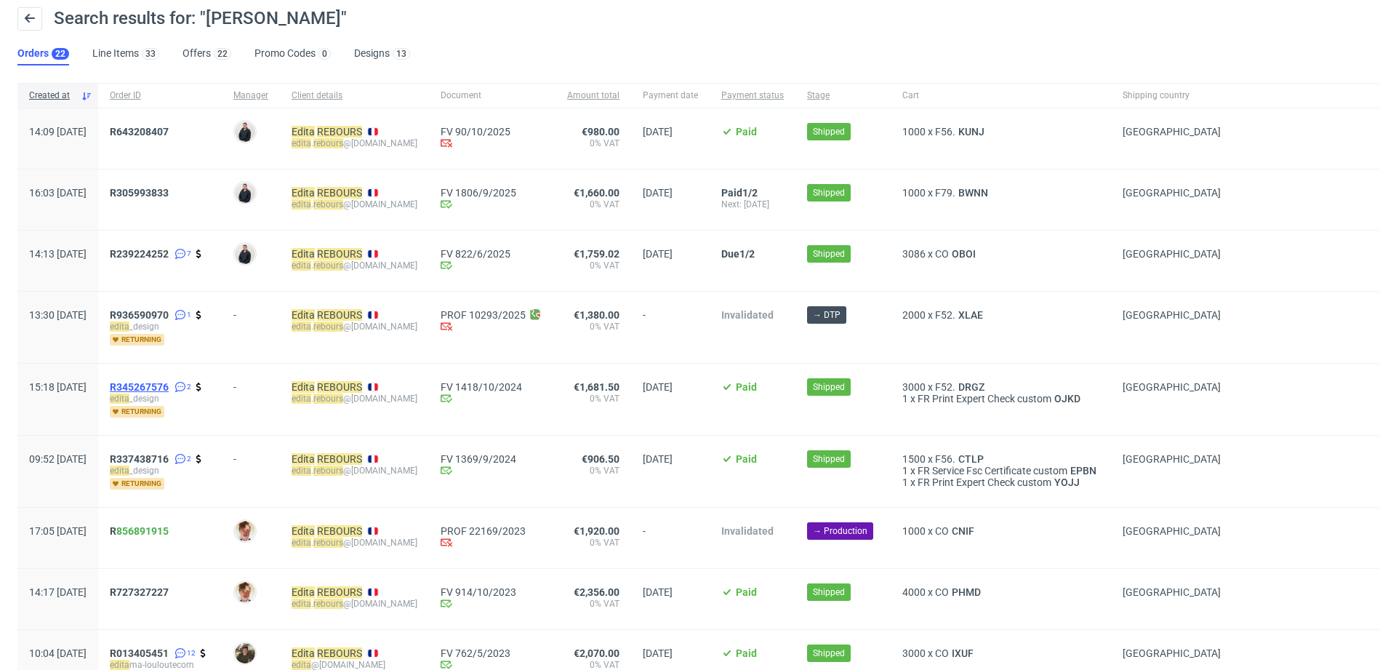
click at [169, 381] on span "R345267576" at bounding box center [139, 387] width 59 height 12
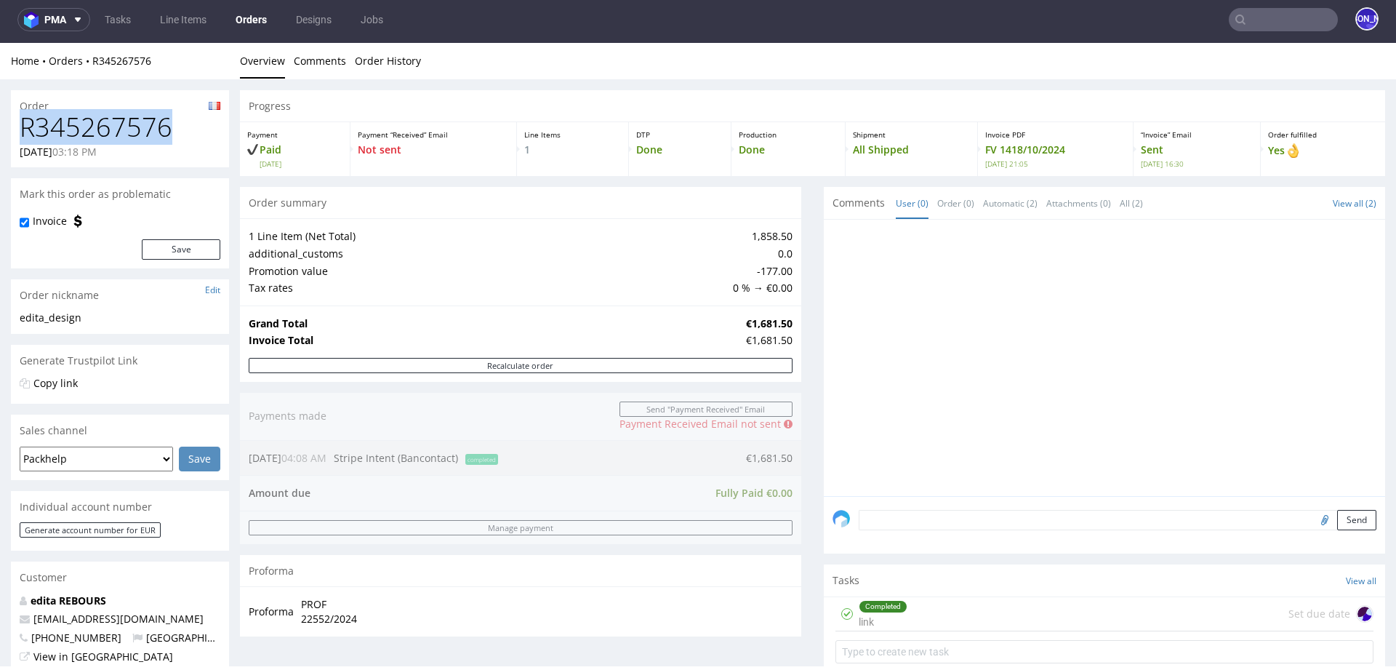
drag, startPoint x: 191, startPoint y: 125, endPoint x: 0, endPoint y: 124, distance: 191.3
click at [0, 124] on div "Order R345267576 30.09.2024 03:18 PM Mark this order as problematic Invoice Sav…" at bounding box center [698, 663] width 1396 height 1169
copy h1 "R345267576"
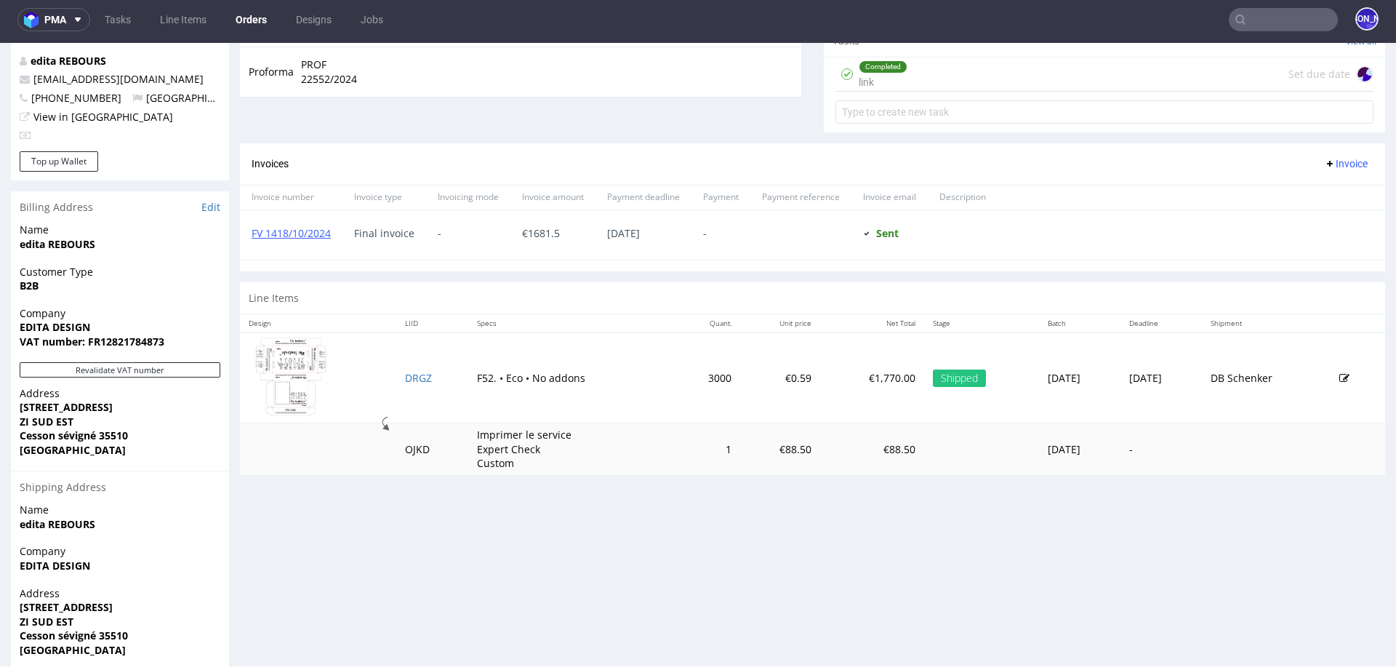
scroll to position [543, 0]
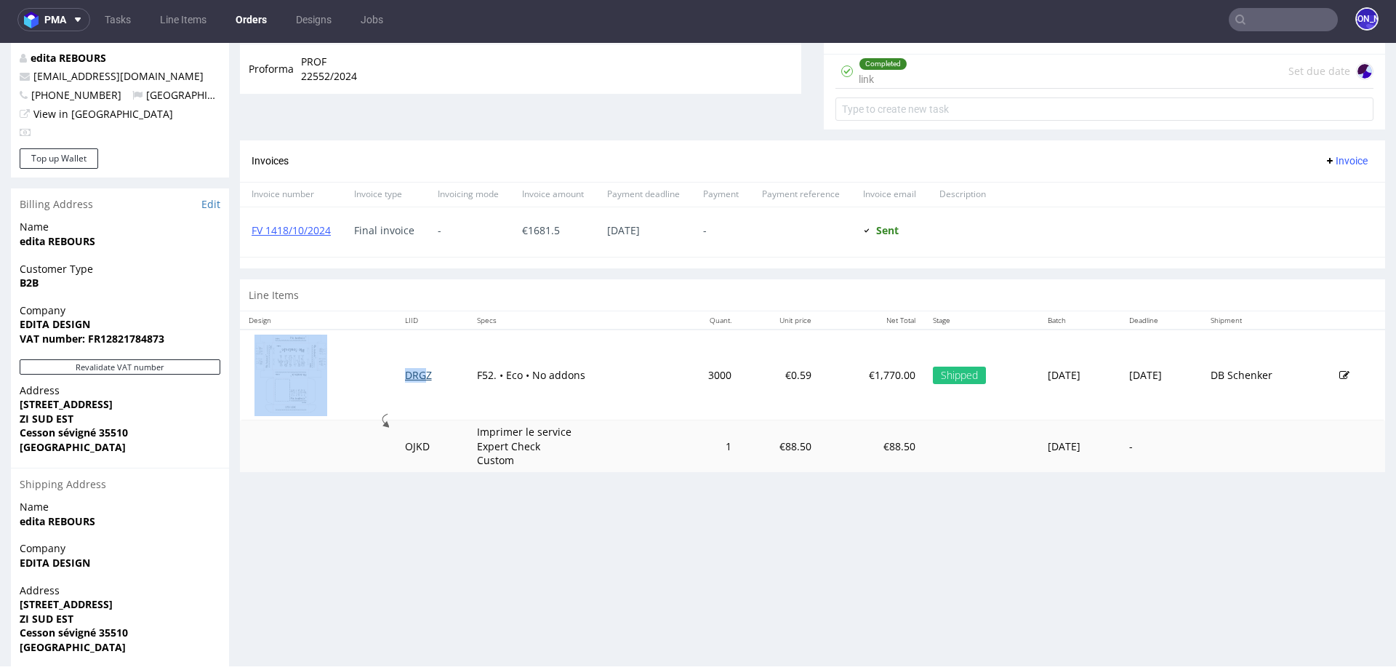
drag, startPoint x: 433, startPoint y: 373, endPoint x: 415, endPoint y: 370, distance: 18.4
click at [415, 370] on td "DRGZ" at bounding box center [432, 374] width 72 height 91
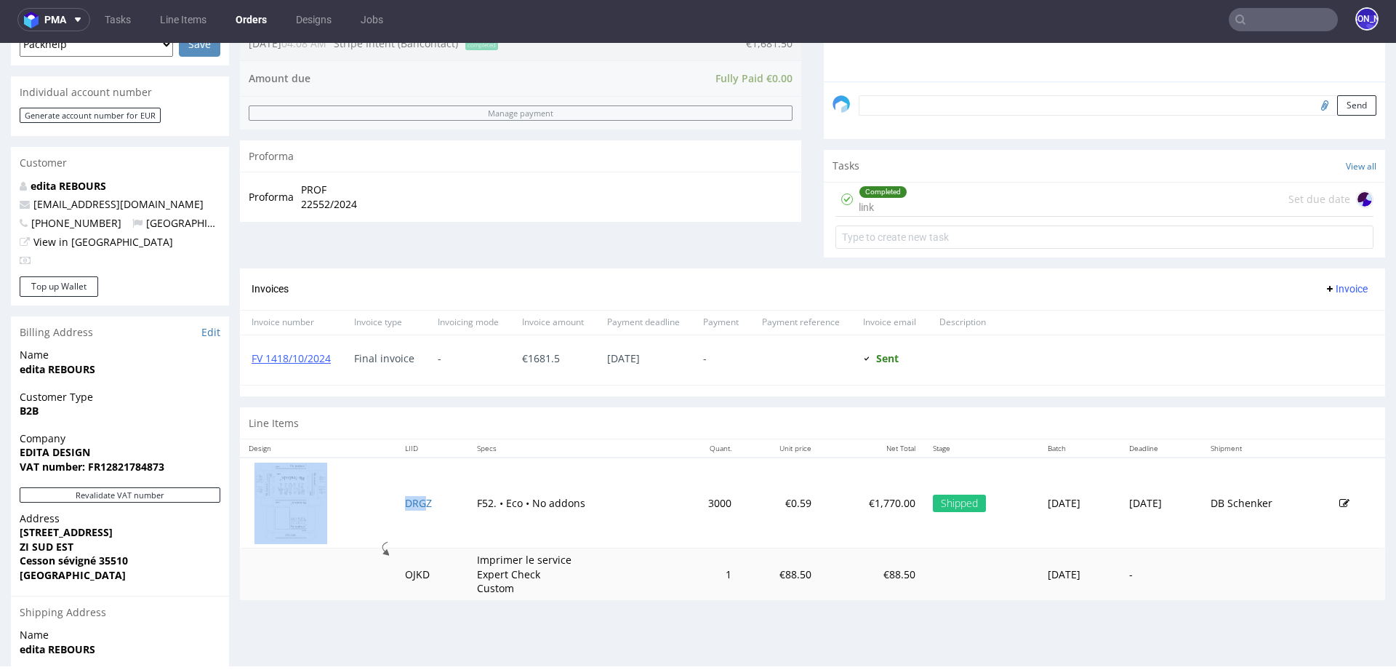
scroll to position [588, 0]
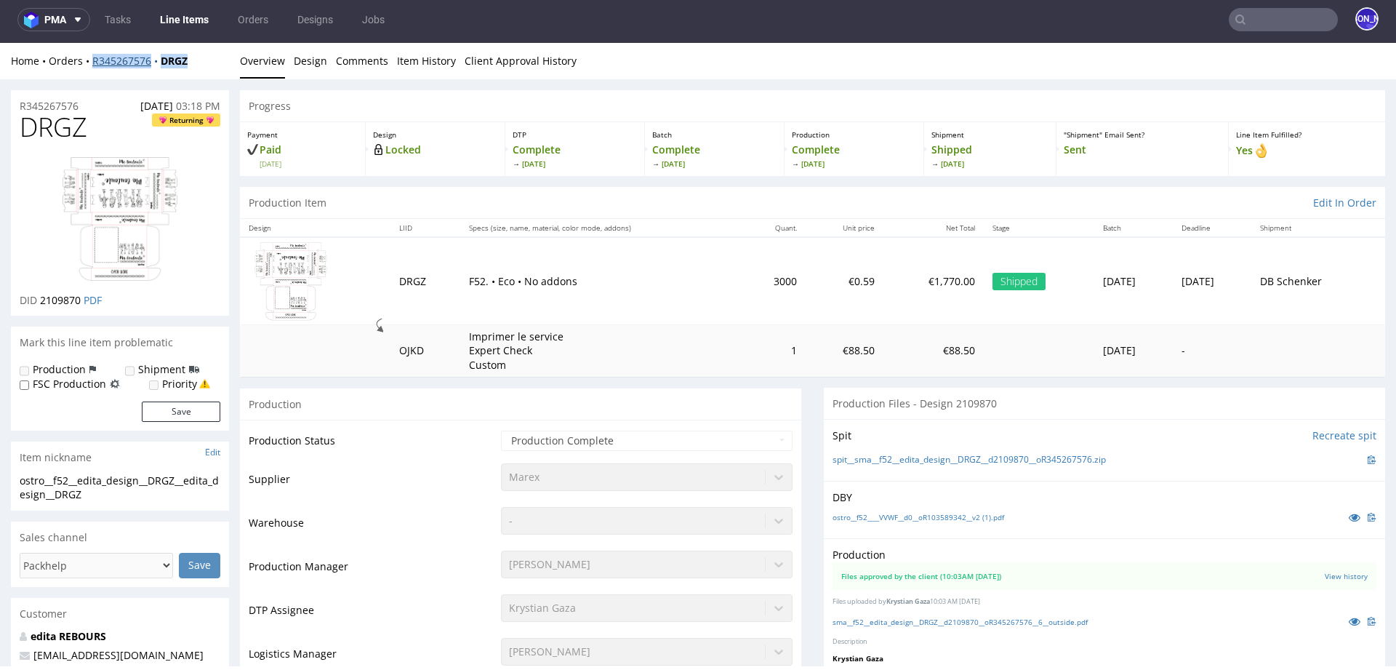
drag, startPoint x: 205, startPoint y: 61, endPoint x: 92, endPoint y: 61, distance: 112.7
click at [92, 61] on div "Home Orders R345267576 DRGZ" at bounding box center [120, 61] width 218 height 15
copy div "R345267576 DRGZ"
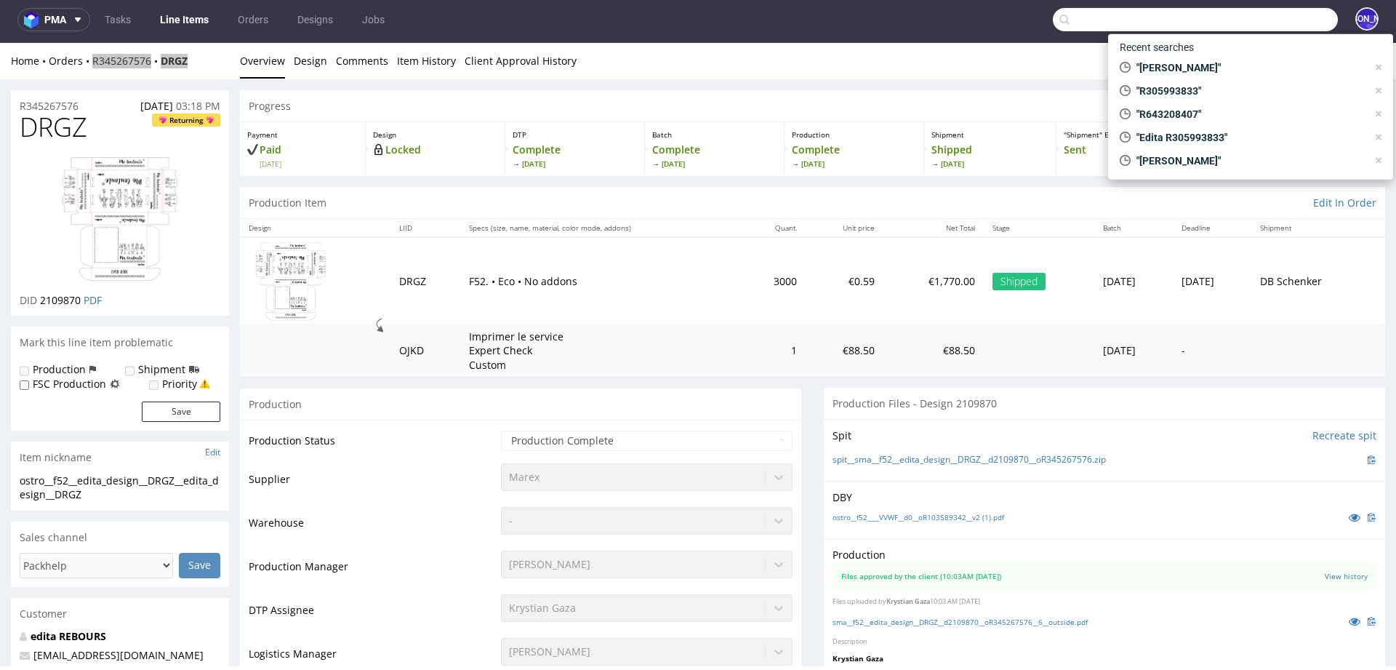
click at [1269, 28] on input "text" at bounding box center [1195, 19] width 285 height 23
paste input "info@demuisjes.nl"
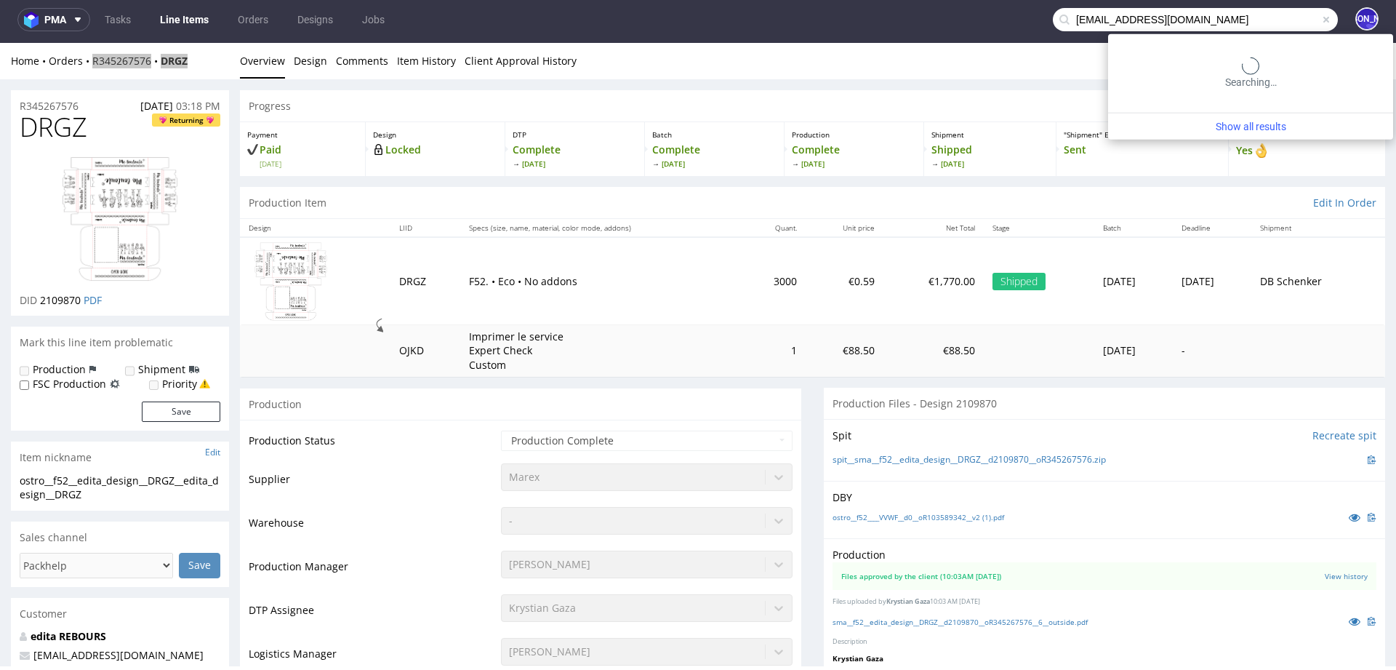
type input "info@demuisjes.nl"
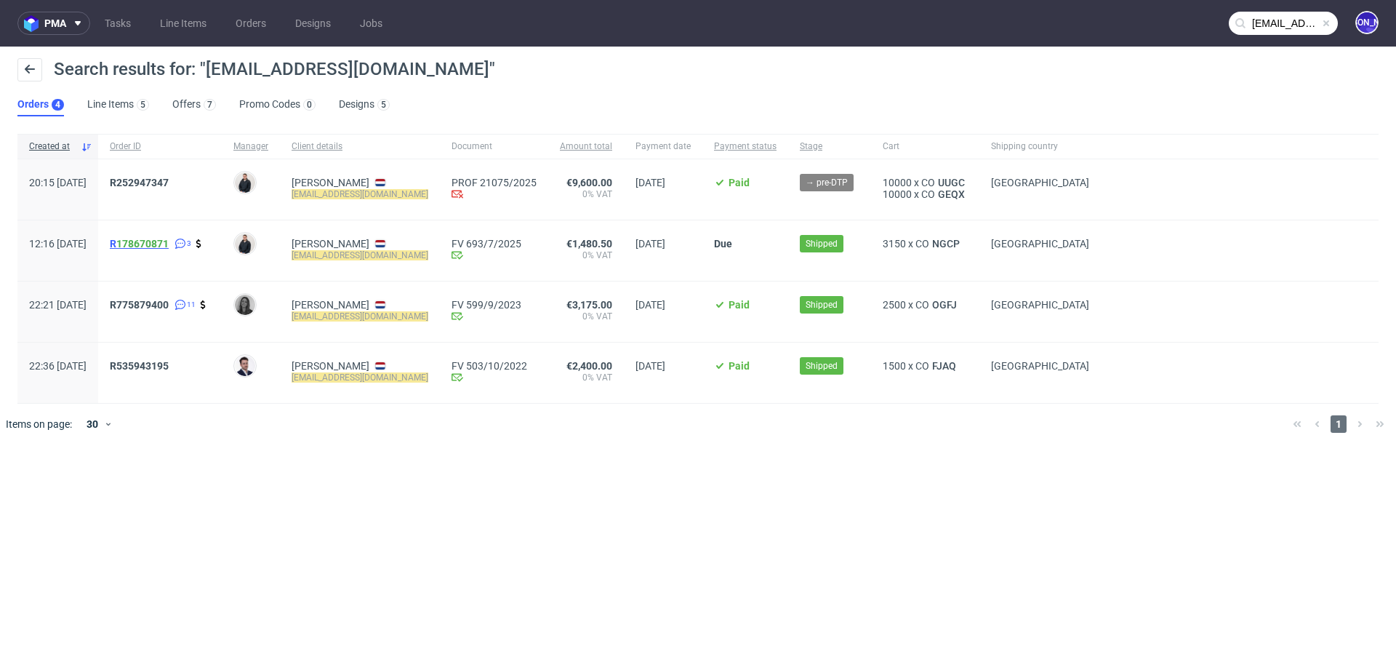
click at [154, 243] on span "R 178670871" at bounding box center [139, 244] width 59 height 12
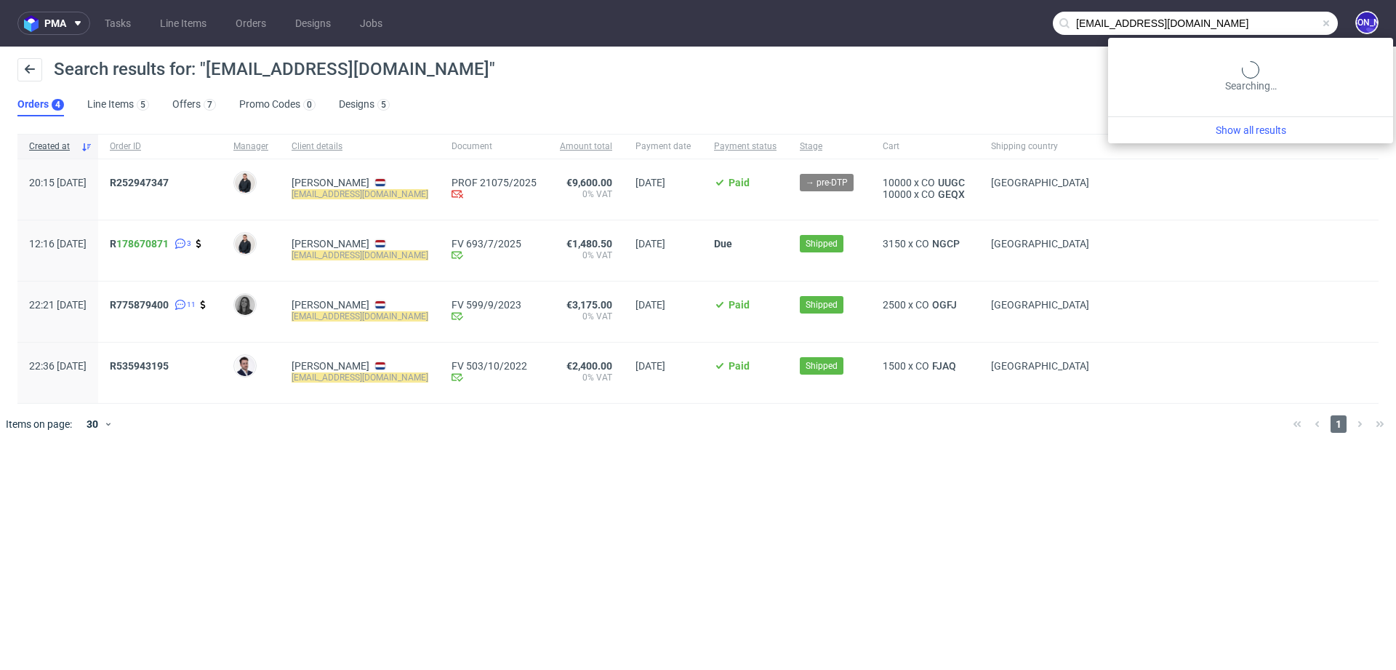
click at [1284, 28] on input "info@demuisjes.nl" at bounding box center [1195, 23] width 285 height 23
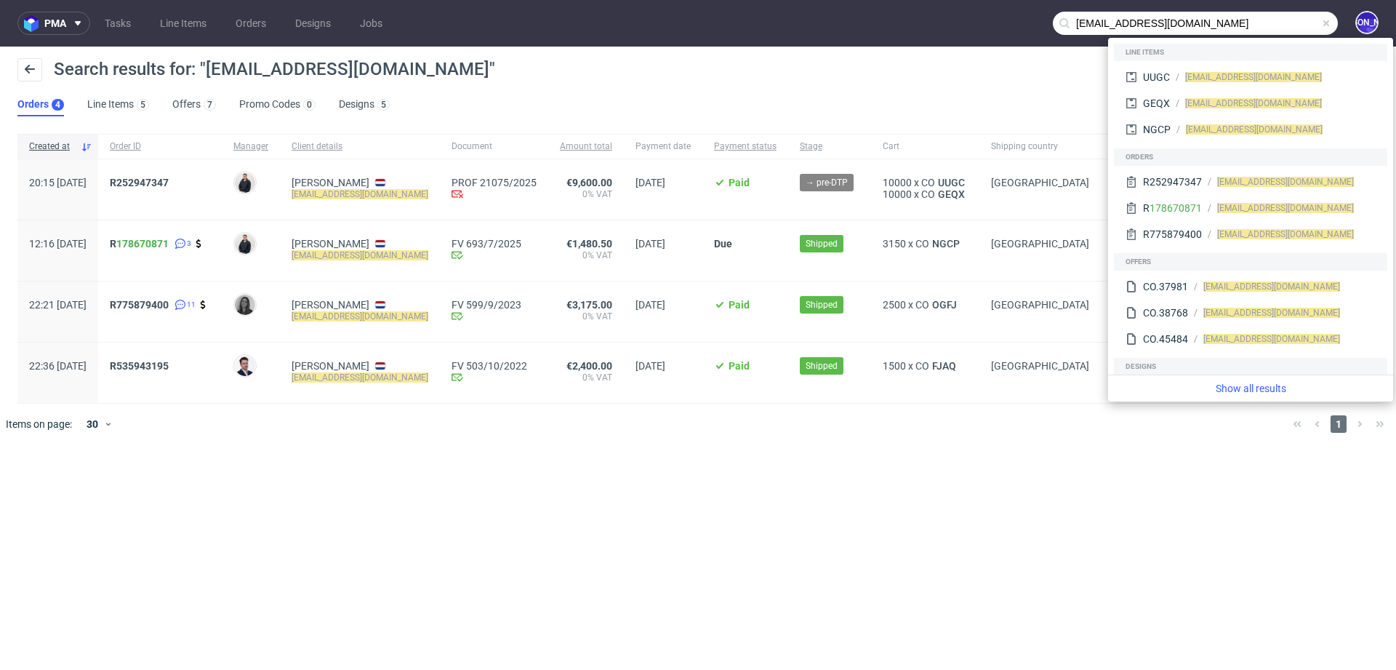
click at [729, 416] on div at bounding box center [719, 424] width 1124 height 41
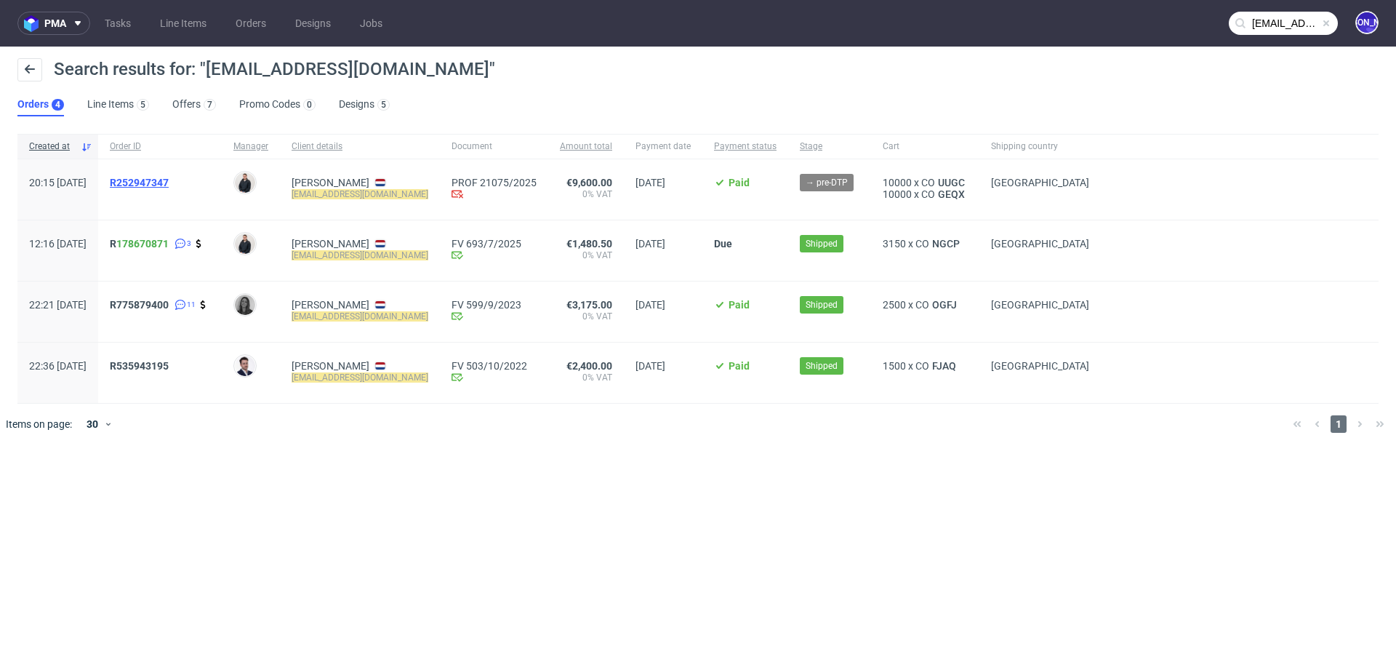
click at [191, 176] on div "R252947347" at bounding box center [160, 189] width 124 height 60
click at [169, 179] on span "R252947347" at bounding box center [139, 183] width 59 height 12
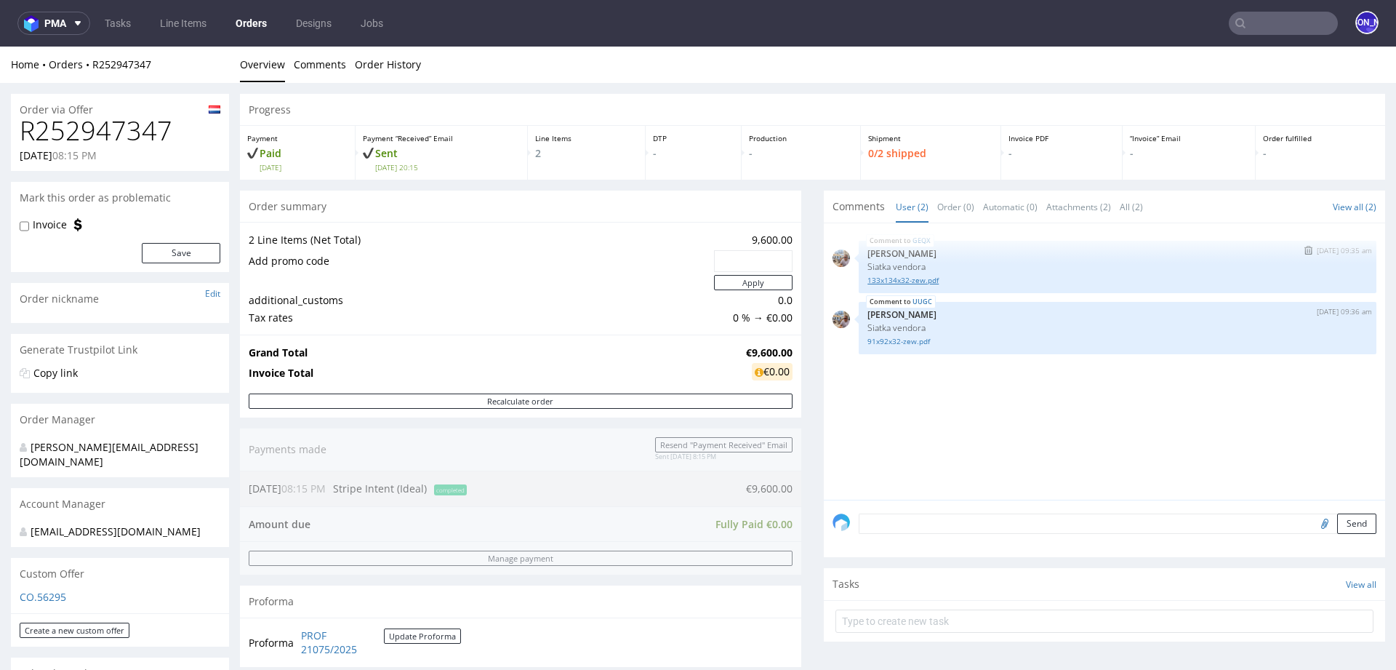
click at [916, 279] on link "133x134x32-zew.pdf" at bounding box center [1118, 280] width 500 height 11
click at [879, 341] on link "91x92x32-zew.pdf" at bounding box center [1118, 341] width 500 height 11
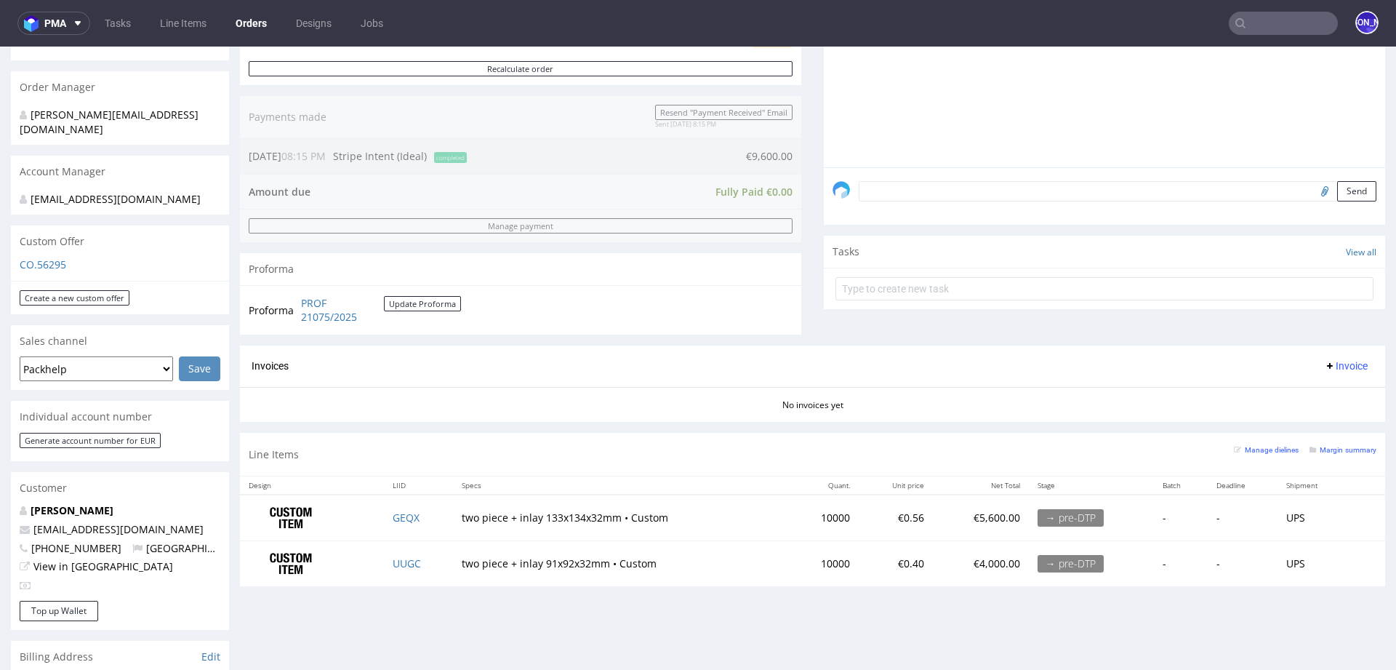
scroll to position [498, 0]
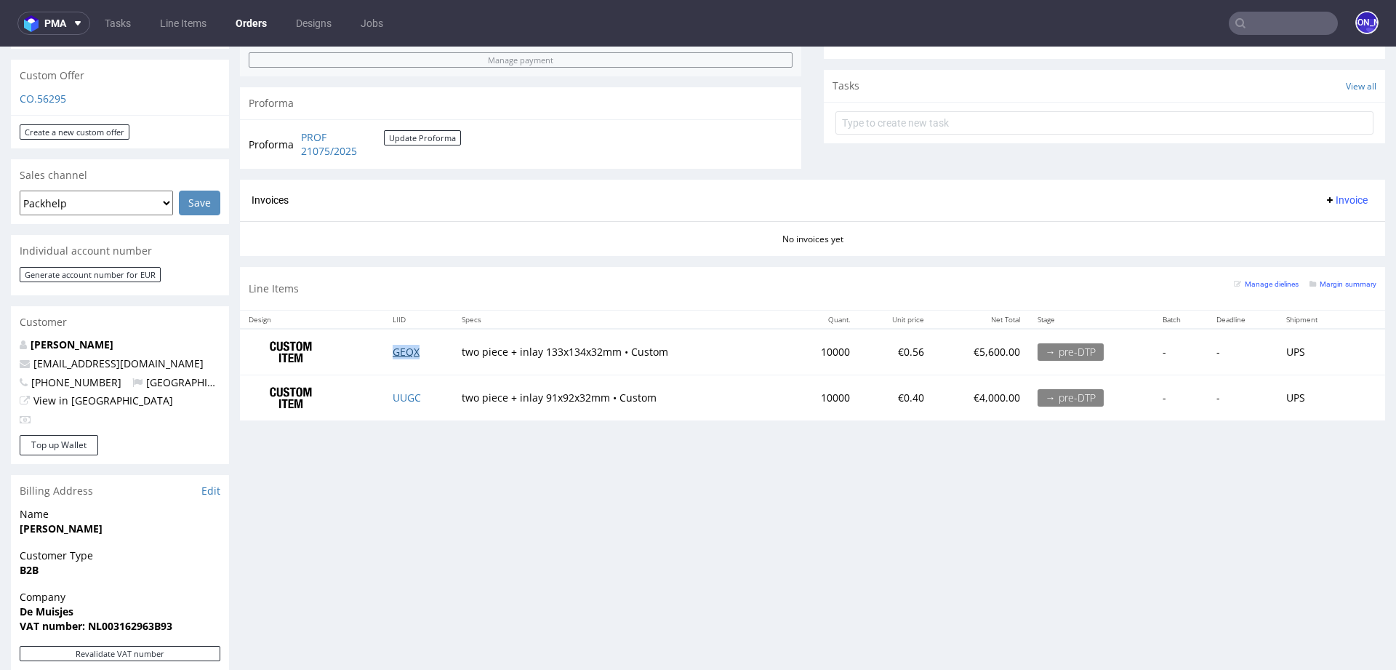
click at [399, 350] on link "GEQX" at bounding box center [406, 352] width 27 height 14
click at [401, 393] on link "UUGC" at bounding box center [407, 398] width 28 height 14
click at [1253, 17] on input "text" at bounding box center [1283, 23] width 109 height 23
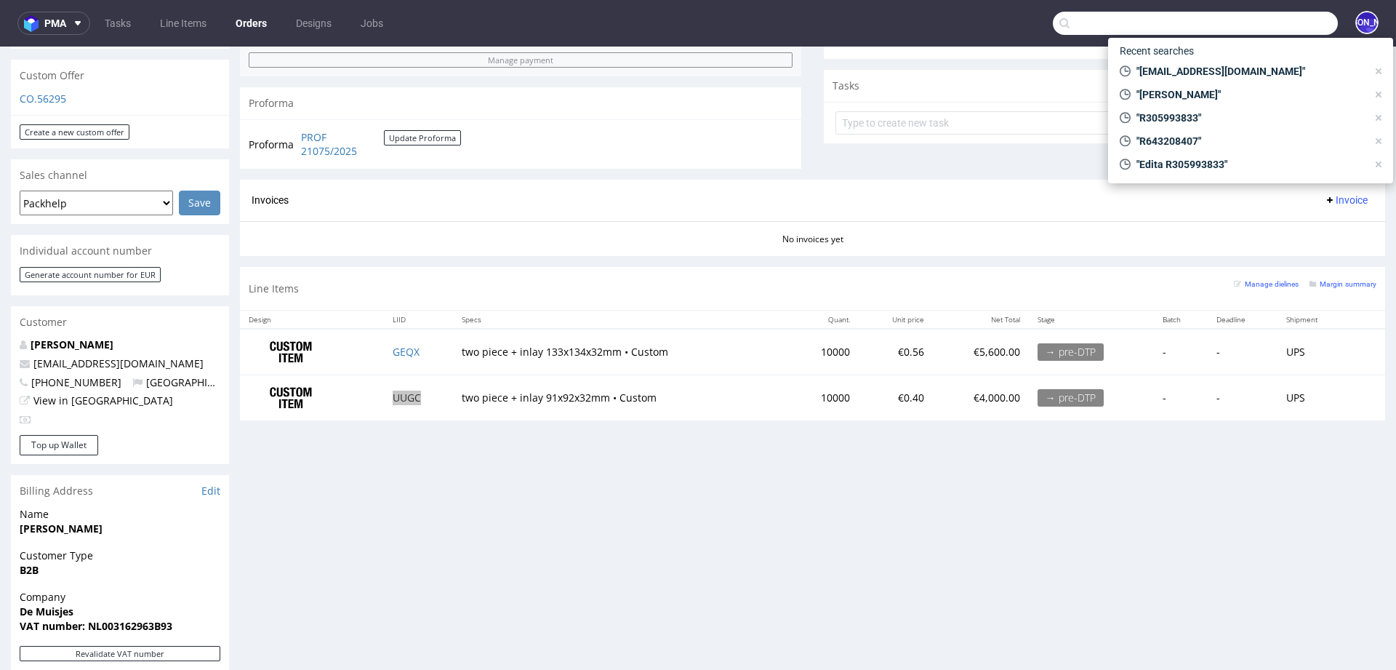
paste input "R145520657"
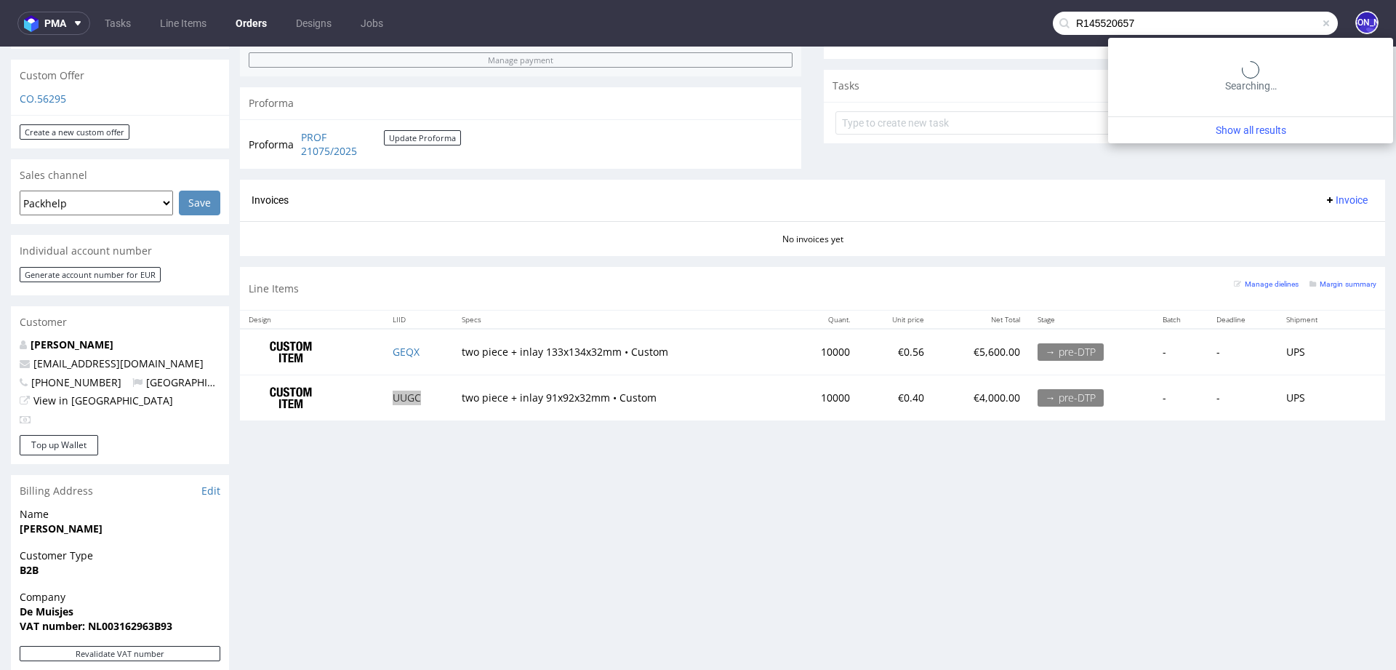
type input "R145520657"
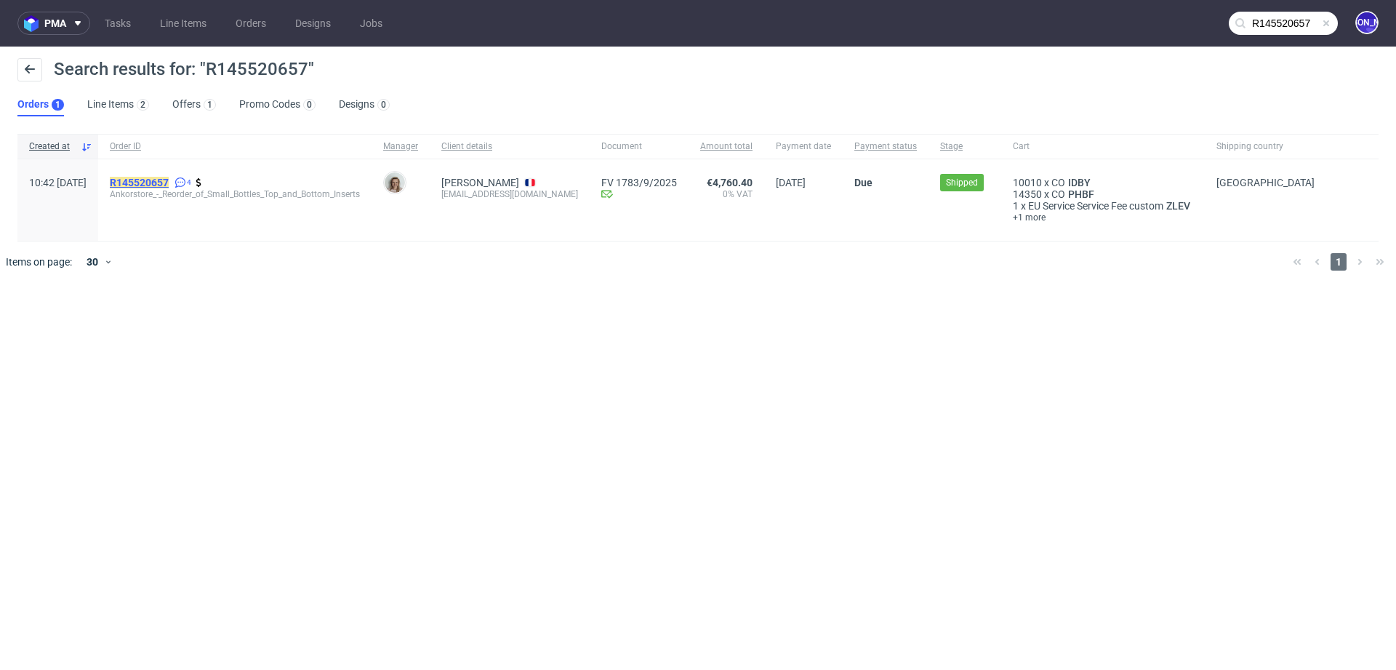
click at [169, 180] on mark "R145520657" at bounding box center [139, 183] width 59 height 12
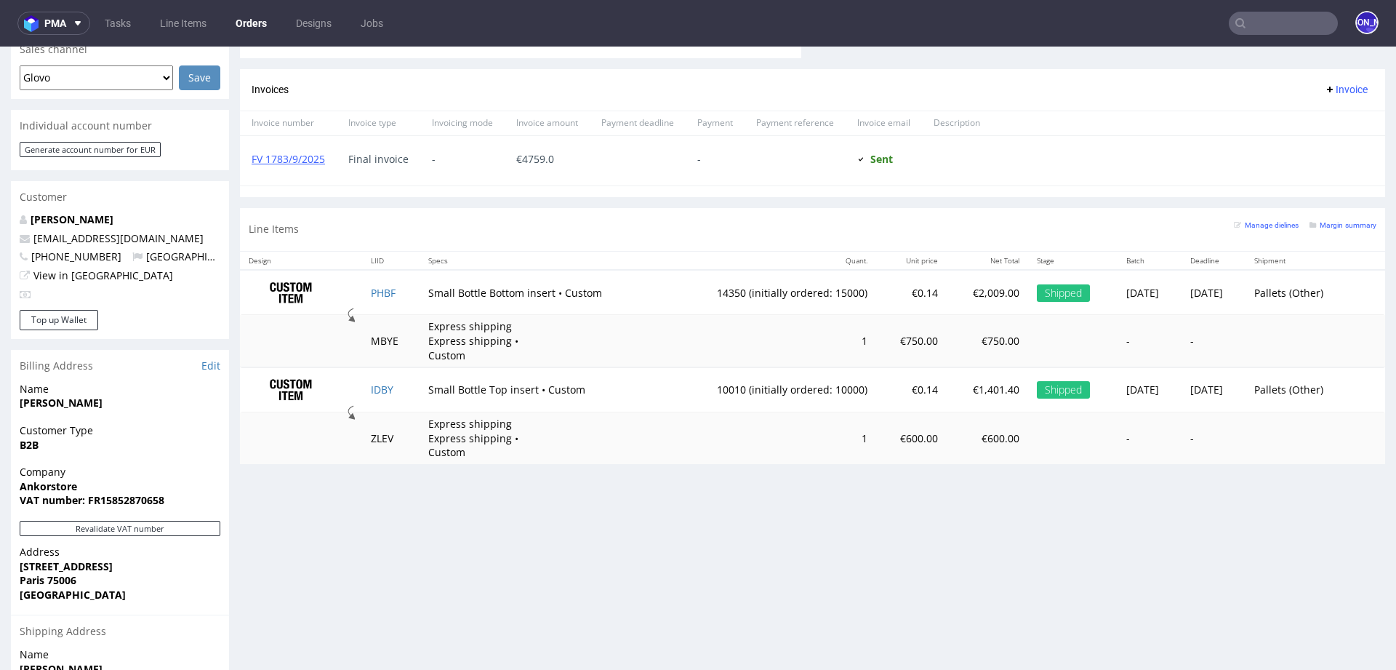
scroll to position [670, 0]
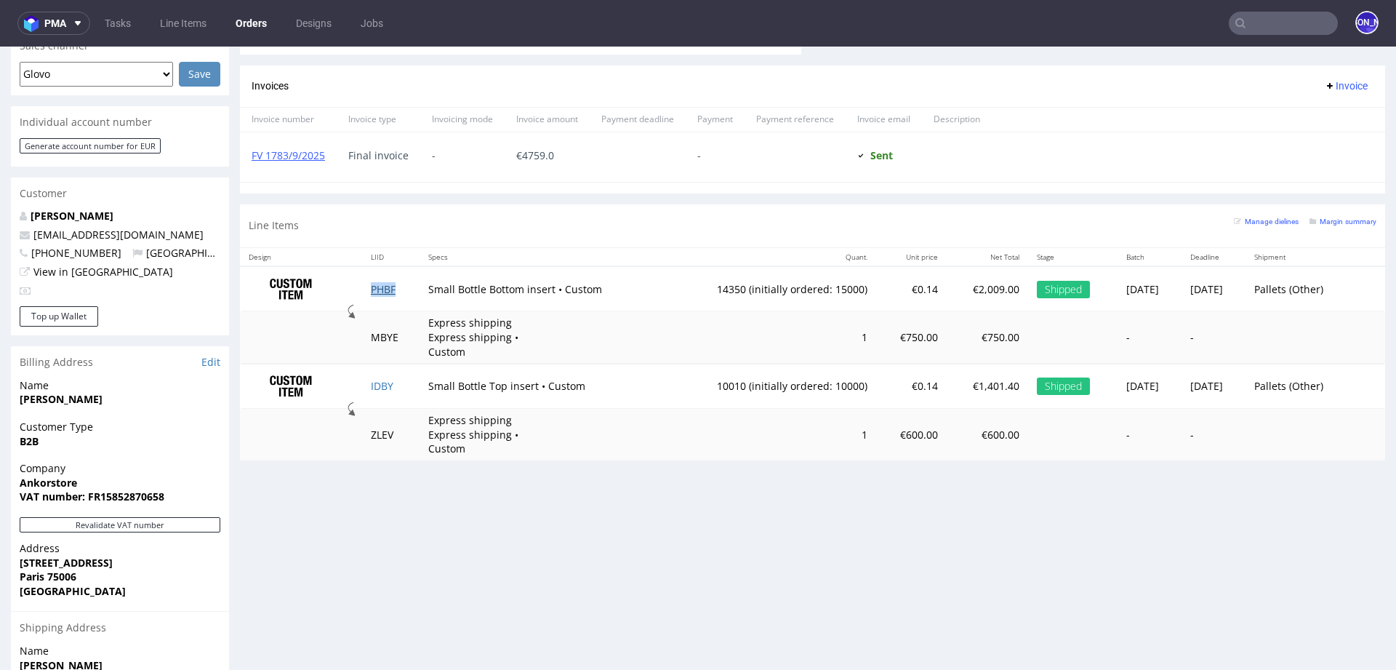
click at [371, 282] on link "PHBF" at bounding box center [383, 289] width 25 height 14
click at [378, 386] on link "IDBY" at bounding box center [382, 386] width 23 height 14
click at [1263, 19] on input "text" at bounding box center [1283, 23] width 109 height 23
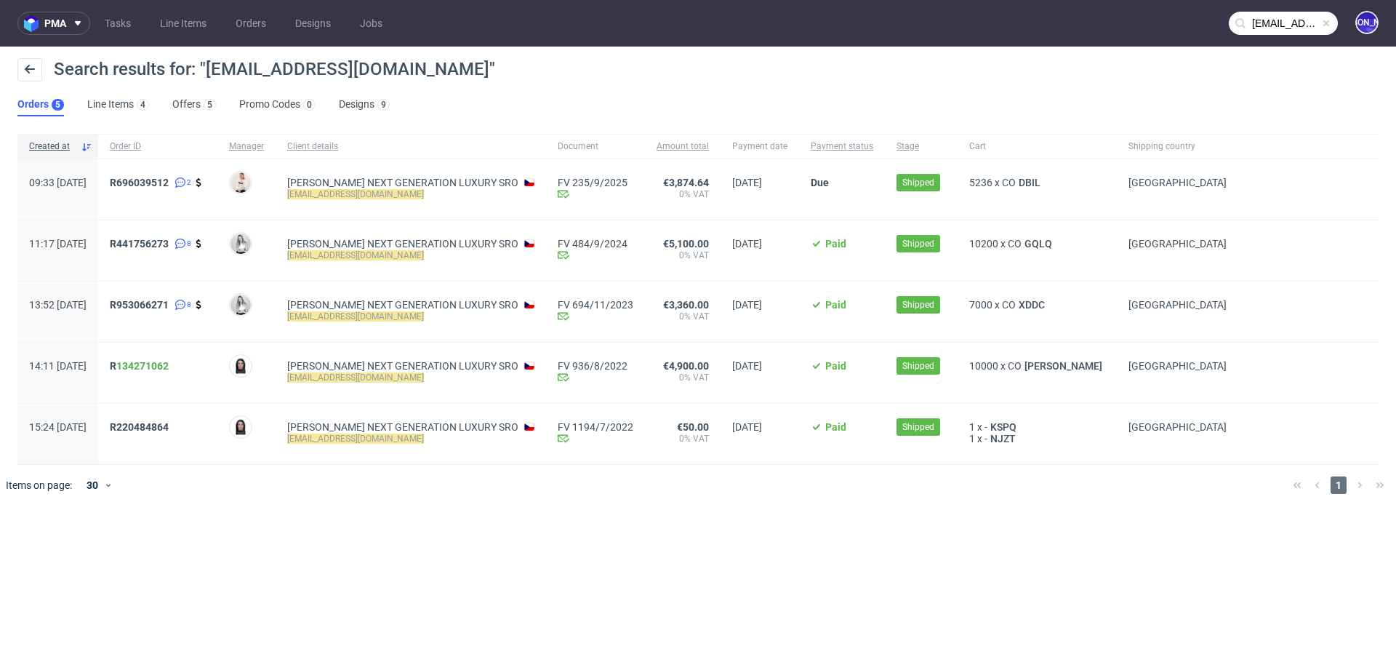
click at [1284, 30] on input "buyer@eppi.cz" at bounding box center [1283, 23] width 109 height 23
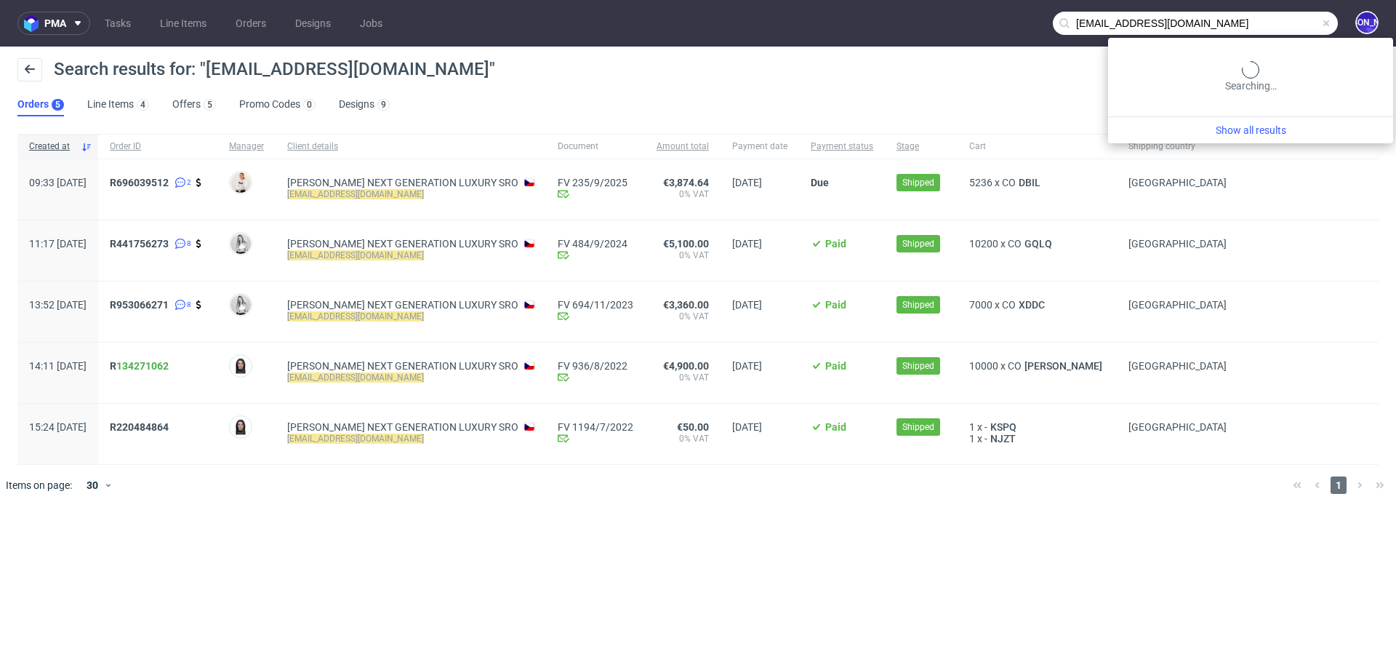
click at [1284, 30] on input "buyer@eppi.cz" at bounding box center [1195, 23] width 285 height 23
paste input "laurens@sya.be"
type input "laurens@sya.be"
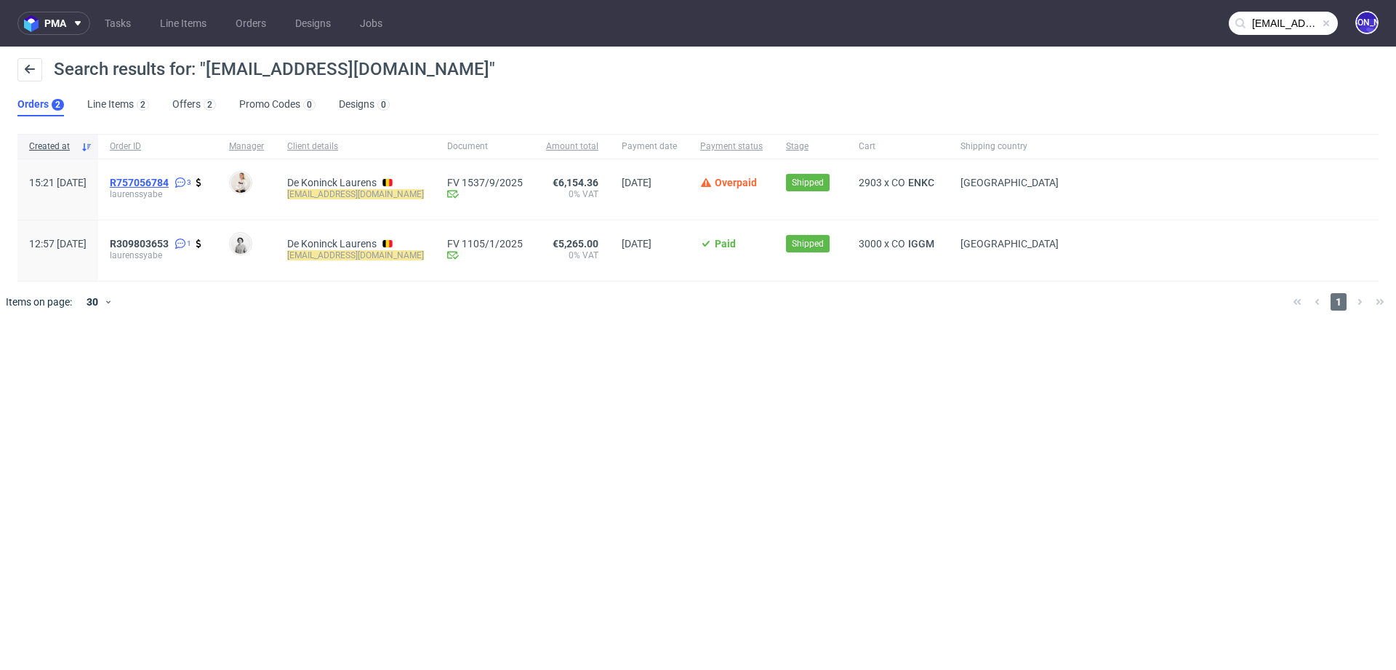
click at [161, 183] on span "R757056784" at bounding box center [139, 183] width 59 height 12
click at [1287, 23] on input "laurens@sya.be" at bounding box center [1283, 23] width 109 height 23
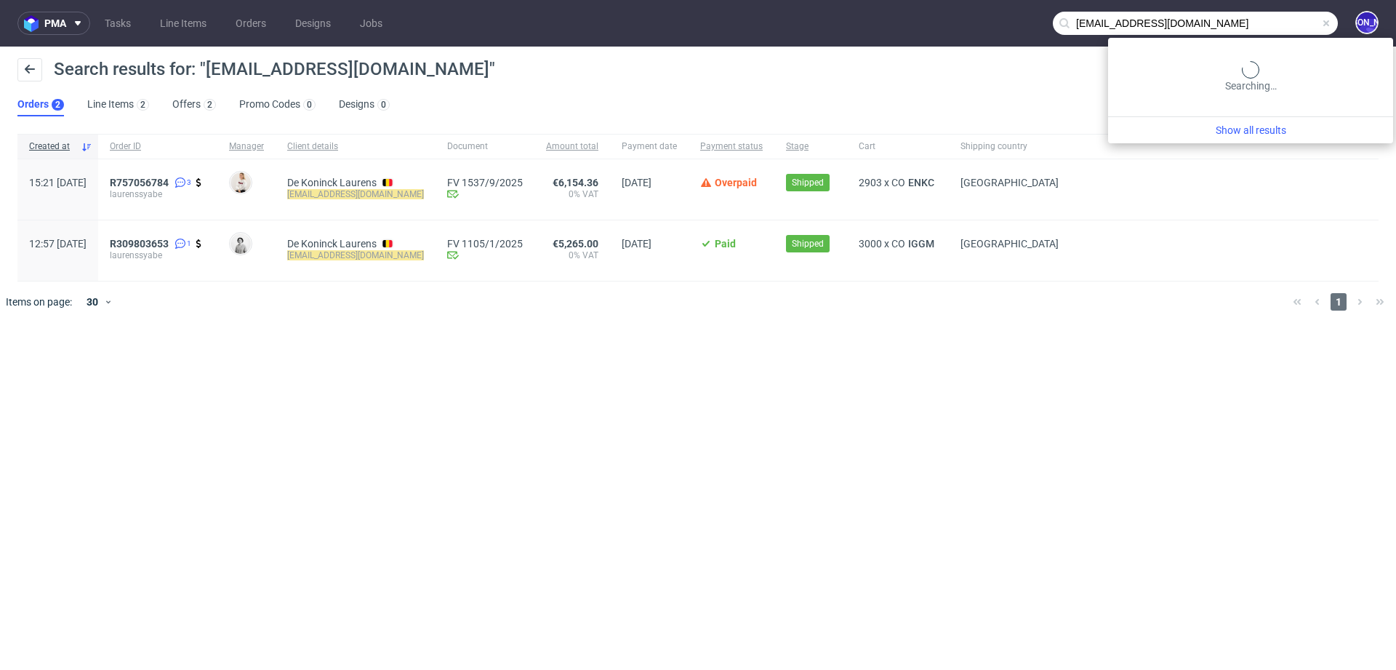
click at [1287, 23] on input "laurens@sya.be" at bounding box center [1195, 23] width 285 height 23
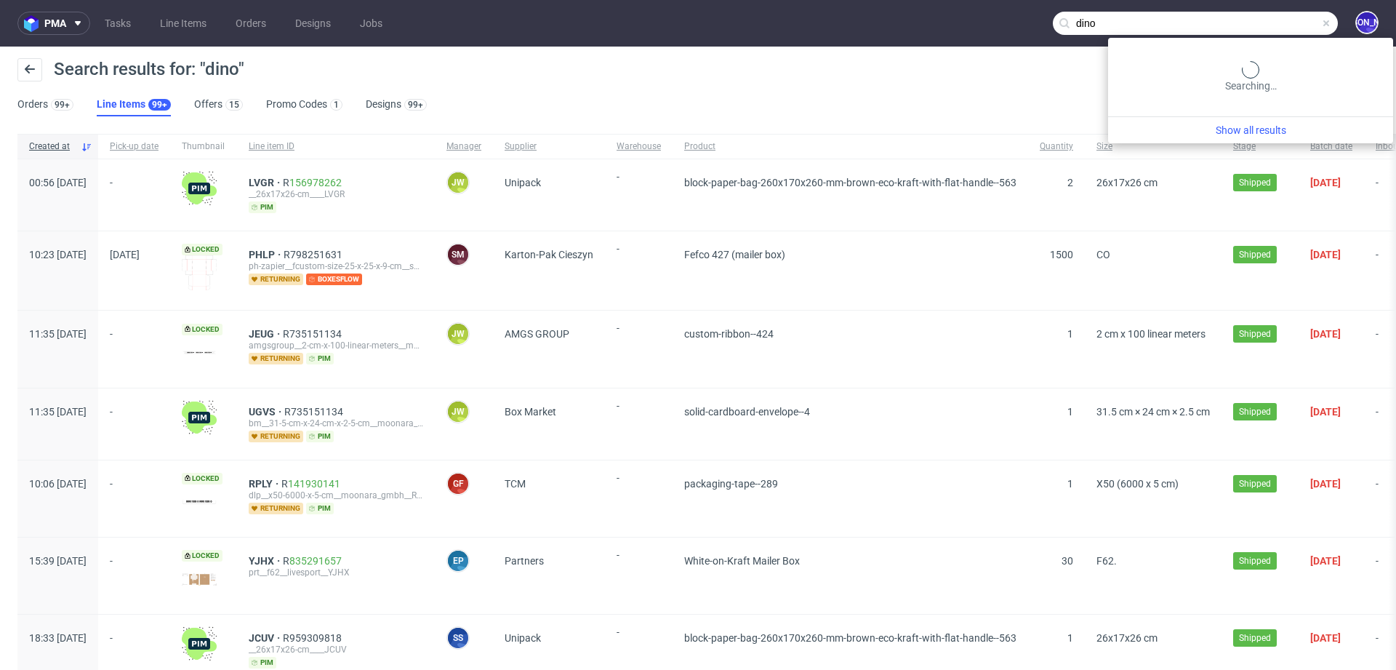
drag, startPoint x: 1263, startPoint y: 23, endPoint x: 1140, endPoint y: 18, distance: 123.7
click at [1140, 19] on input "dino" at bounding box center [1195, 23] width 285 height 23
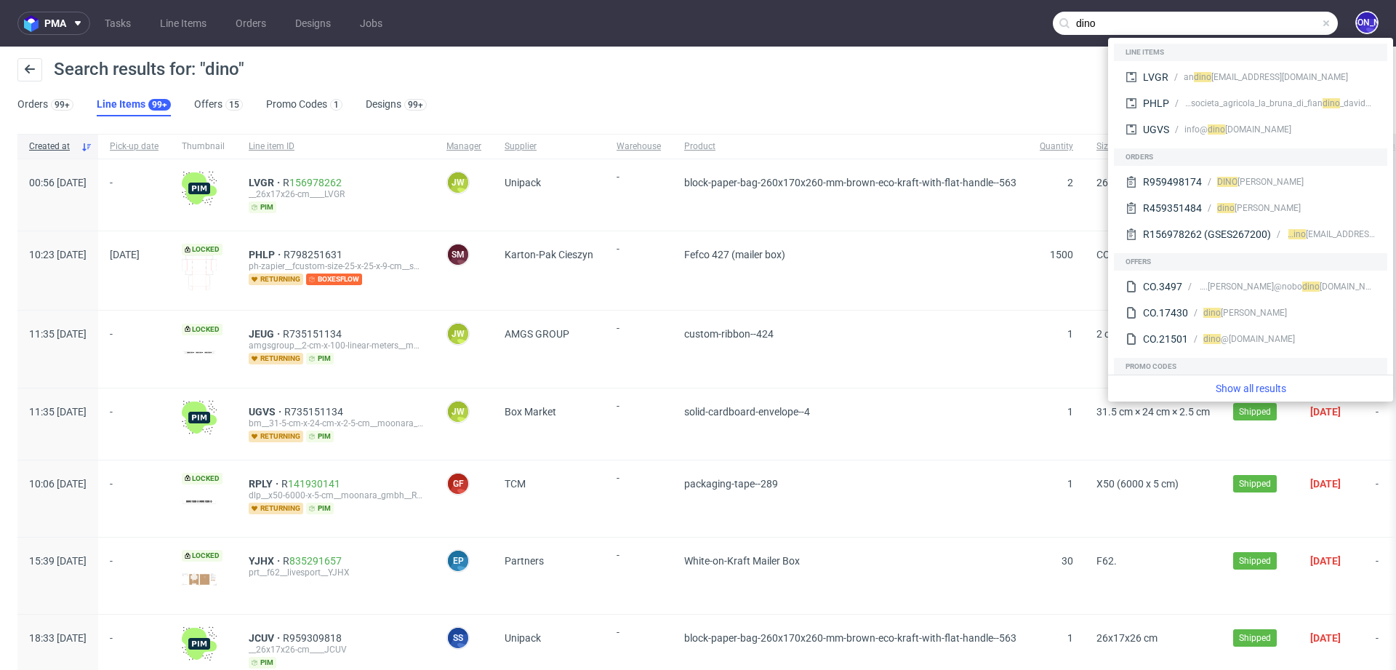
click at [1068, 20] on input "dino" at bounding box center [1195, 23] width 285 height 23
drag, startPoint x: 1076, startPoint y: 24, endPoint x: 993, endPoint y: 24, distance: 82.9
click at [993, 24] on nav "pma Tasks Line Items Orders Designs Jobs dino JO" at bounding box center [698, 23] width 1396 height 47
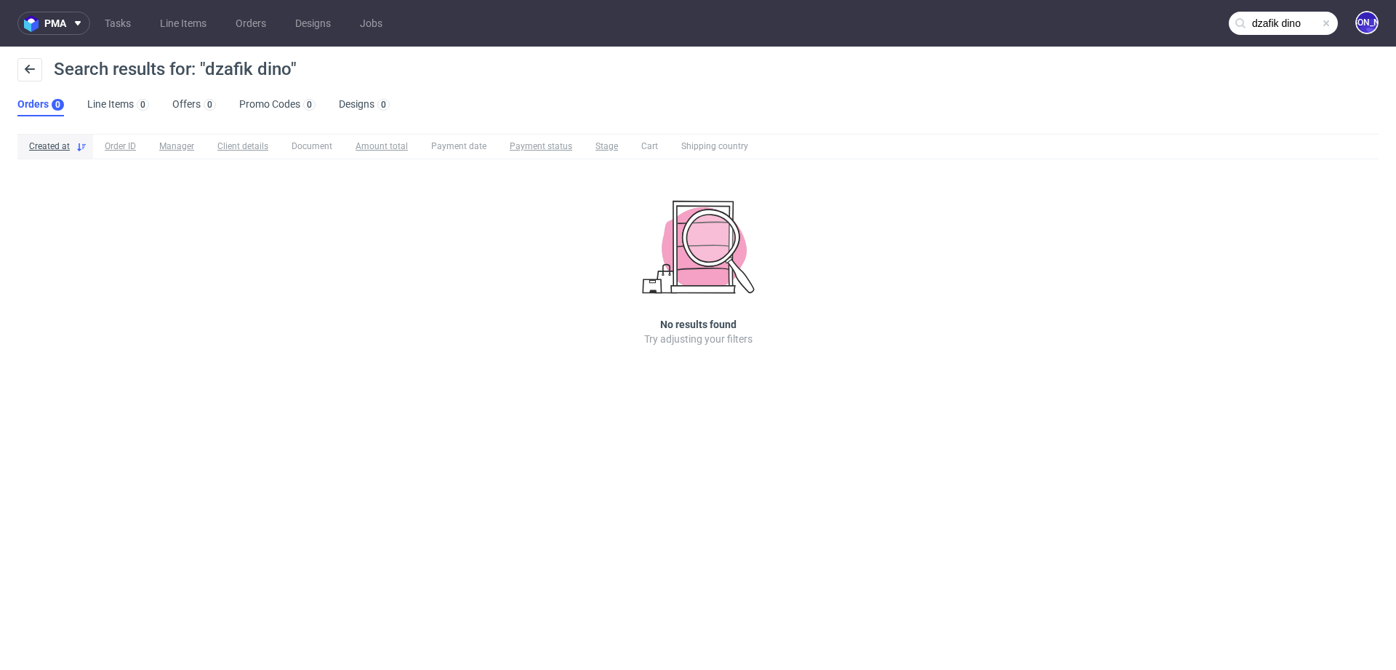
click at [1271, 22] on input "dzafik dino" at bounding box center [1283, 23] width 109 height 23
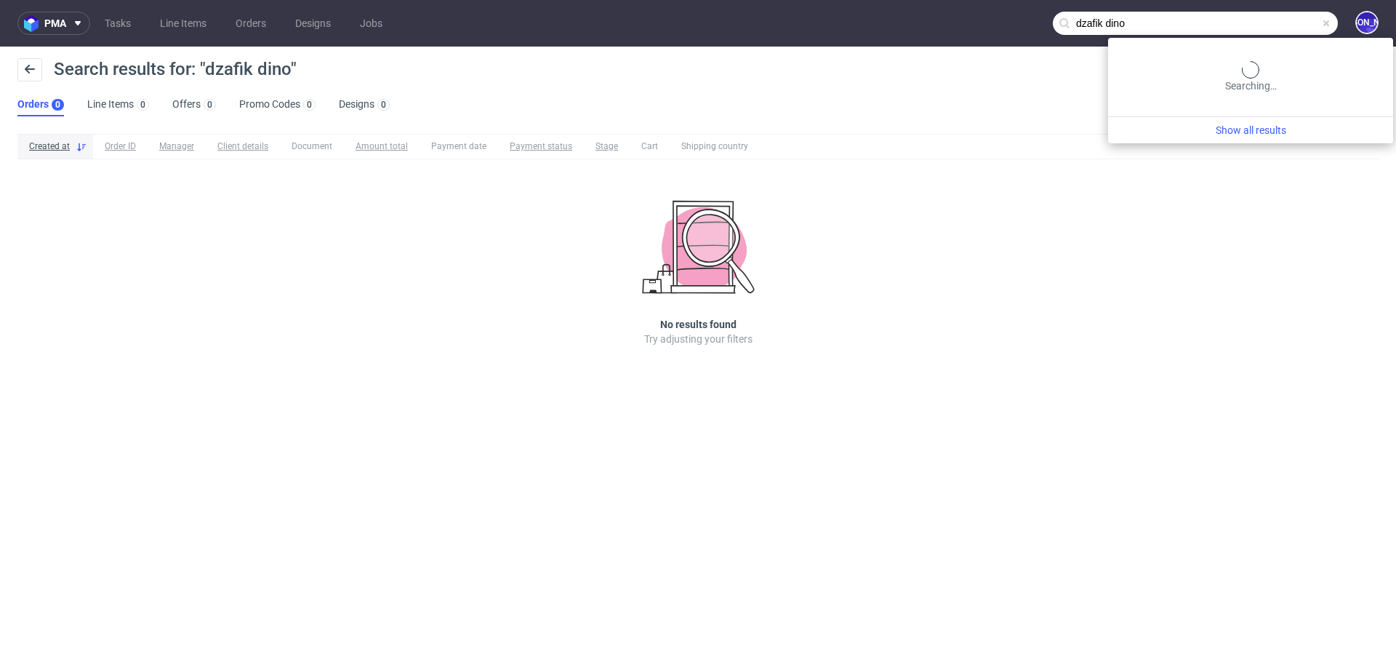
click at [1176, 23] on input "dzafik dino" at bounding box center [1195, 23] width 285 height 23
click at [1257, 25] on input "dzafik dino" at bounding box center [1195, 23] width 285 height 23
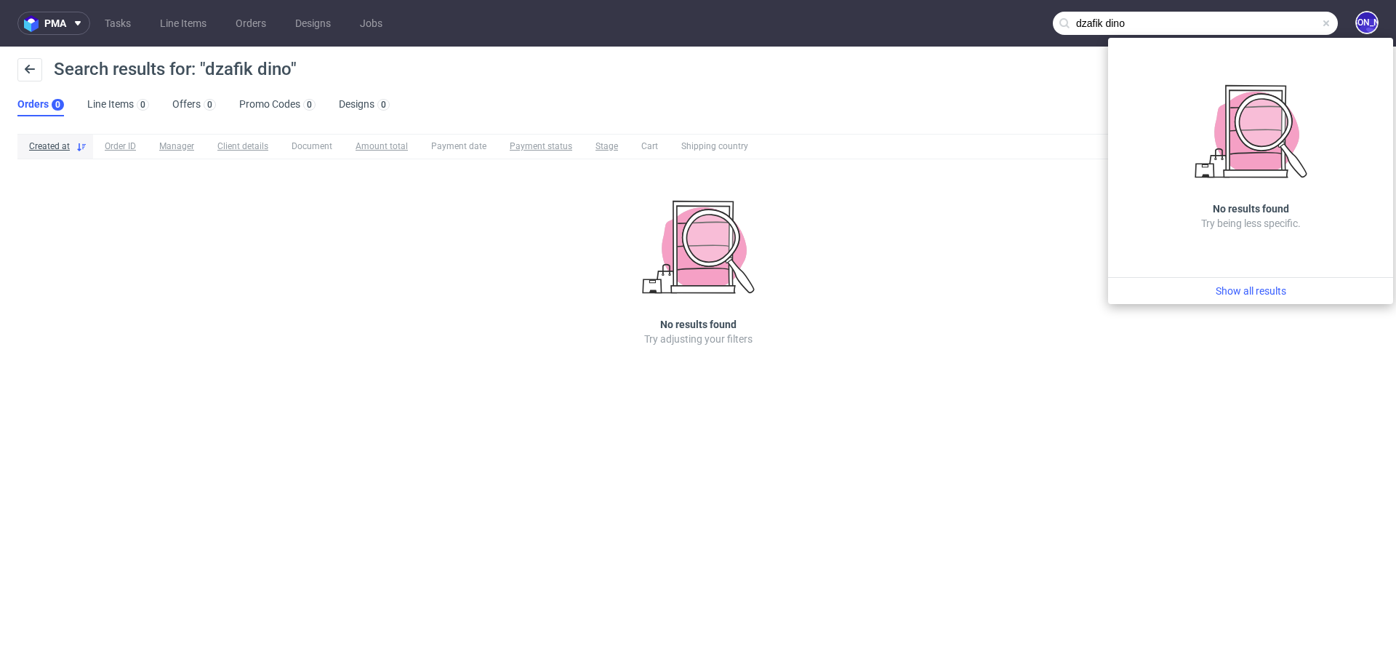
paste input "R959498174"
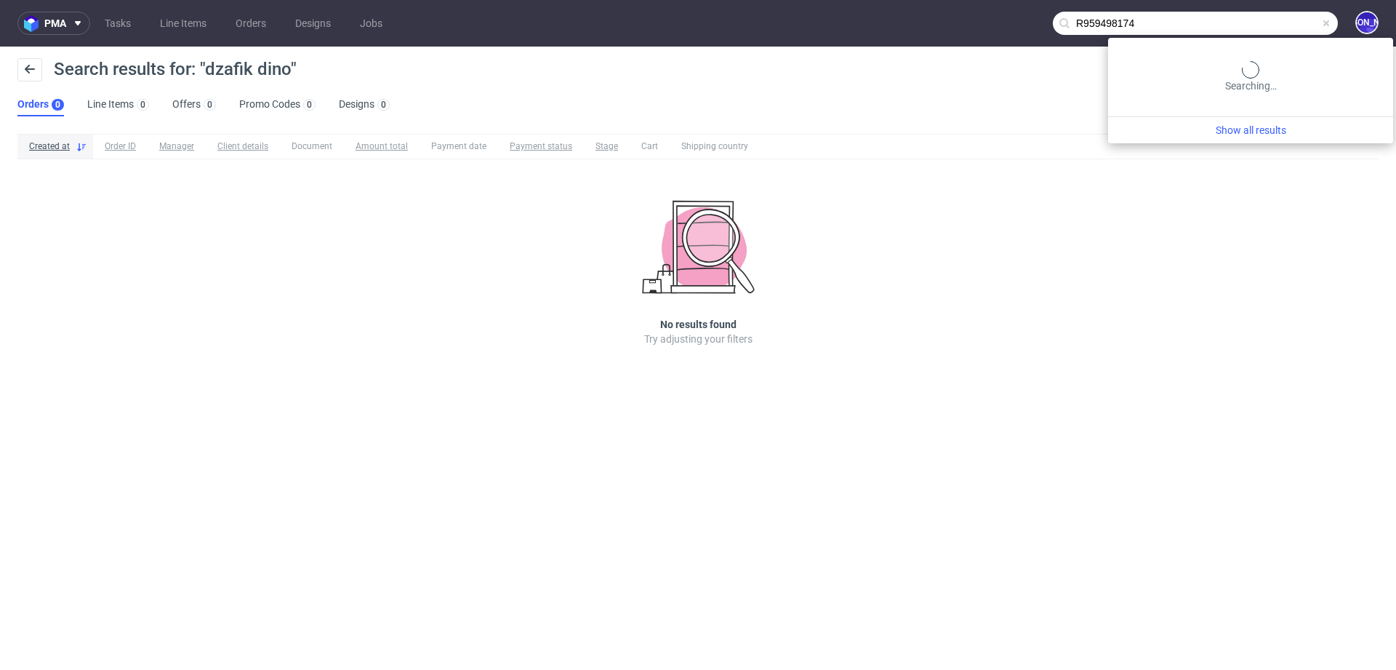
type input "R959498174"
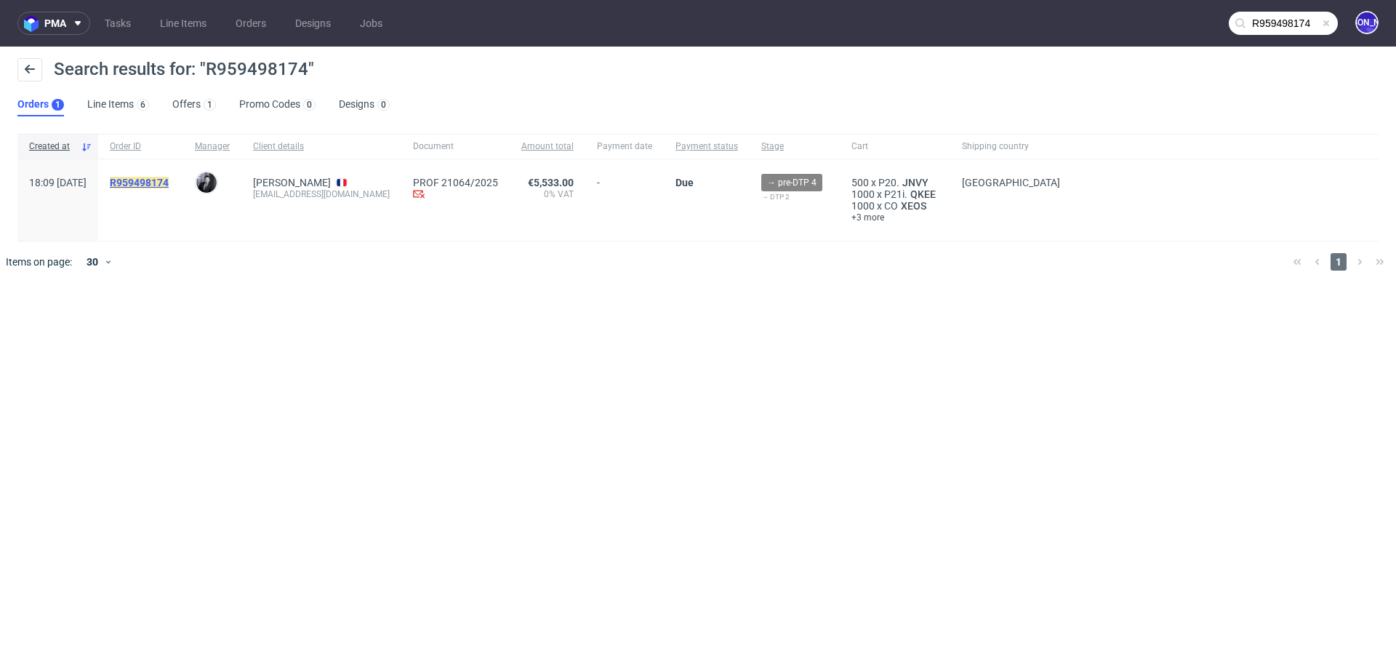
click at [167, 182] on mark "R959498174" at bounding box center [139, 183] width 59 height 12
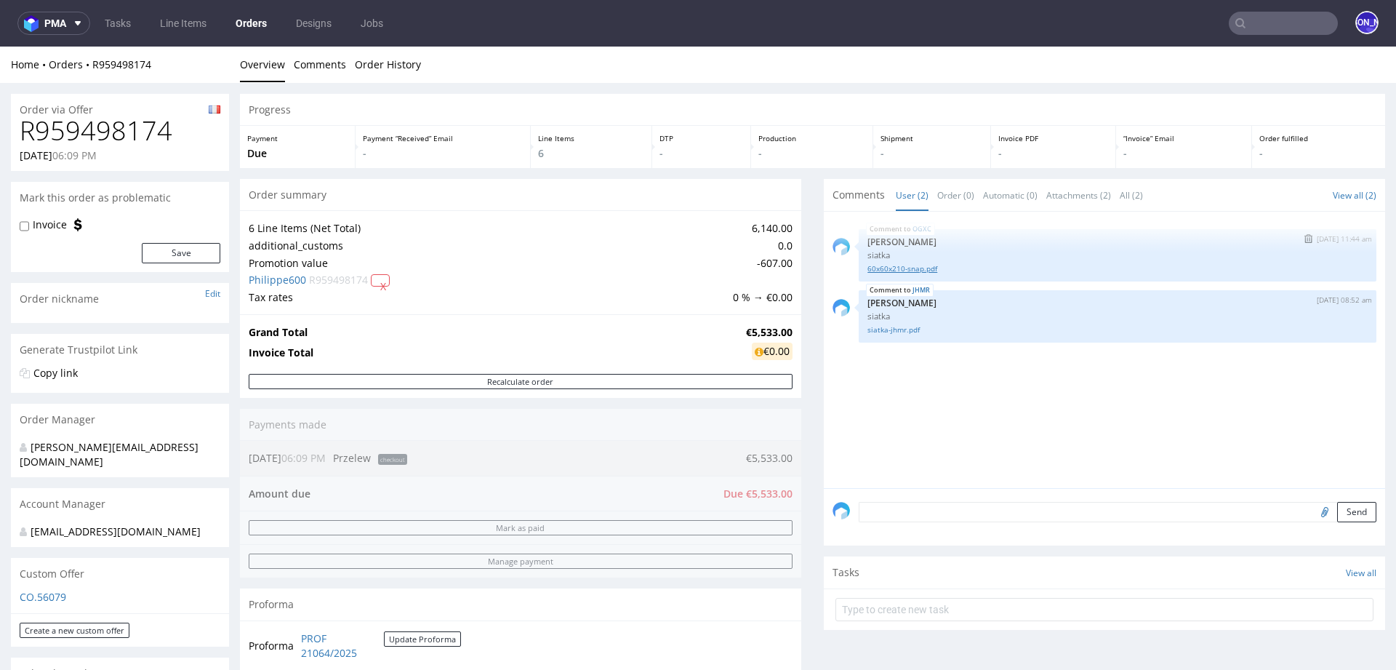
click at [891, 268] on link "60x60x210-snap.pdf" at bounding box center [1118, 268] width 500 height 11
click at [887, 325] on link "siatka-jhmr.pdf" at bounding box center [1118, 329] width 500 height 11
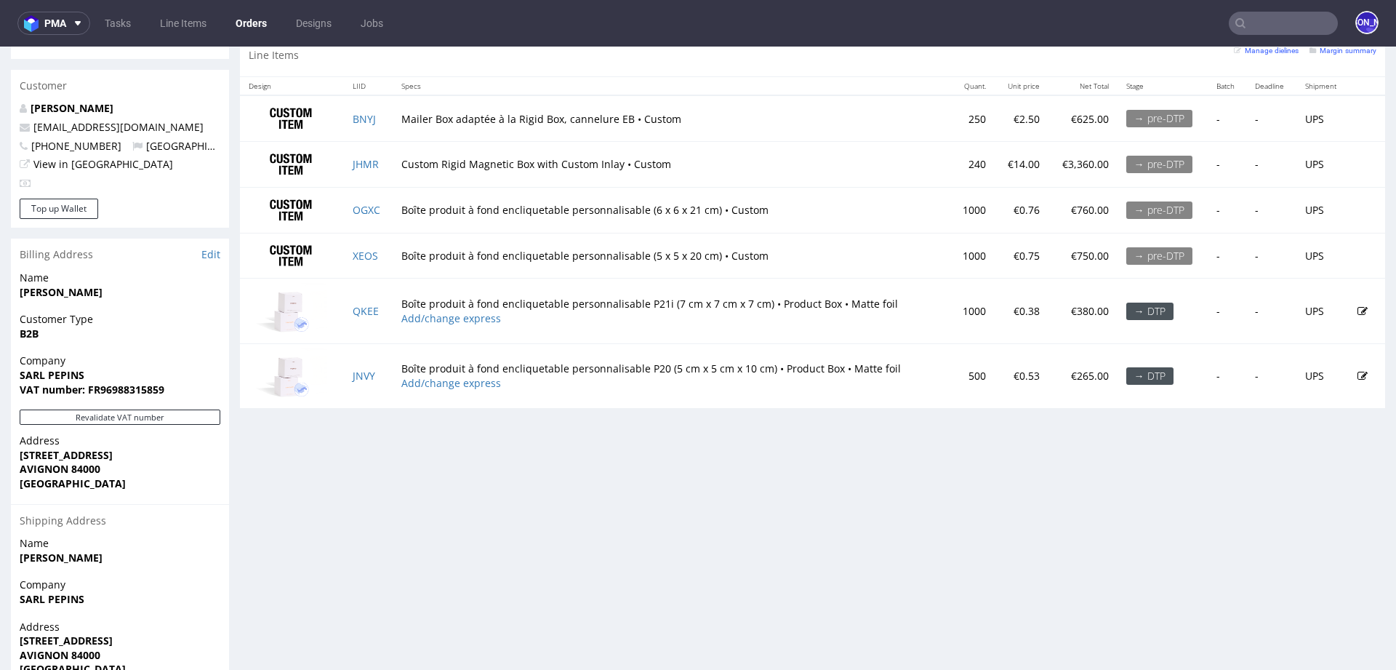
scroll to position [733, 0]
drag, startPoint x: 705, startPoint y: 210, endPoint x: 644, endPoint y: 206, distance: 60.5
click at [644, 206] on td "Boîte produit à fond encliquetable personnalisable (6 x 6 x 21 cm) • Custom" at bounding box center [672, 211] width 559 height 46
copy td "6 x 6 x 21 cm"
click at [1249, 28] on input "text" at bounding box center [1283, 23] width 109 height 23
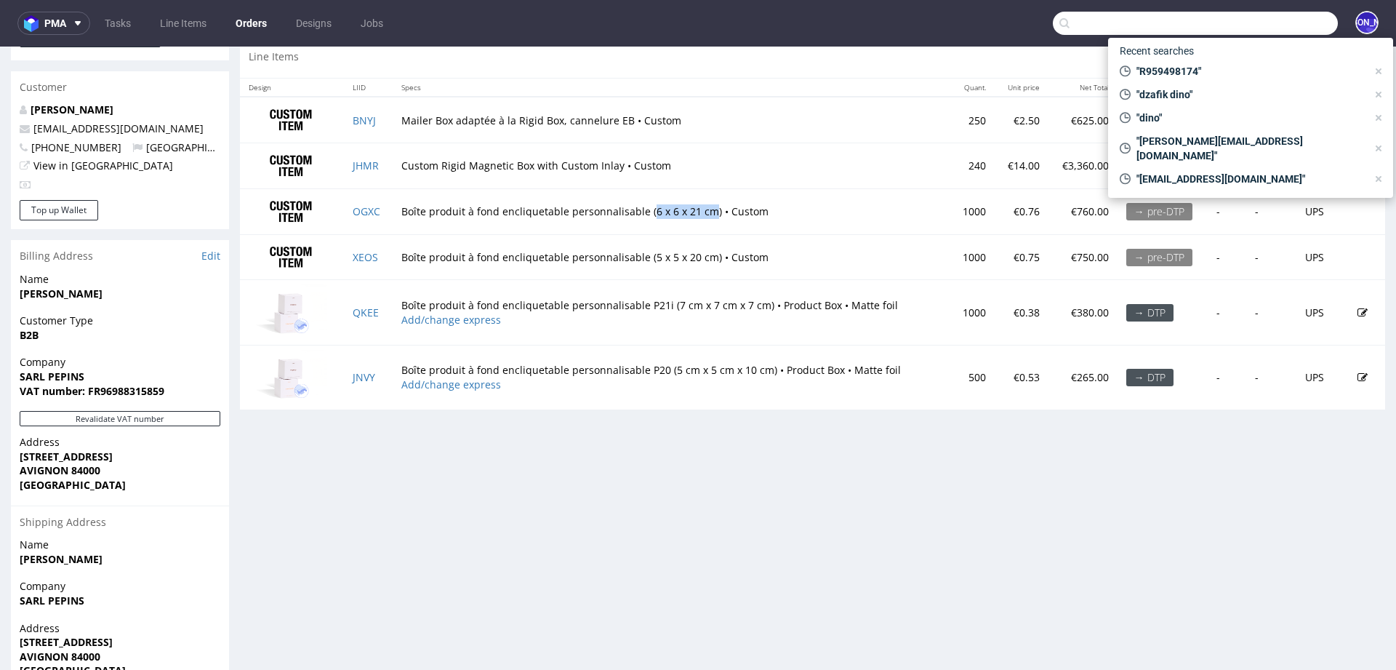
click at [1249, 28] on input "text" at bounding box center [1195, 23] width 285 height 23
paste input "care@pepins.fr"
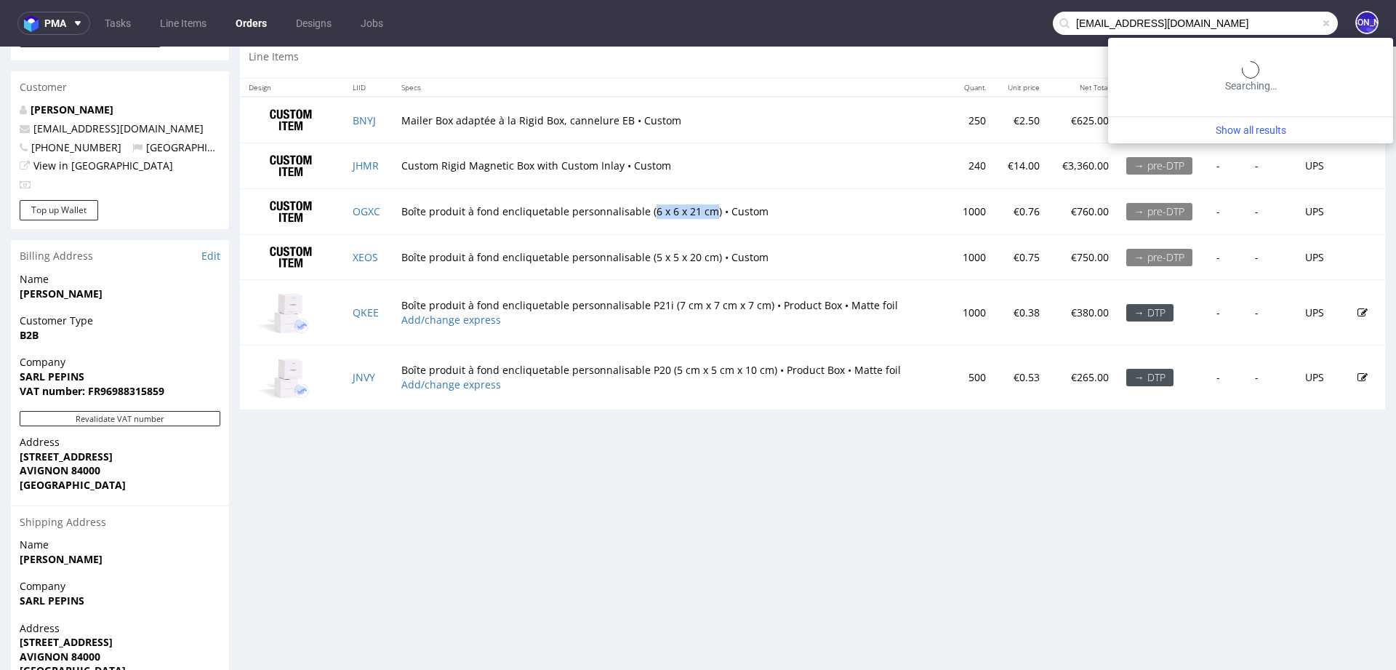
type input "care@pepins.fr"
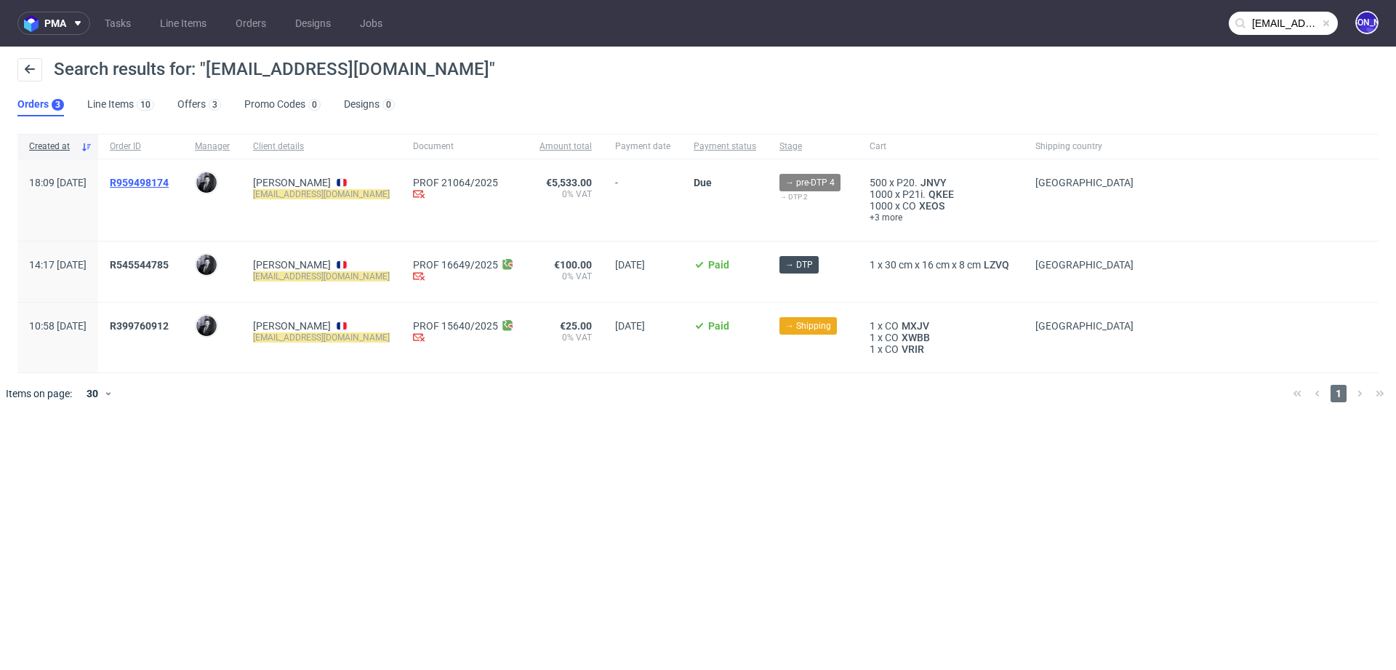
click at [165, 185] on span "R959498174" at bounding box center [139, 183] width 59 height 12
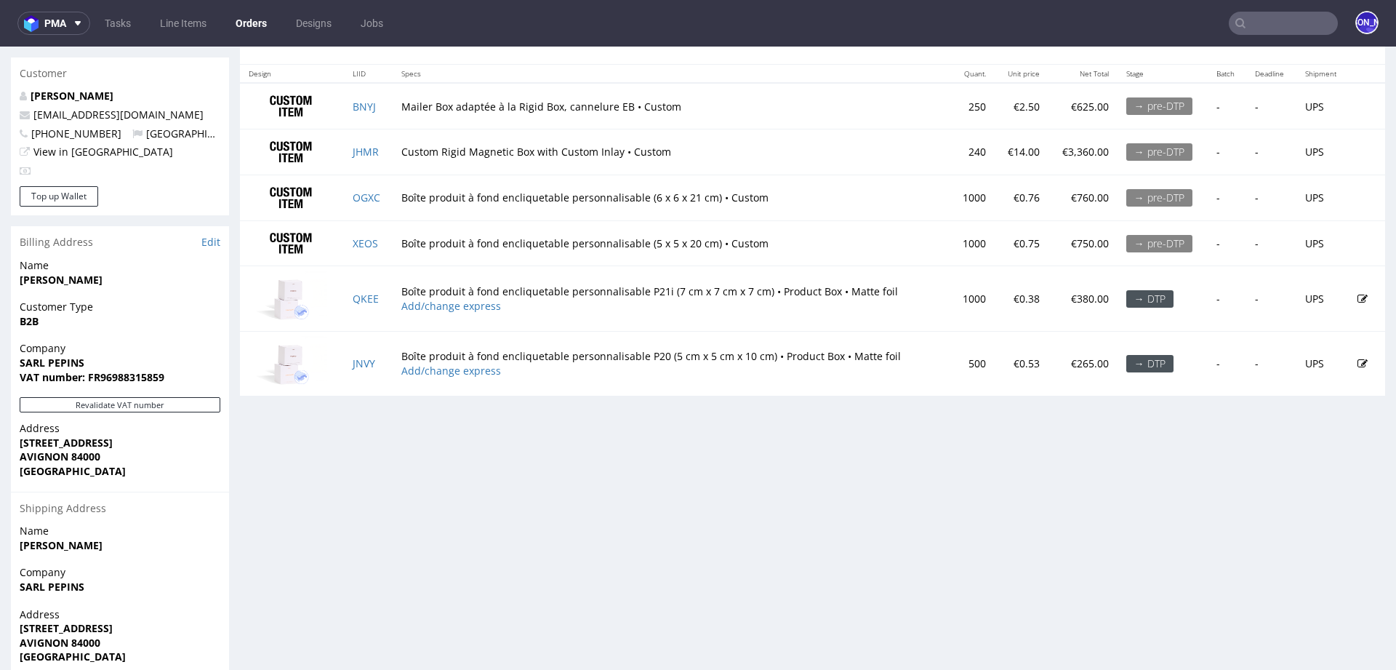
scroll to position [735, 0]
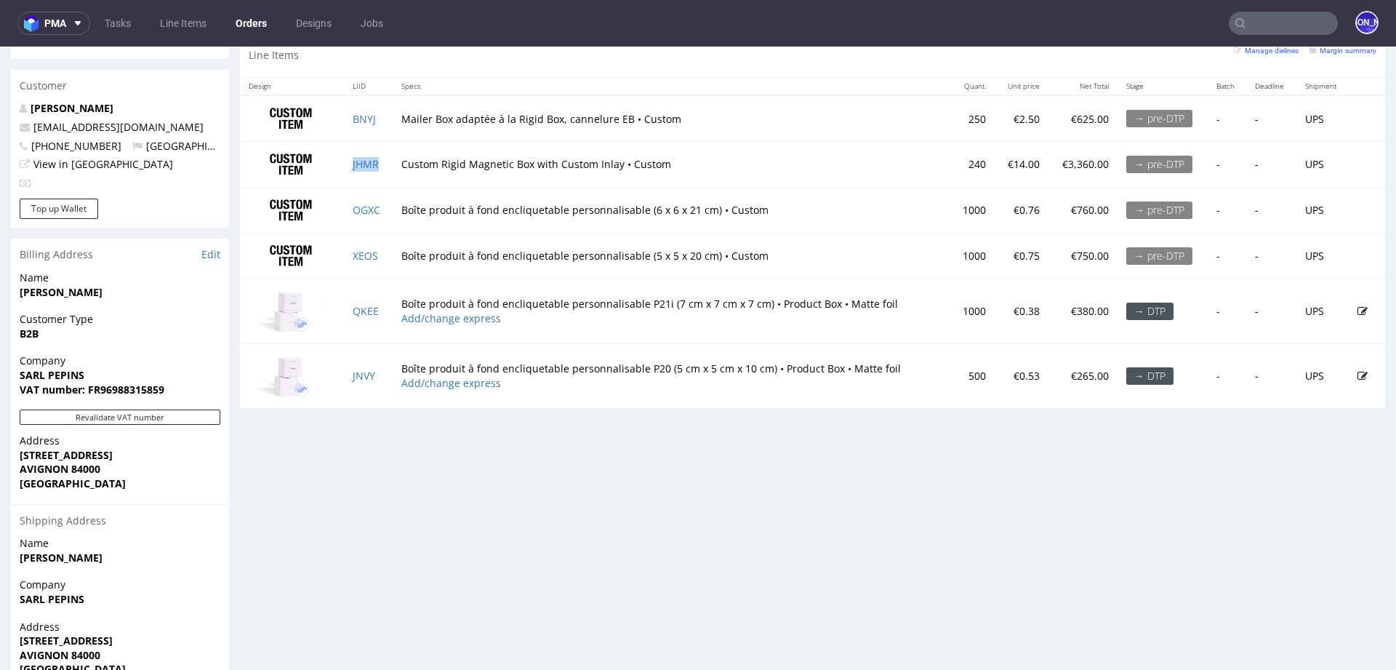
click at [364, 154] on td "JHMR" at bounding box center [368, 165] width 49 height 46
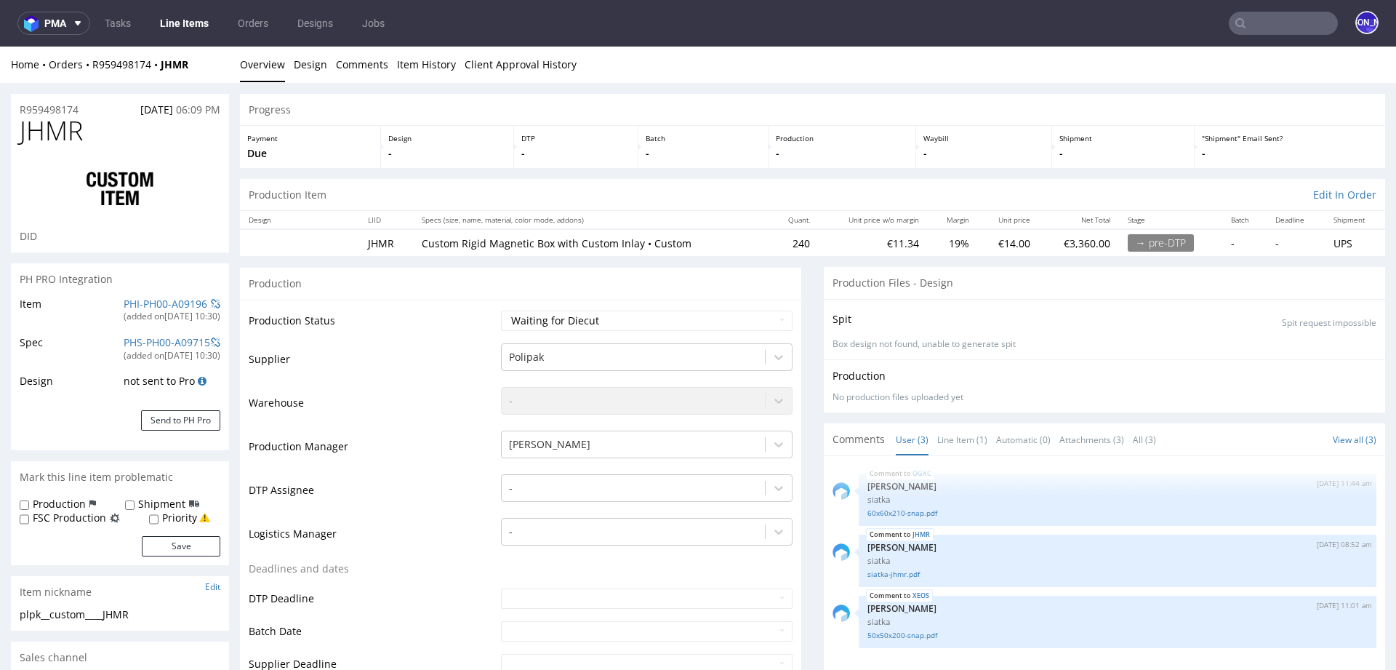
click at [376, 243] on td "JHMR" at bounding box center [386, 242] width 55 height 27
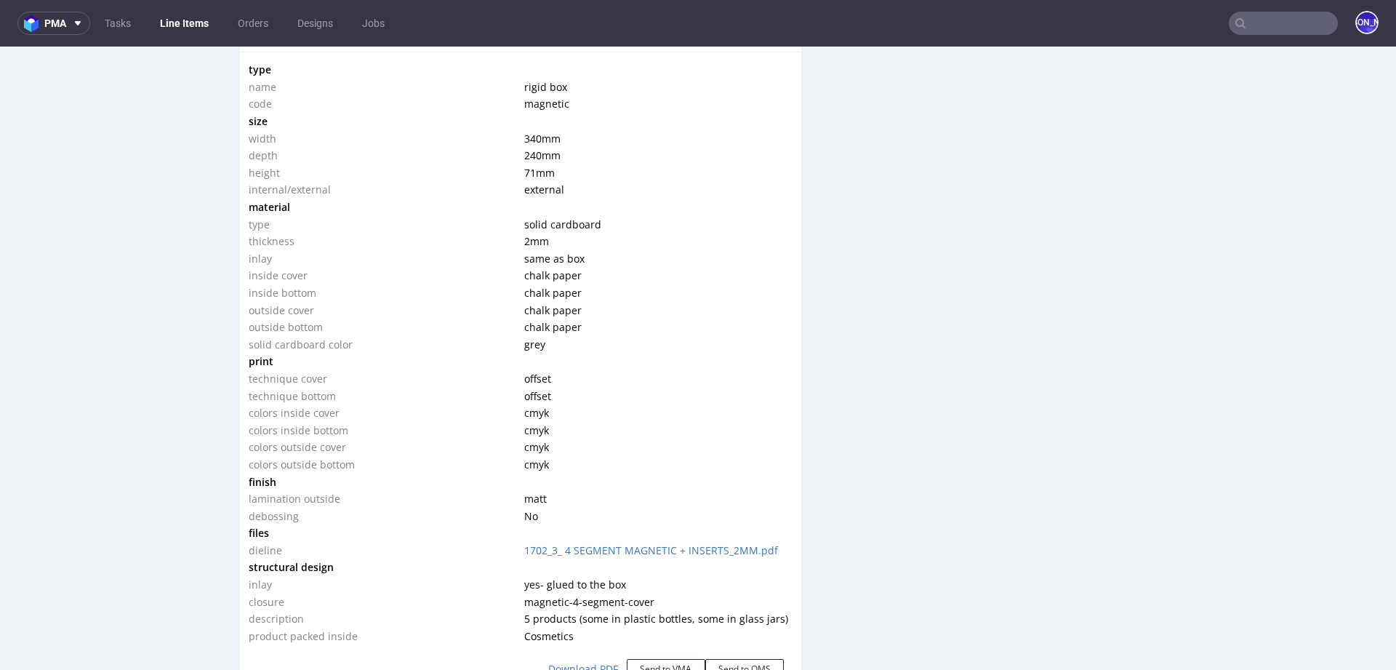
scroll to position [1397, 0]
click at [649, 540] on link "1702_3_ 4 SEGMENT MAGNETIC + INSERTS_2MM.pdf" at bounding box center [651, 544] width 254 height 14
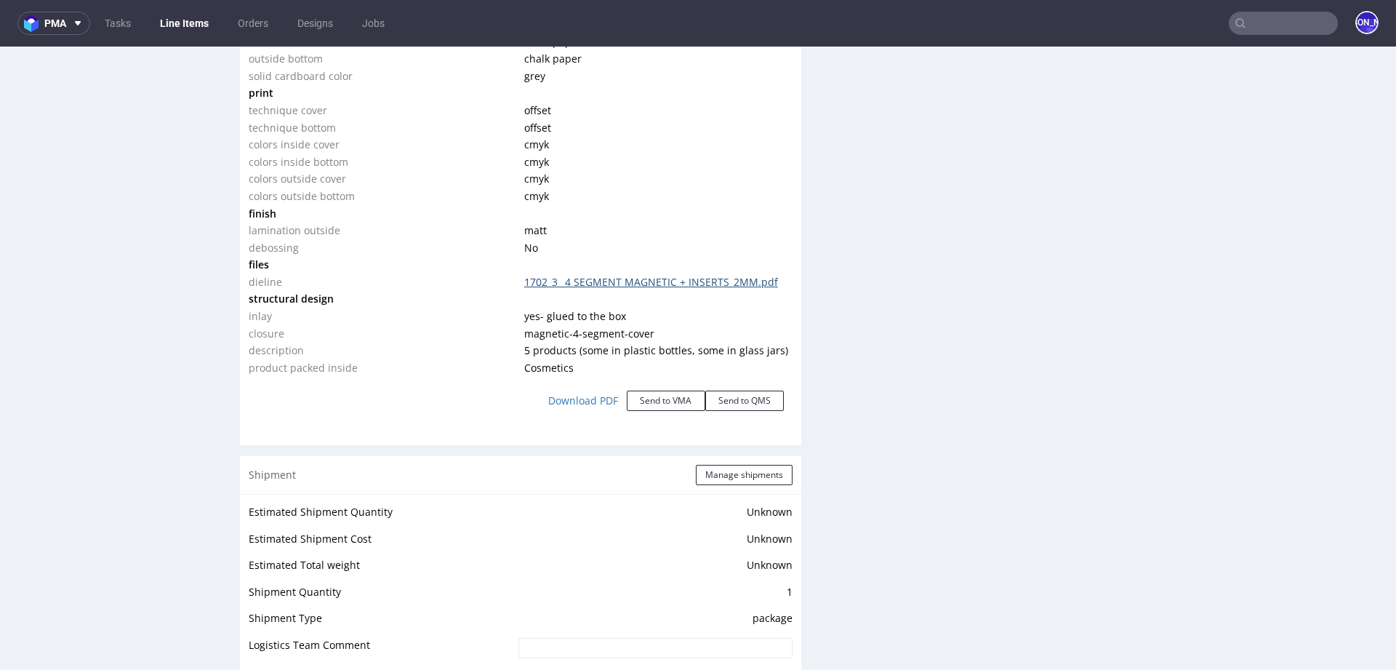
scroll to position [1647, 0]
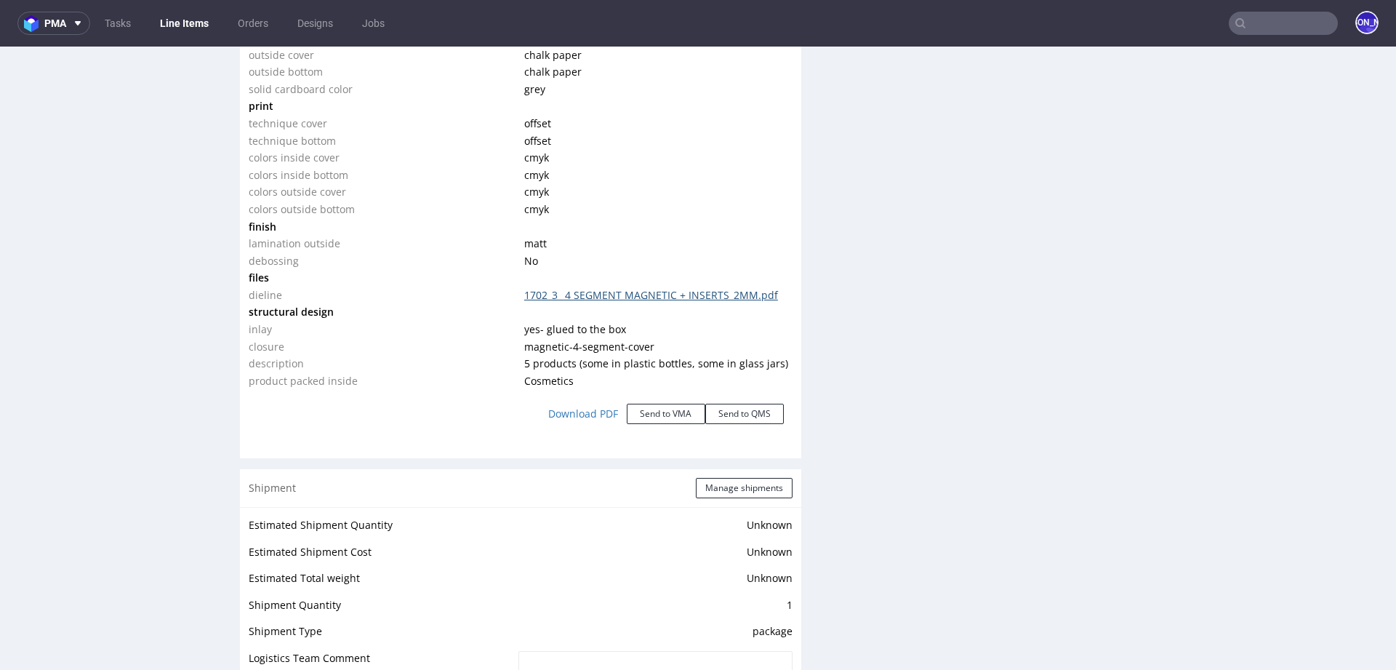
click at [638, 295] on link "1702_3_ 4 SEGMENT MAGNETIC + INSERTS_2MM.pdf" at bounding box center [651, 295] width 254 height 14
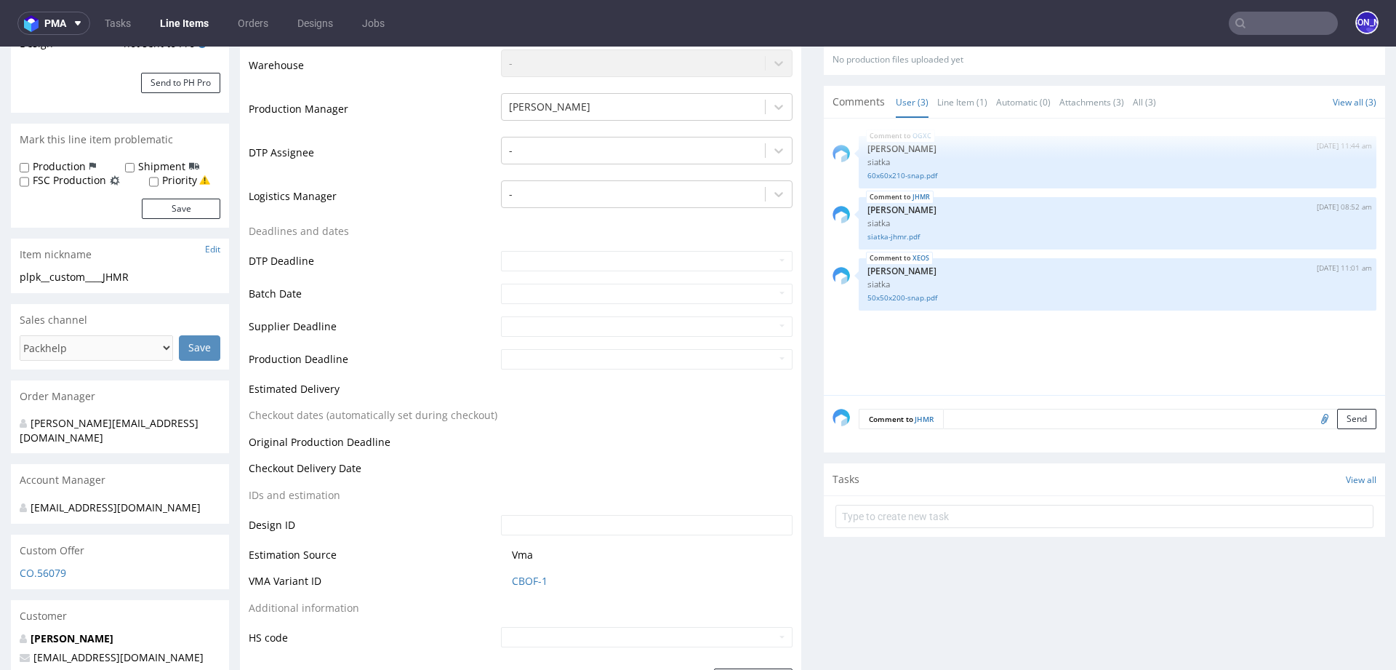
scroll to position [373, 0]
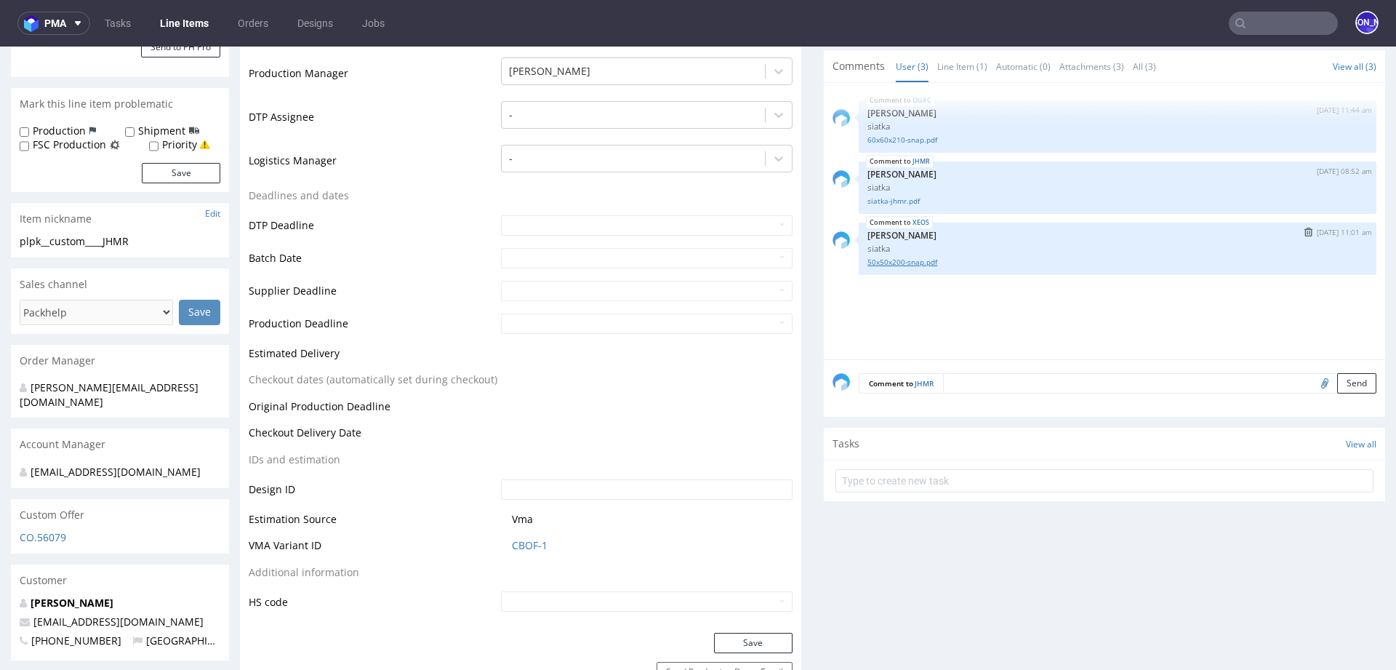
click at [897, 263] on link "50x50x200-snap.pdf" at bounding box center [1118, 262] width 500 height 11
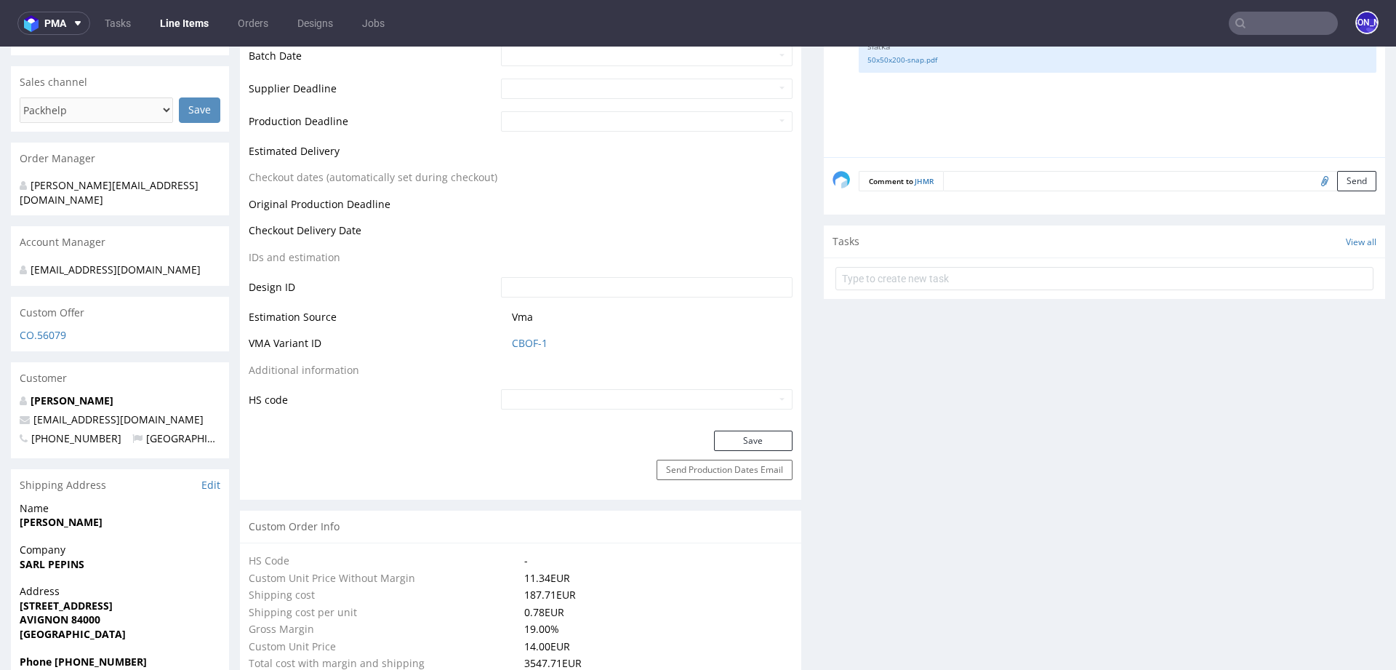
scroll to position [652, 0]
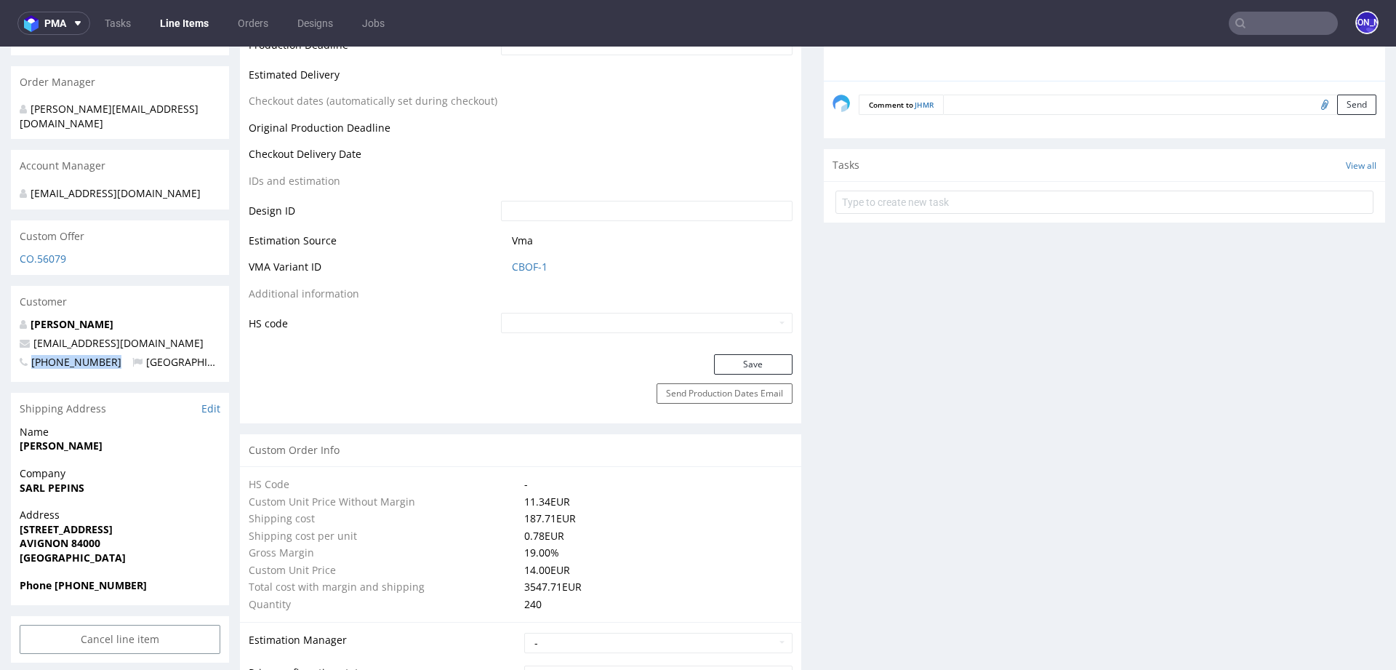
drag, startPoint x: 103, startPoint y: 347, endPoint x: 31, endPoint y: 347, distance: 71.3
click at [31, 355] on p "+33628821187 France" at bounding box center [120, 362] width 201 height 15
copy span "+33628821187"
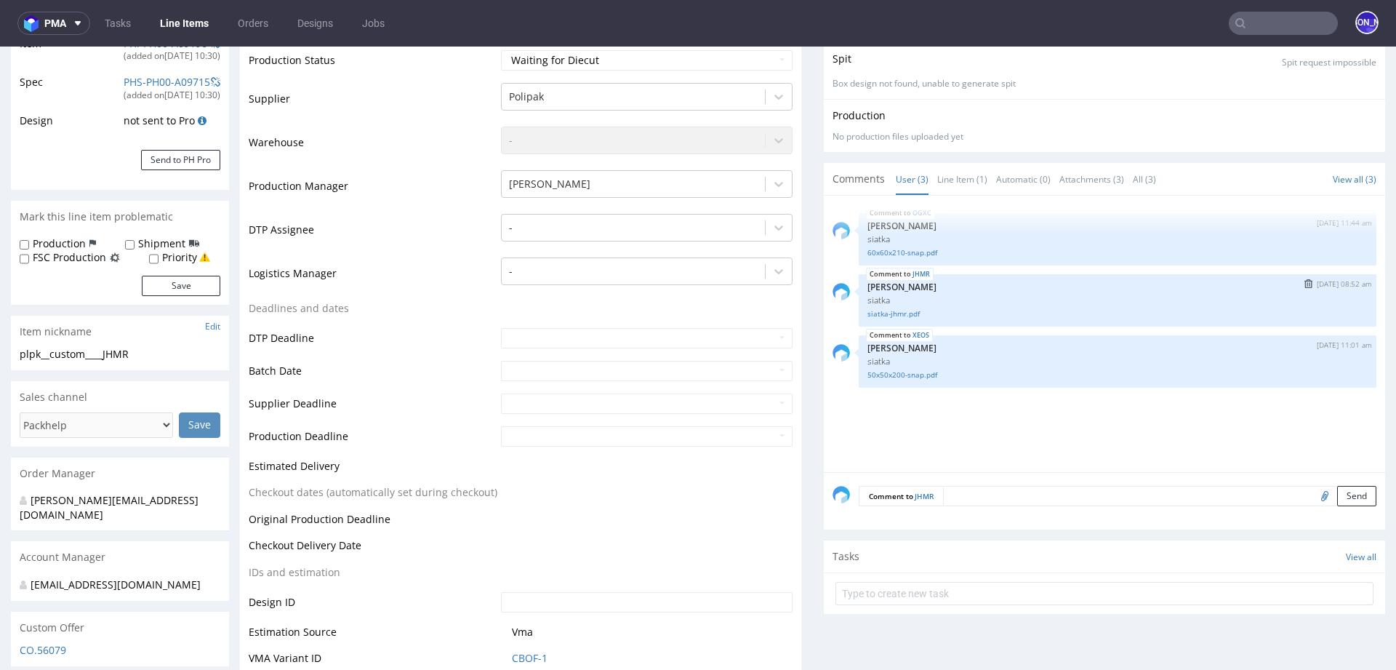
scroll to position [385, 0]
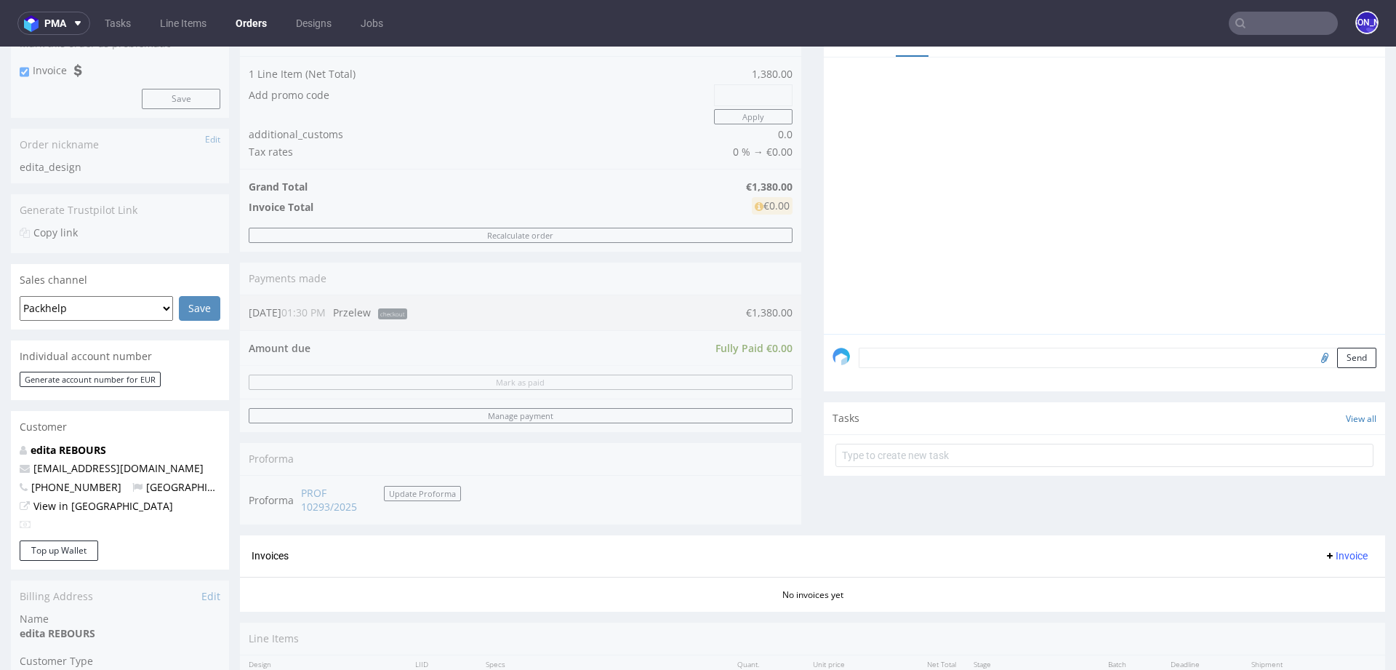
scroll to position [628, 0]
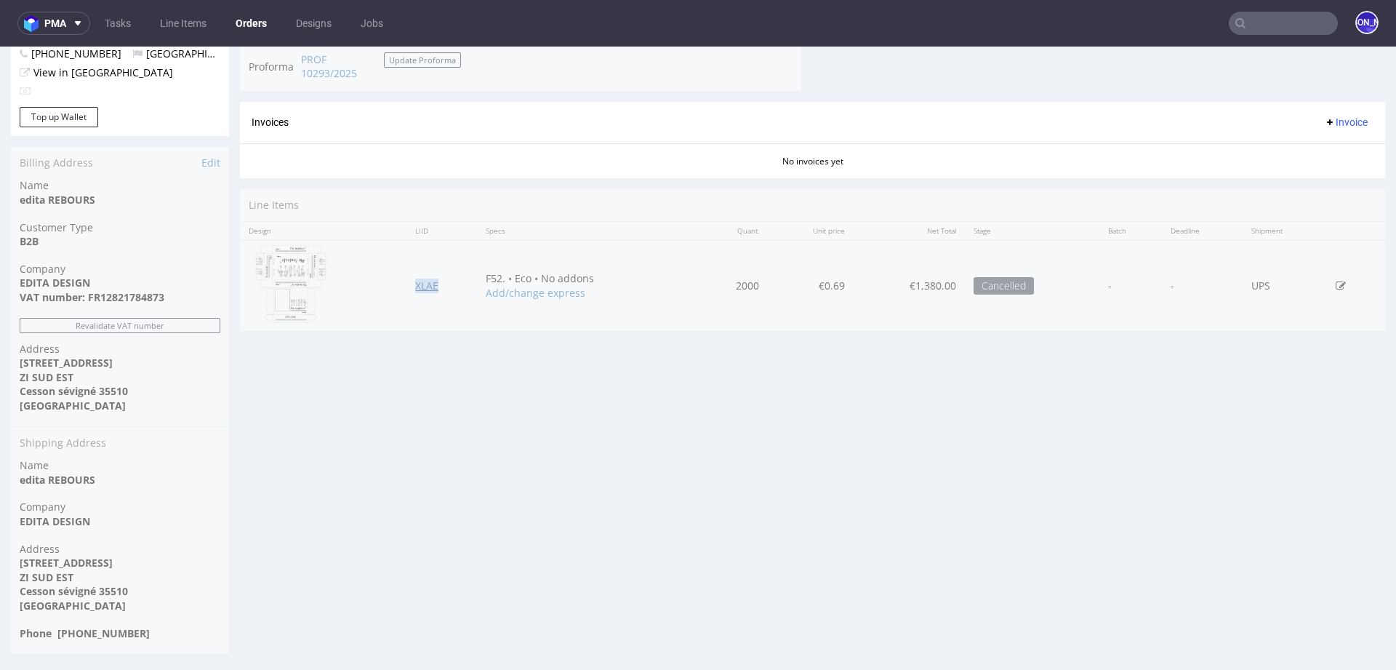
click at [416, 284] on link "XLAE" at bounding box center [426, 286] width 23 height 14
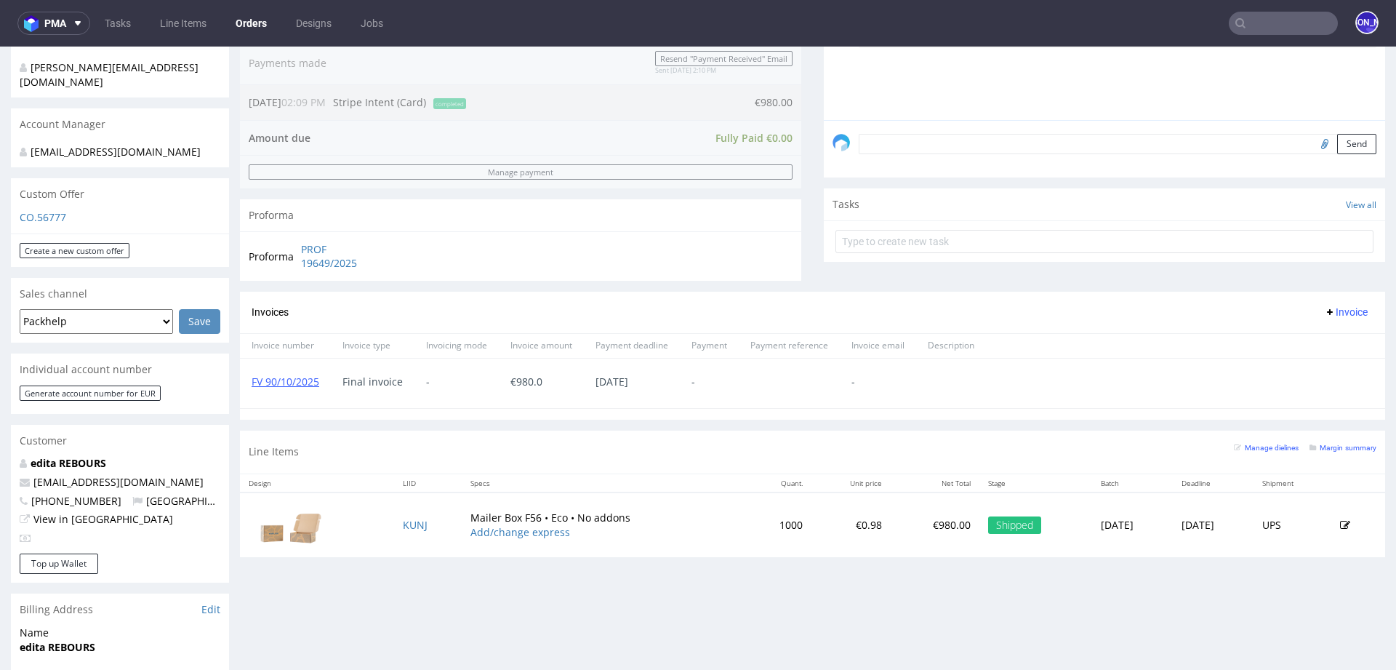
scroll to position [367, 0]
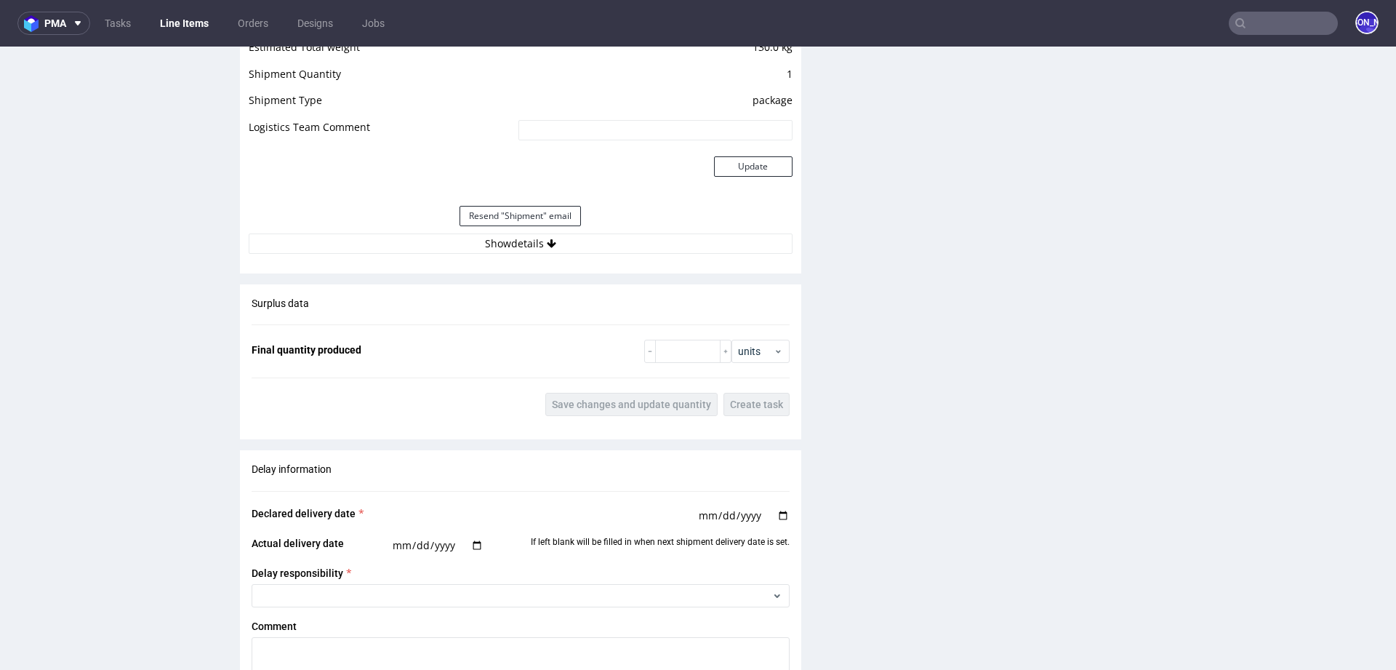
scroll to position [1871, 0]
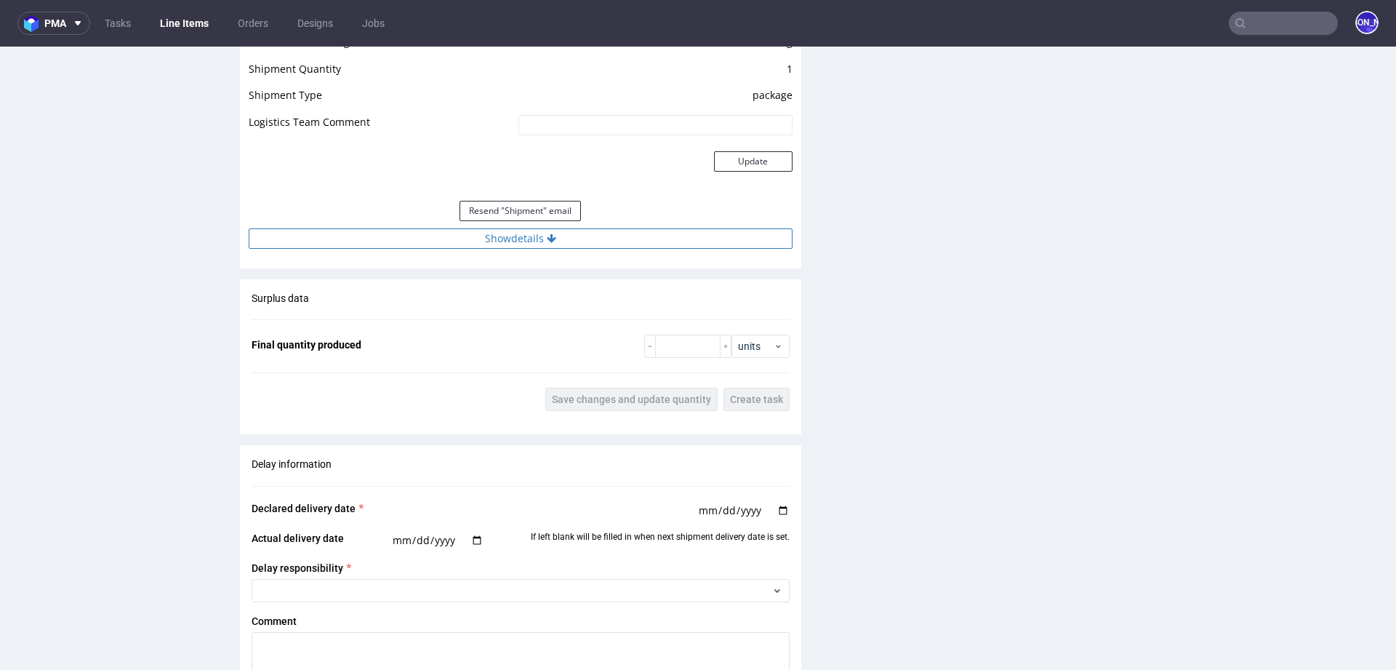
click at [542, 244] on button "Show details" at bounding box center [521, 238] width 544 height 20
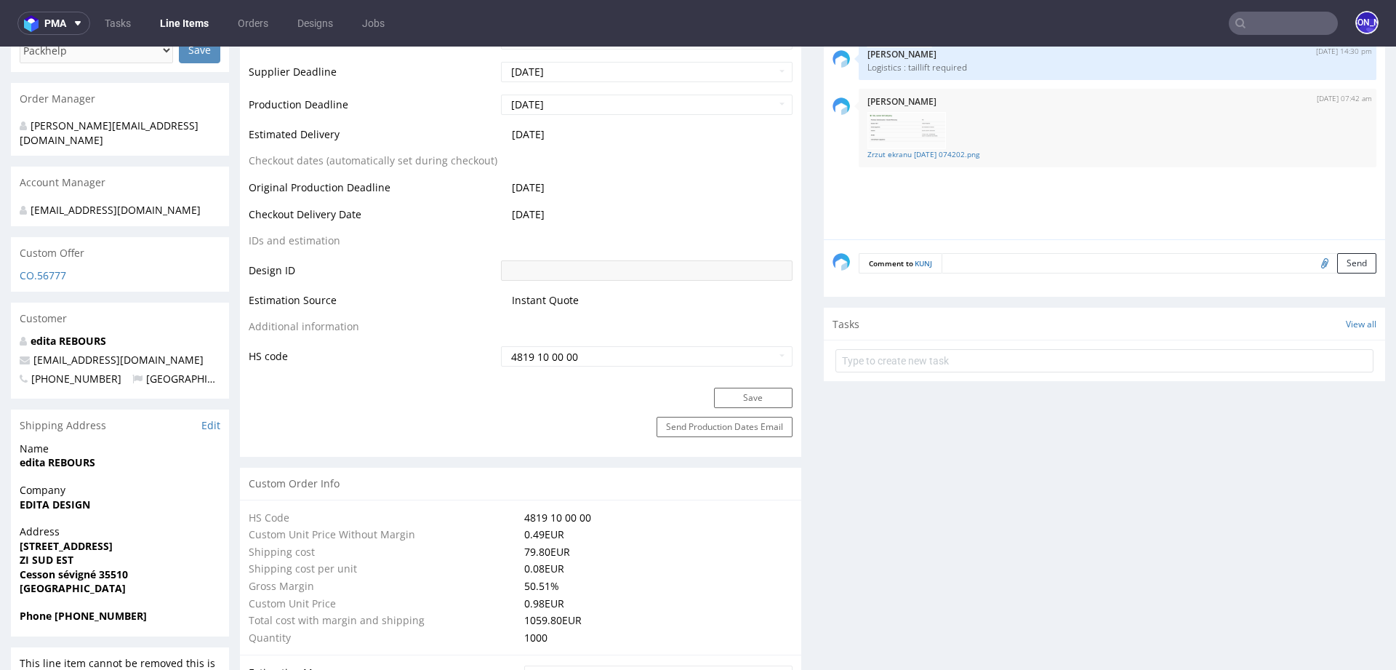
scroll to position [0, 0]
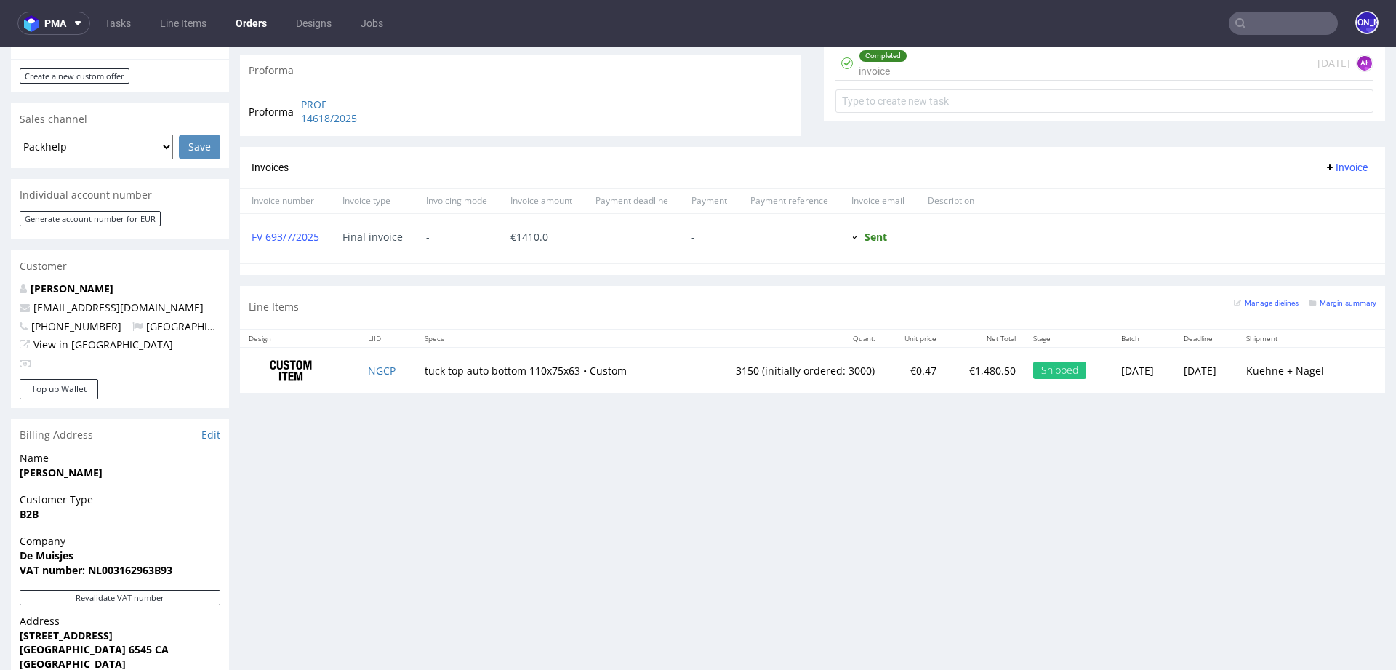
scroll to position [595, 0]
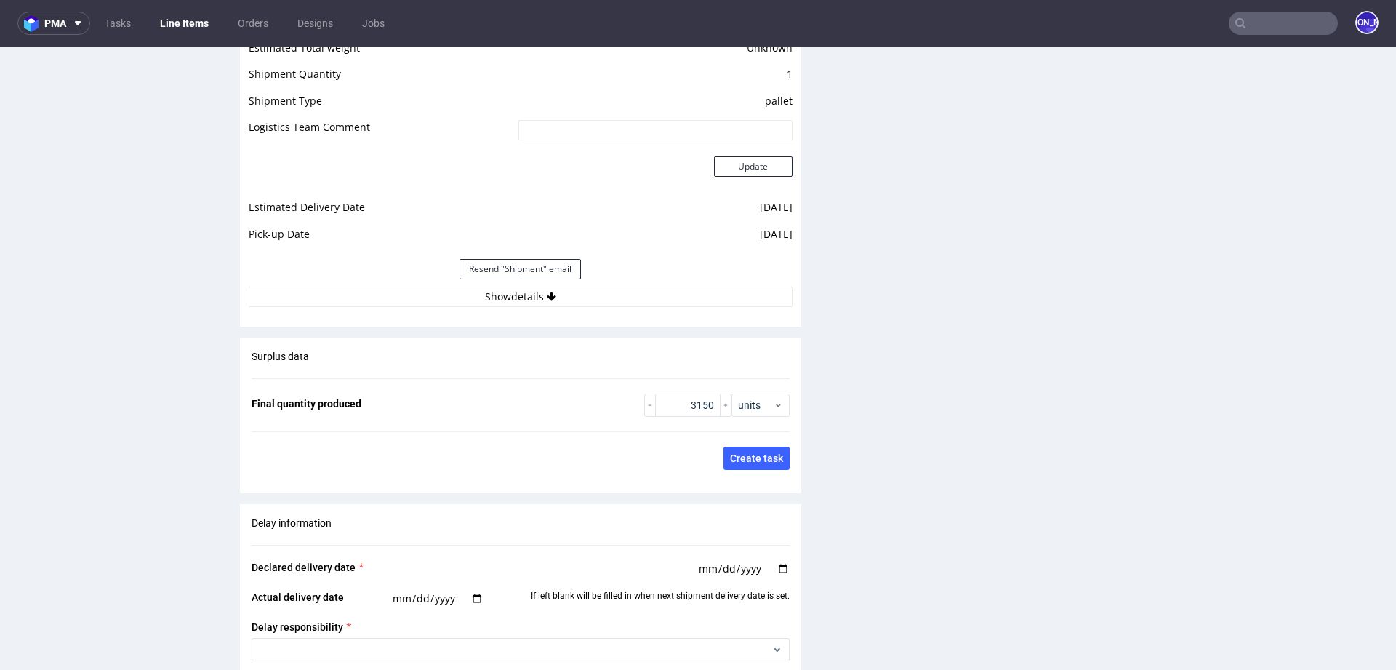
scroll to position [1936, 0]
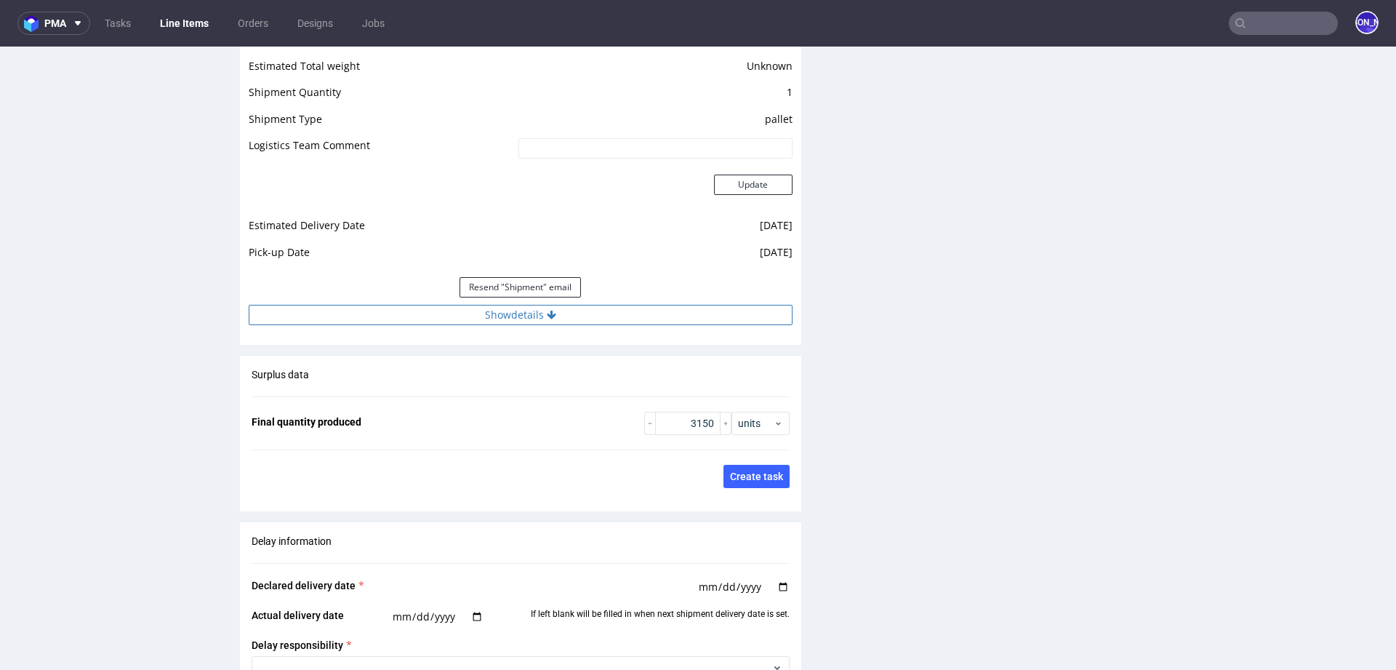
click at [547, 312] on icon at bounding box center [551, 315] width 9 height 10
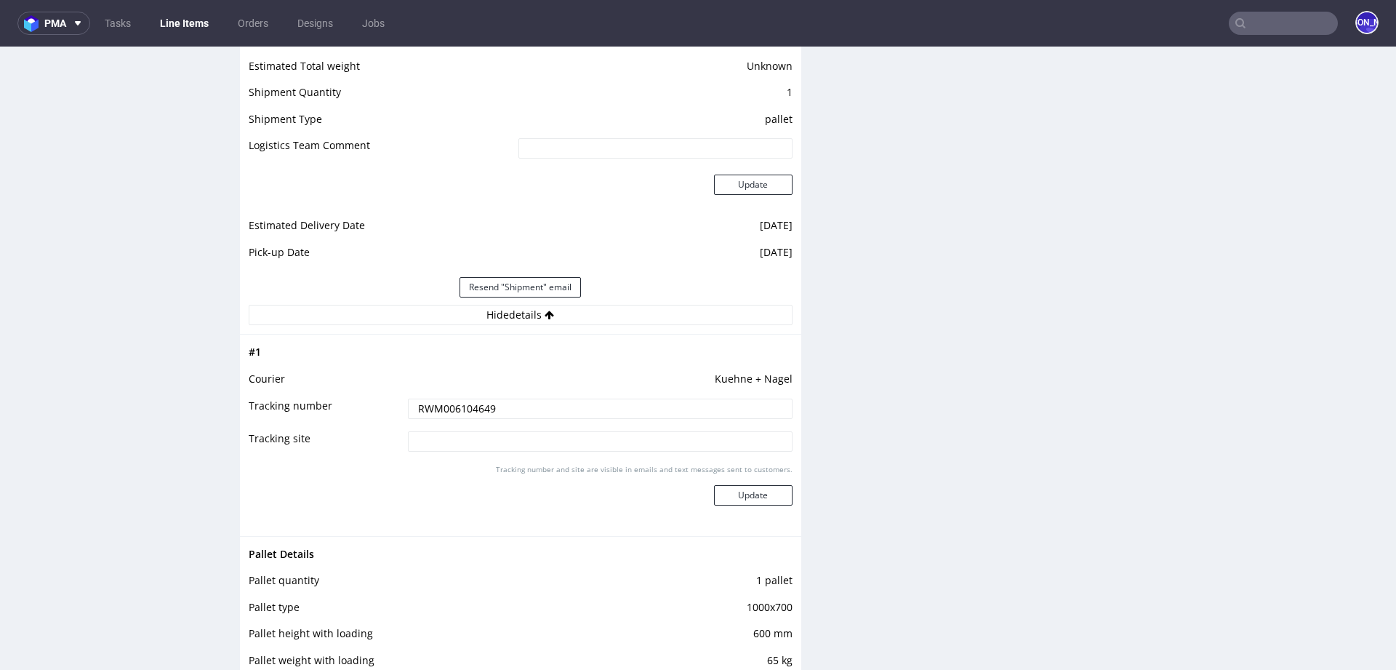
click at [444, 410] on input "RWM006104649" at bounding box center [600, 409] width 385 height 20
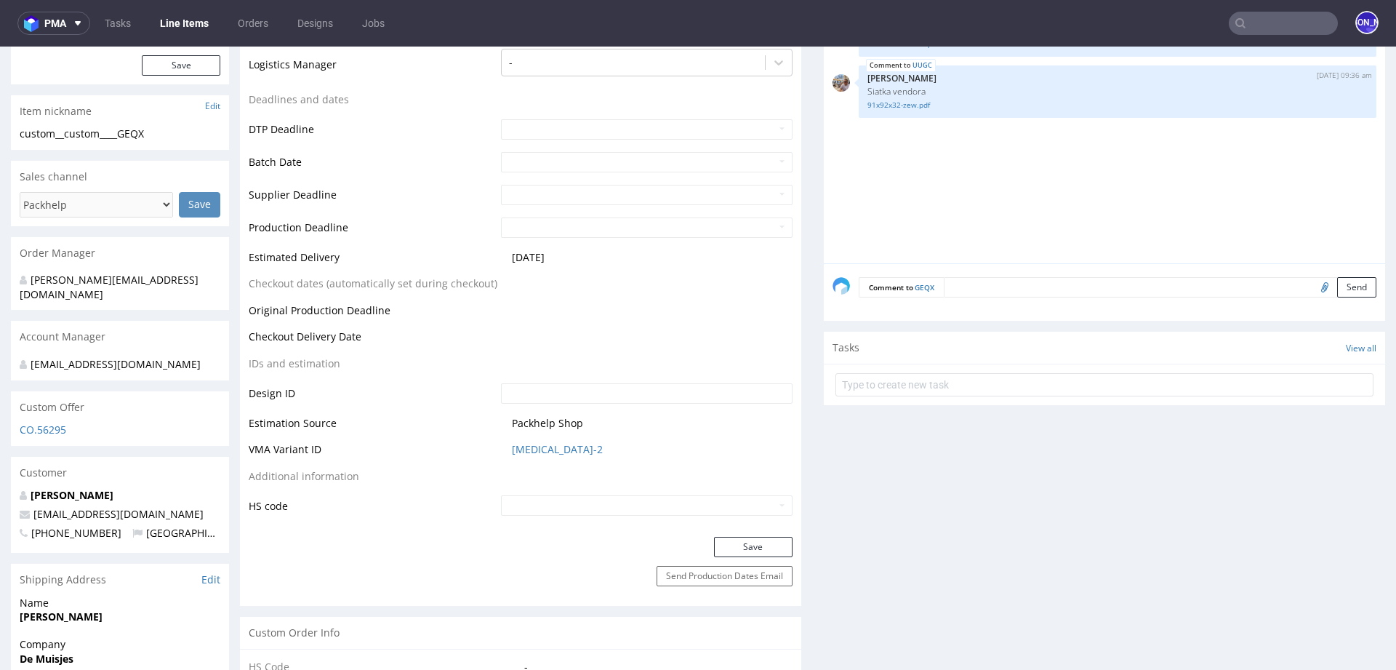
scroll to position [492, 0]
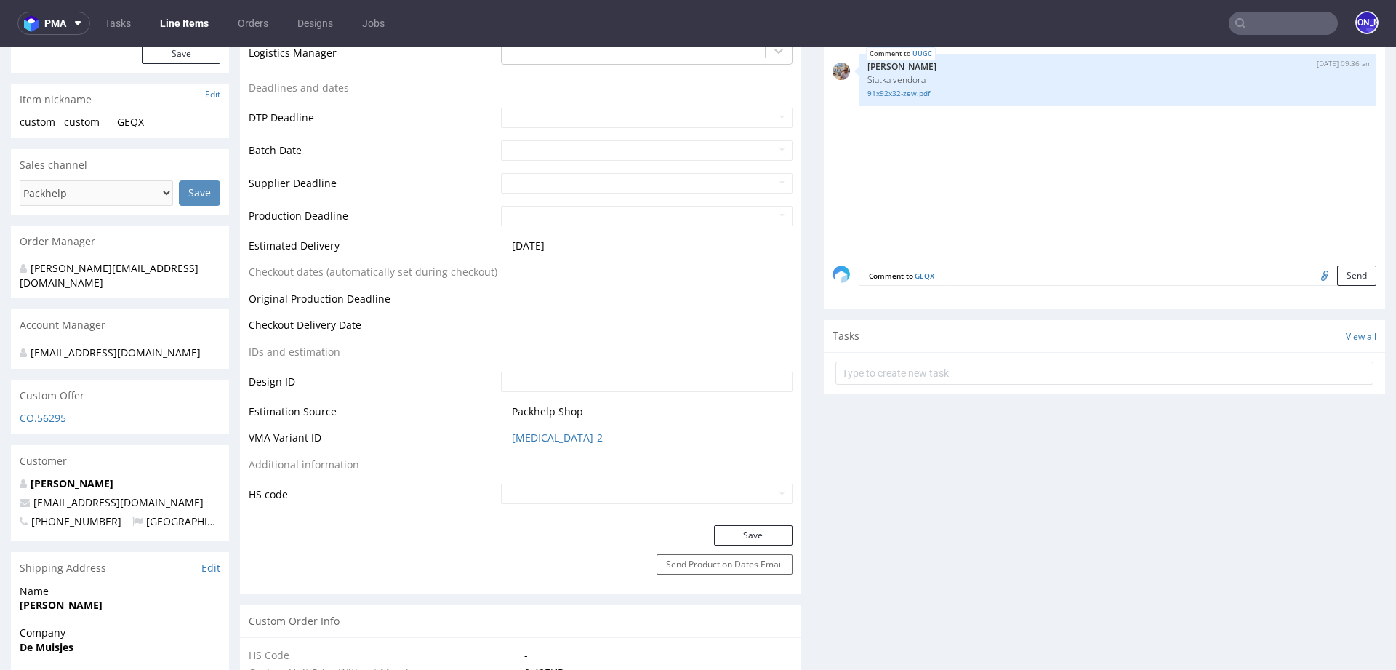
click at [961, 273] on textarea at bounding box center [1160, 275] width 433 height 20
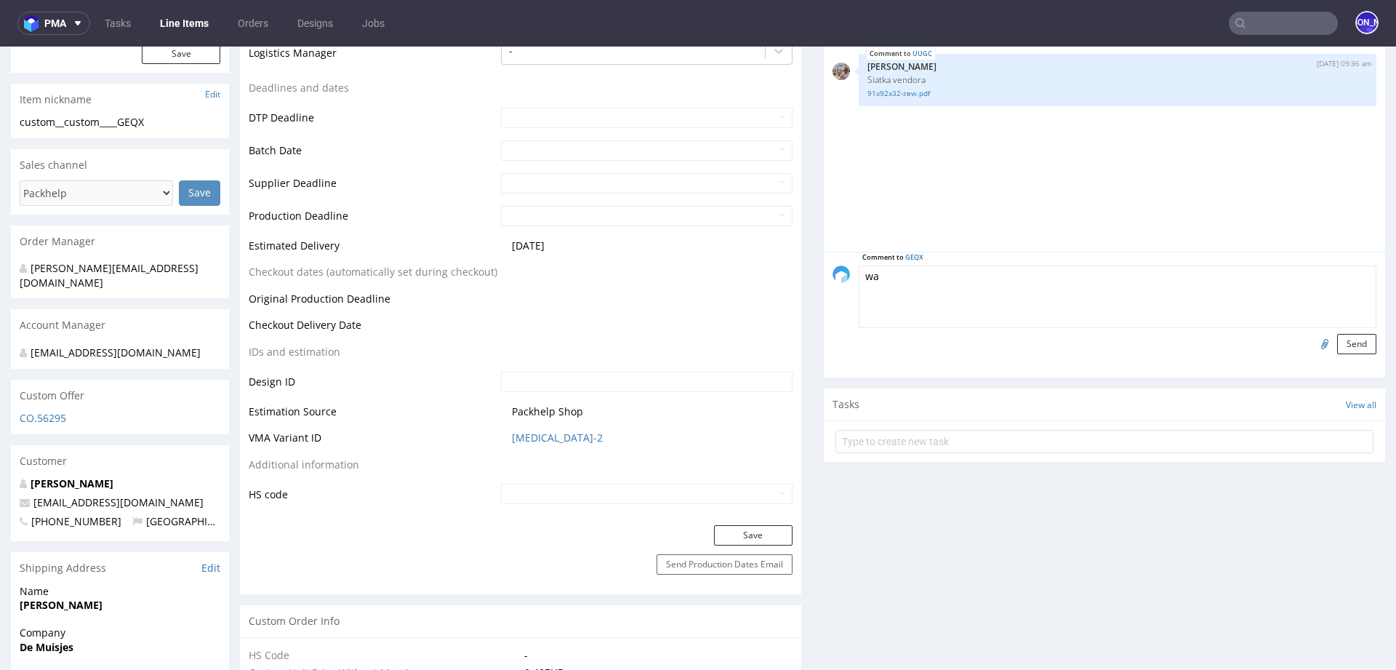
type textarea "w"
click at [859, 270] on textarea "Waiting for the design" at bounding box center [1118, 296] width 518 height 63
drag, startPoint x: 1093, startPoint y: 270, endPoint x: 841, endPoint y: 265, distance: 251.7
click at [841, 265] on div "Comment to GEQX Dielines sent to the client. Waiting for the design Send" at bounding box center [1105, 309] width 544 height 89
type textarea "Dielines sent to the client. Waiting for the design"
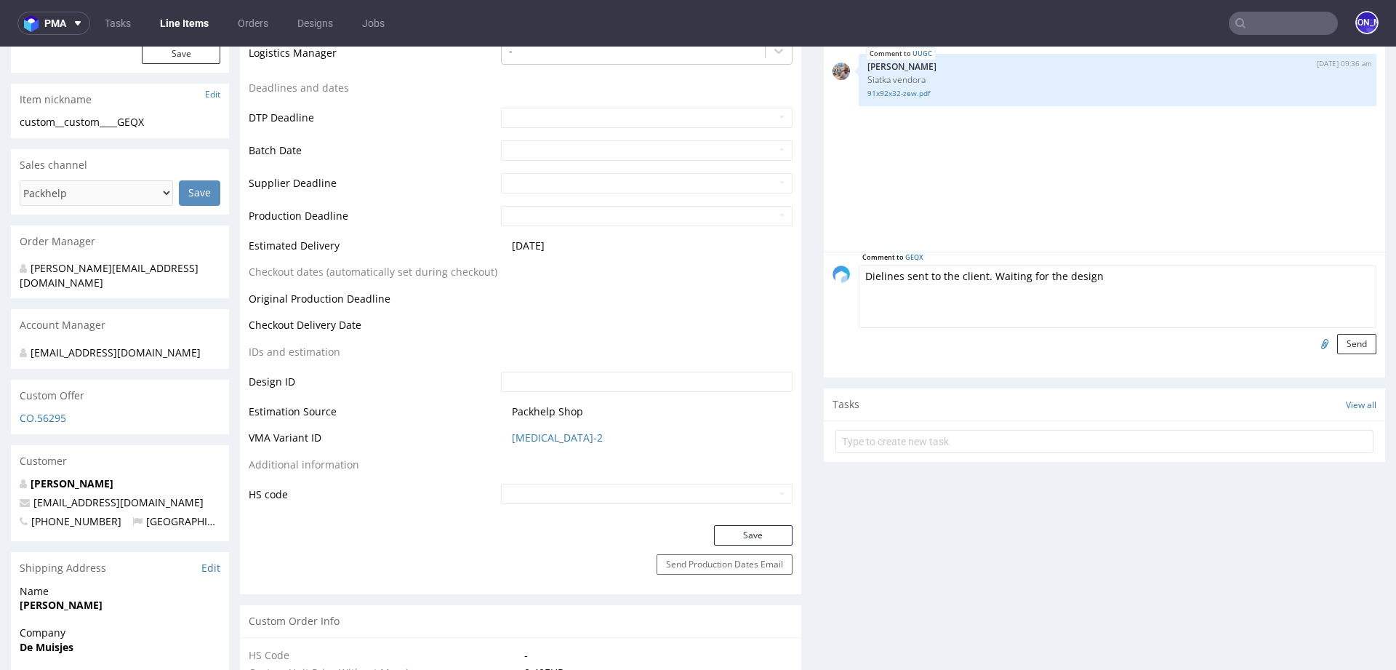
click at [1367, 340] on div "Comment to GEQX Dielines sent to the client. Waiting for the design Send" at bounding box center [1104, 315] width 561 height 126
click at [1352, 340] on button "Send" at bounding box center [1356, 344] width 39 height 20
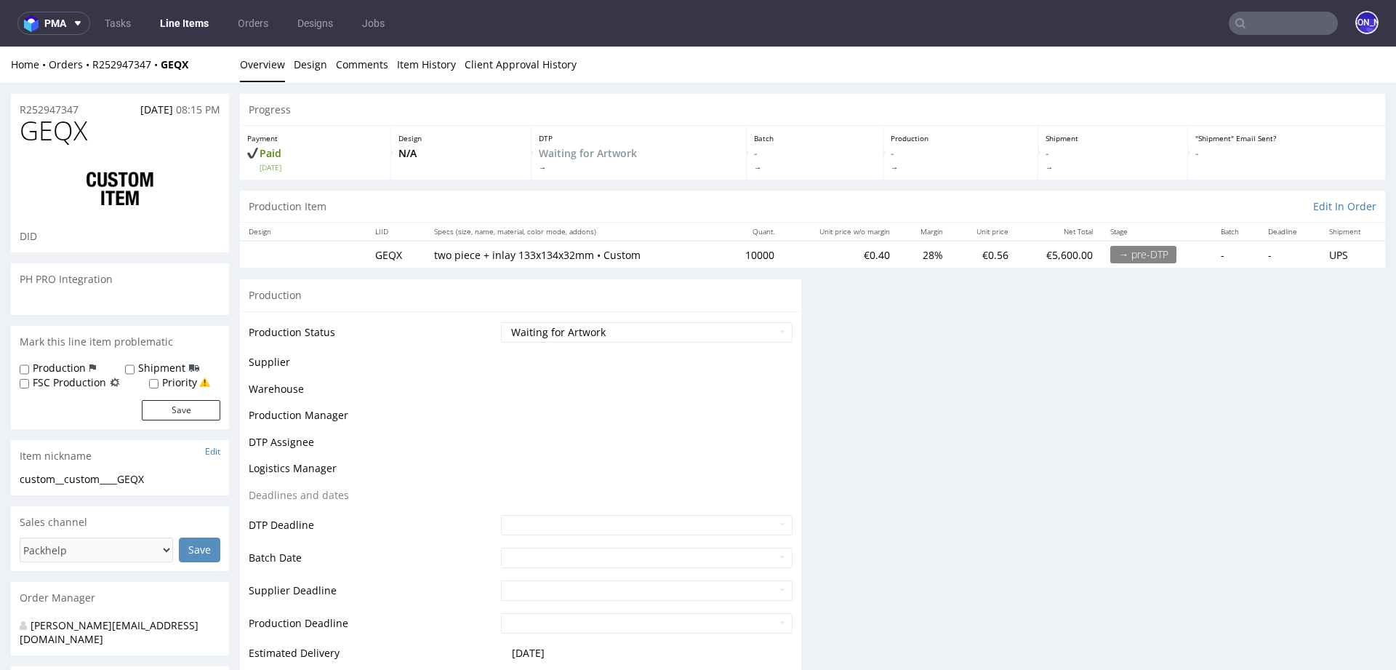
scroll to position [0, 0]
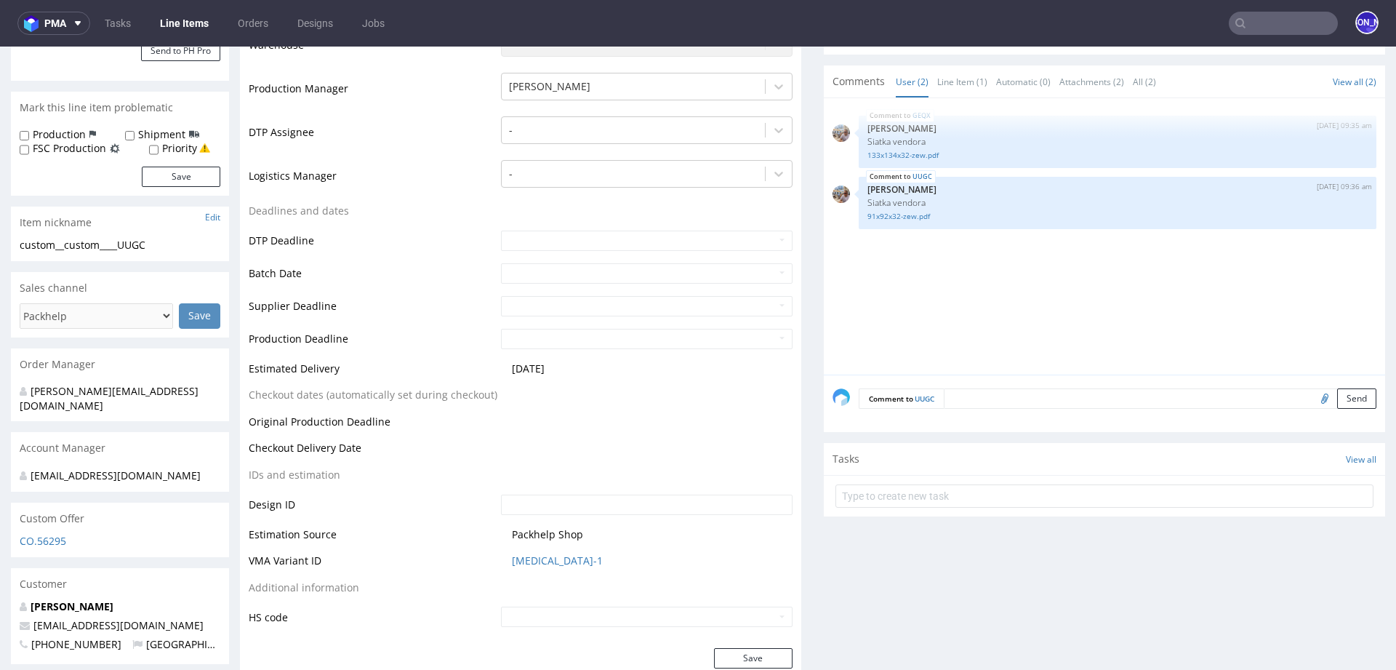
scroll to position [463, 0]
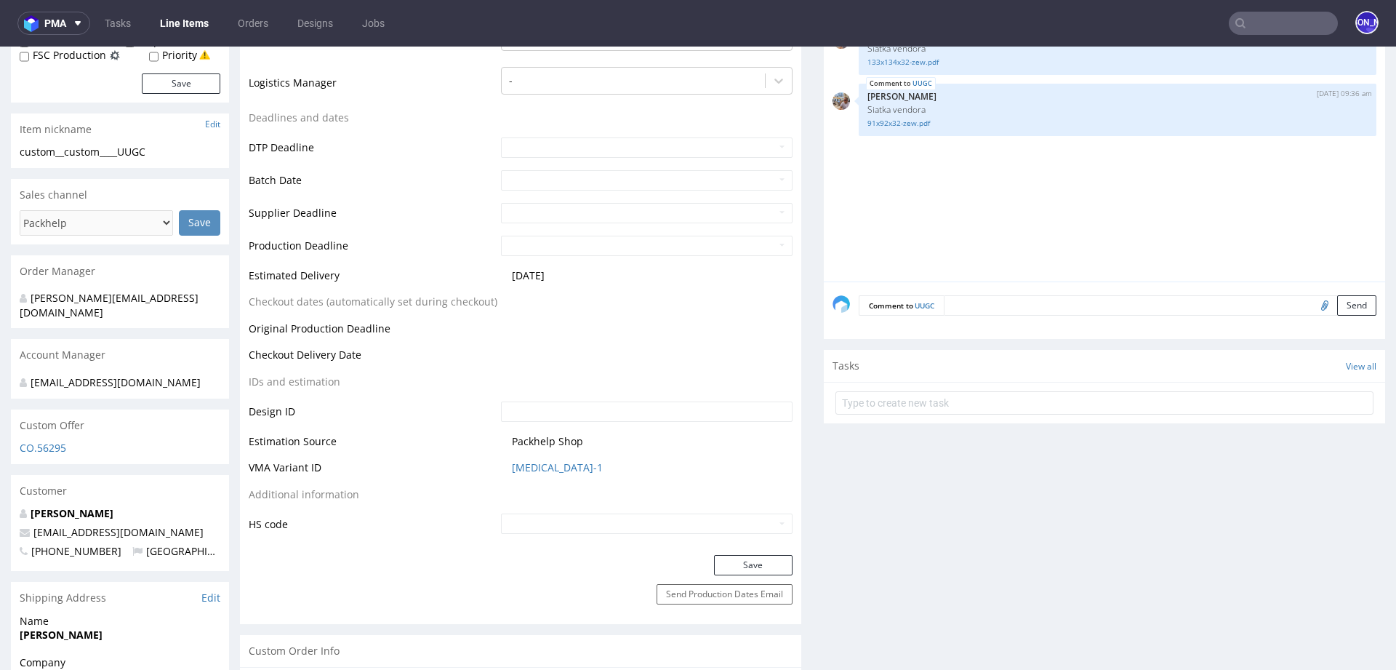
click at [980, 302] on textarea at bounding box center [1160, 305] width 433 height 20
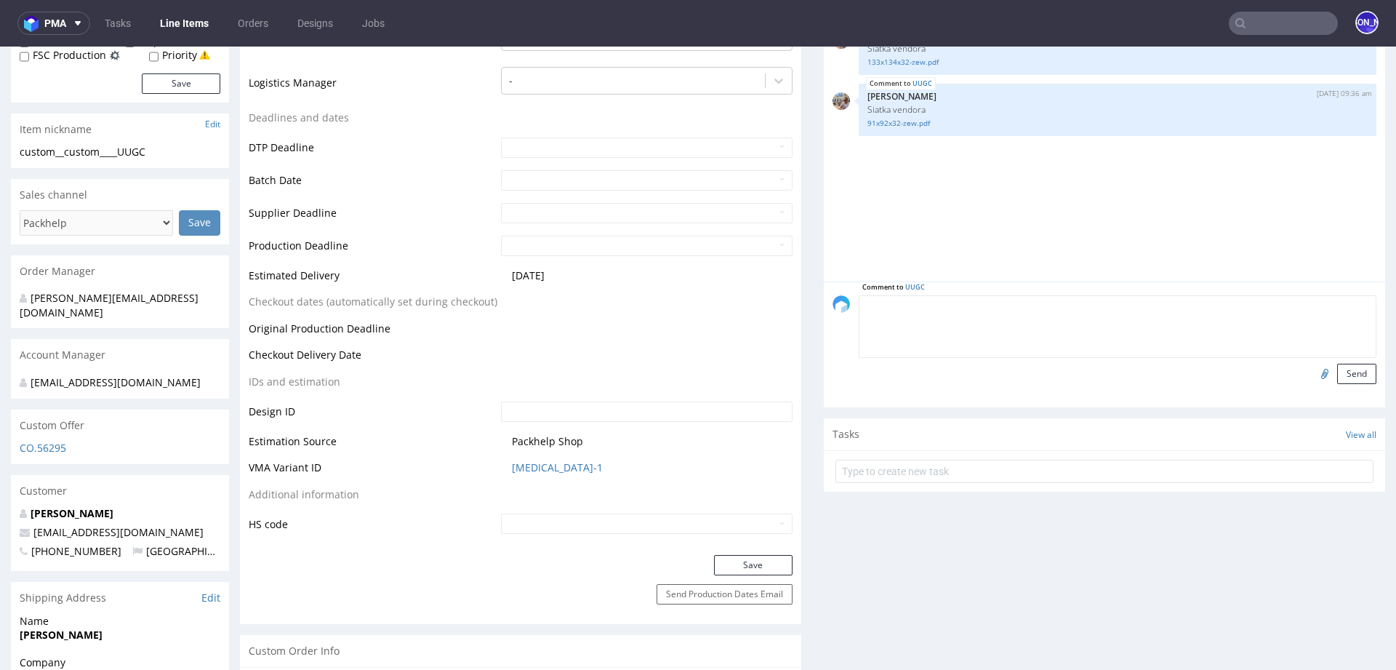
paste textarea "Dielines sent to the client. Waiting for the design"
type textarea "Dielines sent to the client. Waiting for the design"
click at [1345, 373] on button "Send" at bounding box center [1356, 374] width 39 height 20
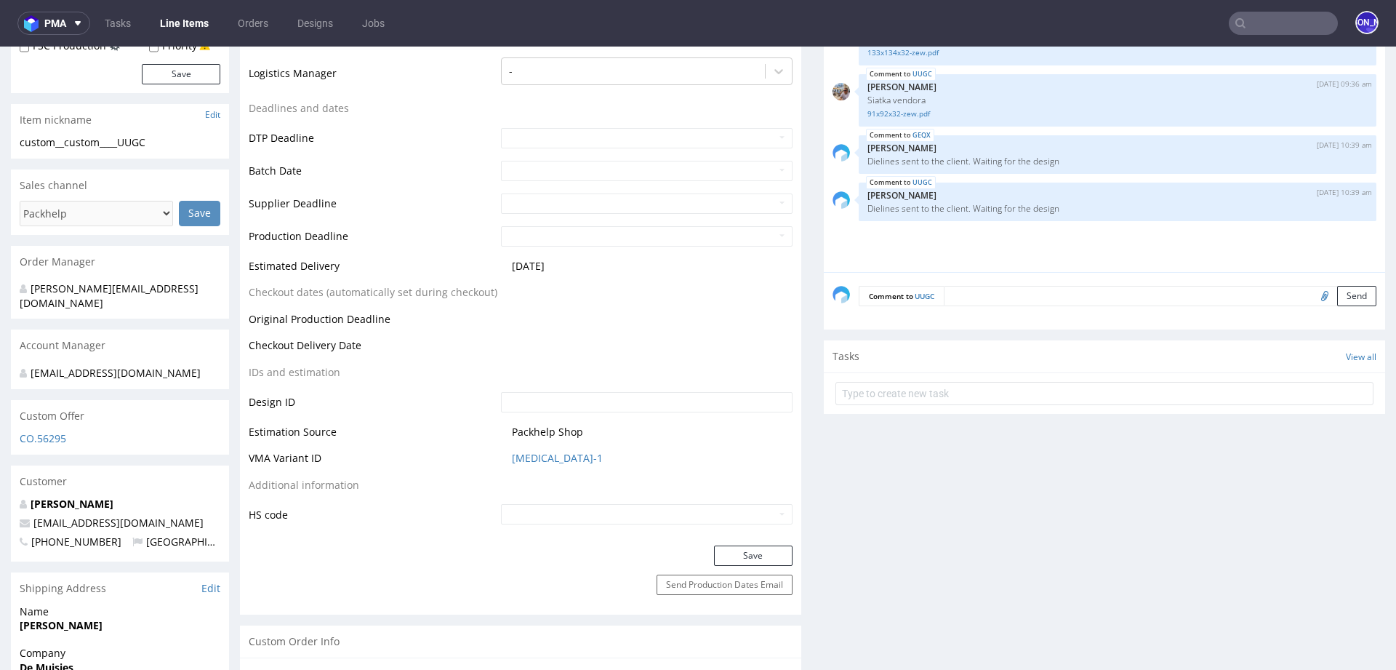
scroll to position [490, 0]
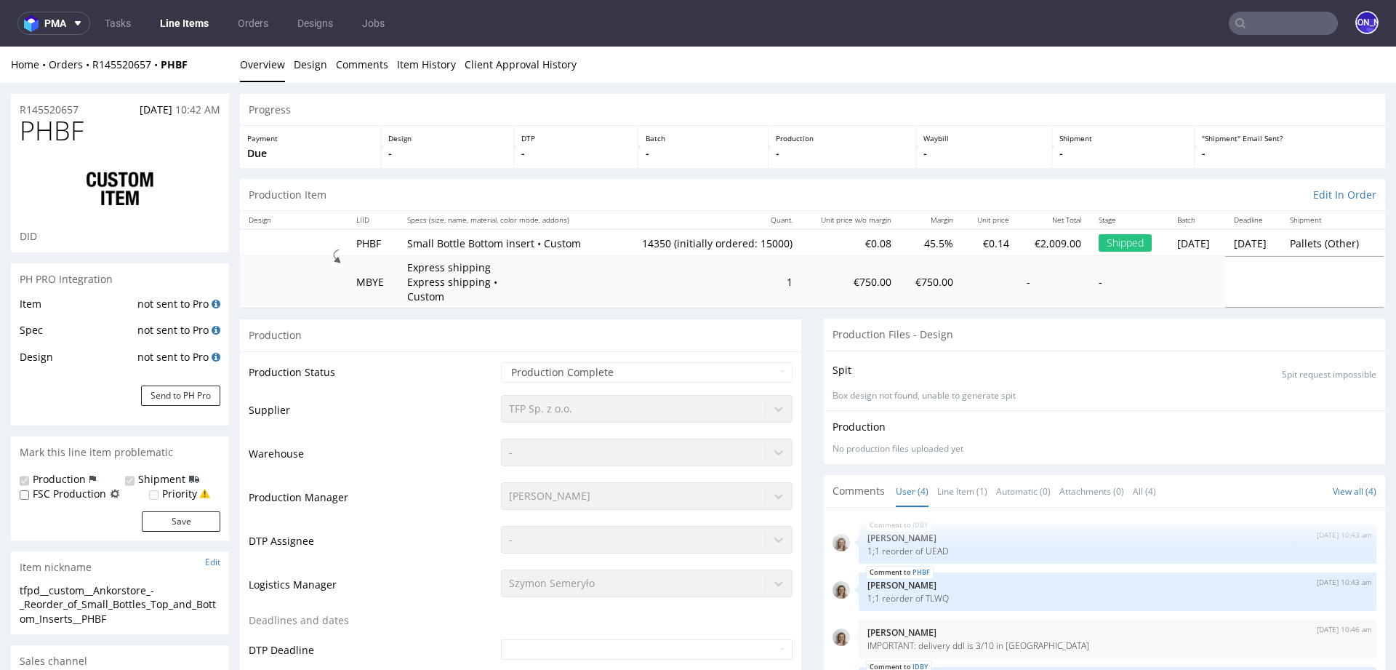
type input "14350"
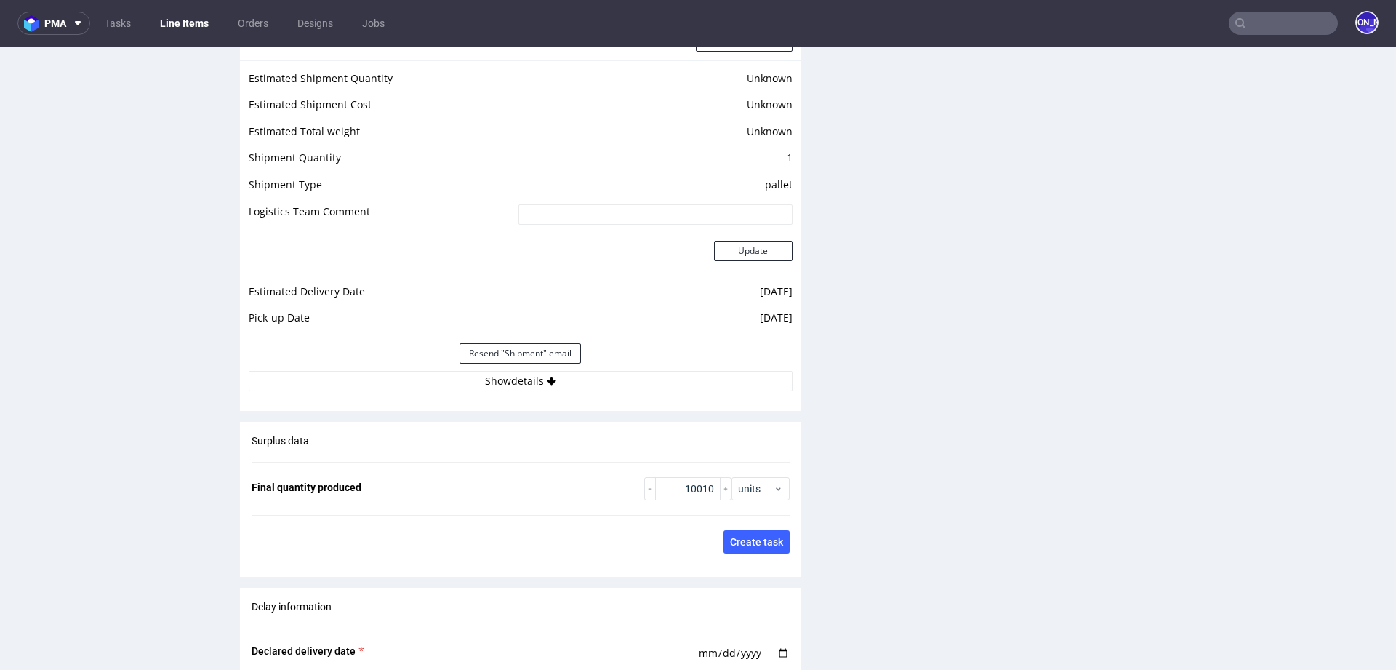
scroll to position [2038, 0]
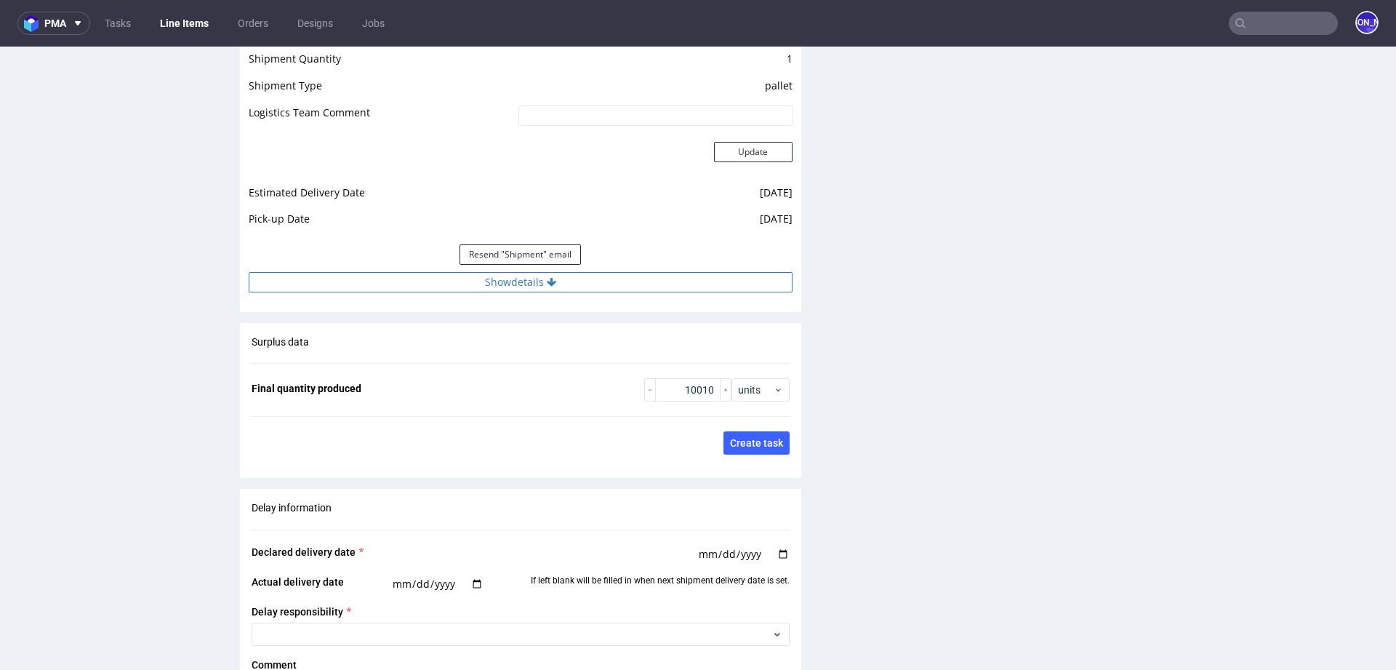
click at [547, 281] on icon at bounding box center [551, 282] width 9 height 10
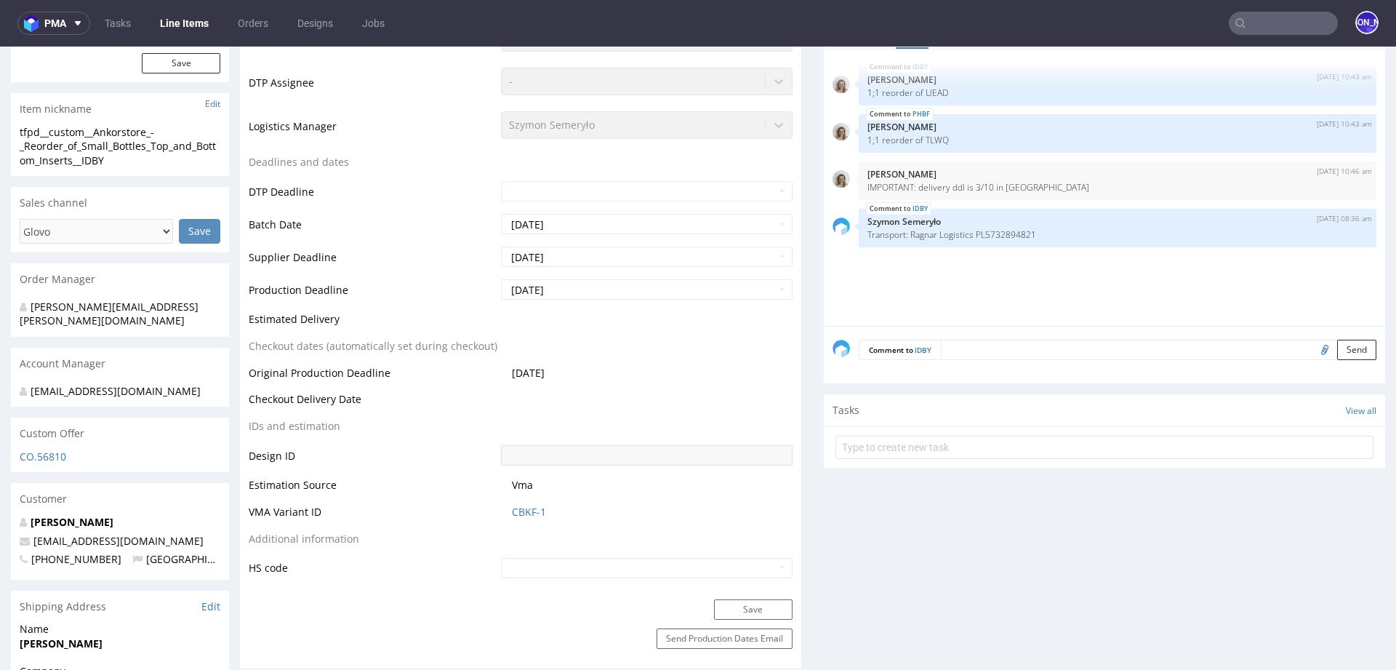
scroll to position [0, 0]
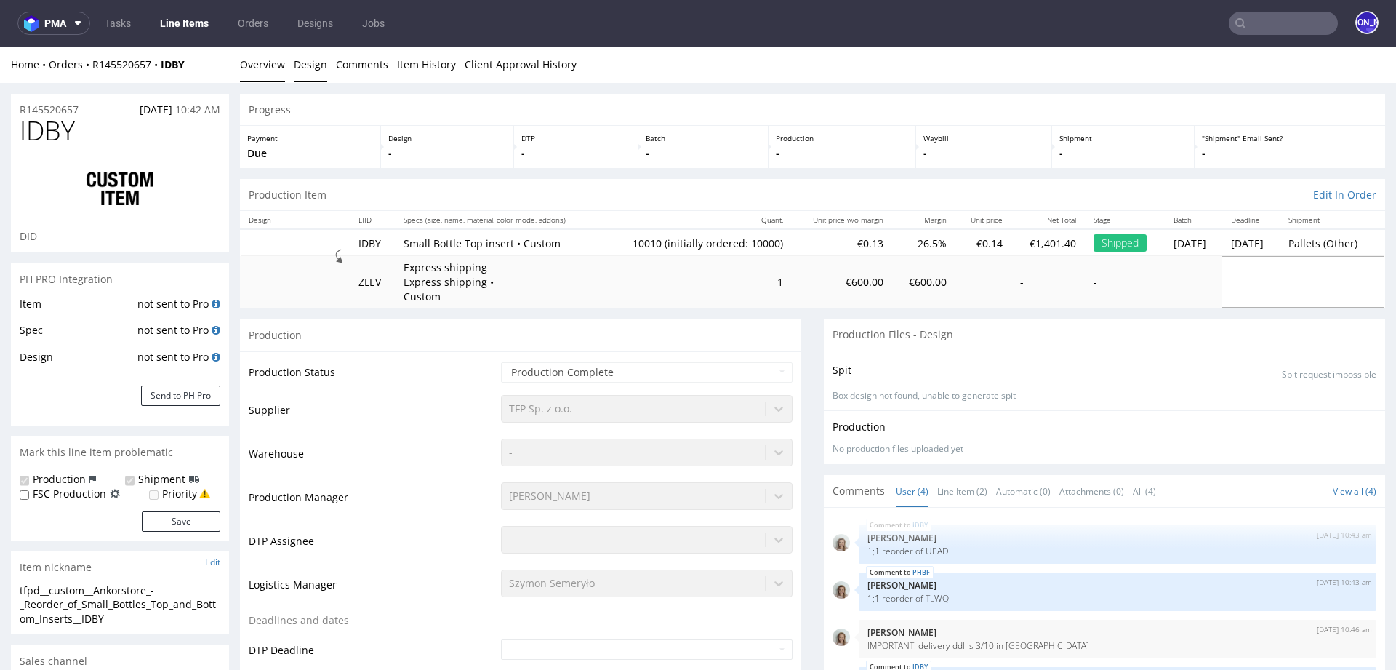
click at [297, 69] on link "Design" at bounding box center [310, 65] width 33 height 36
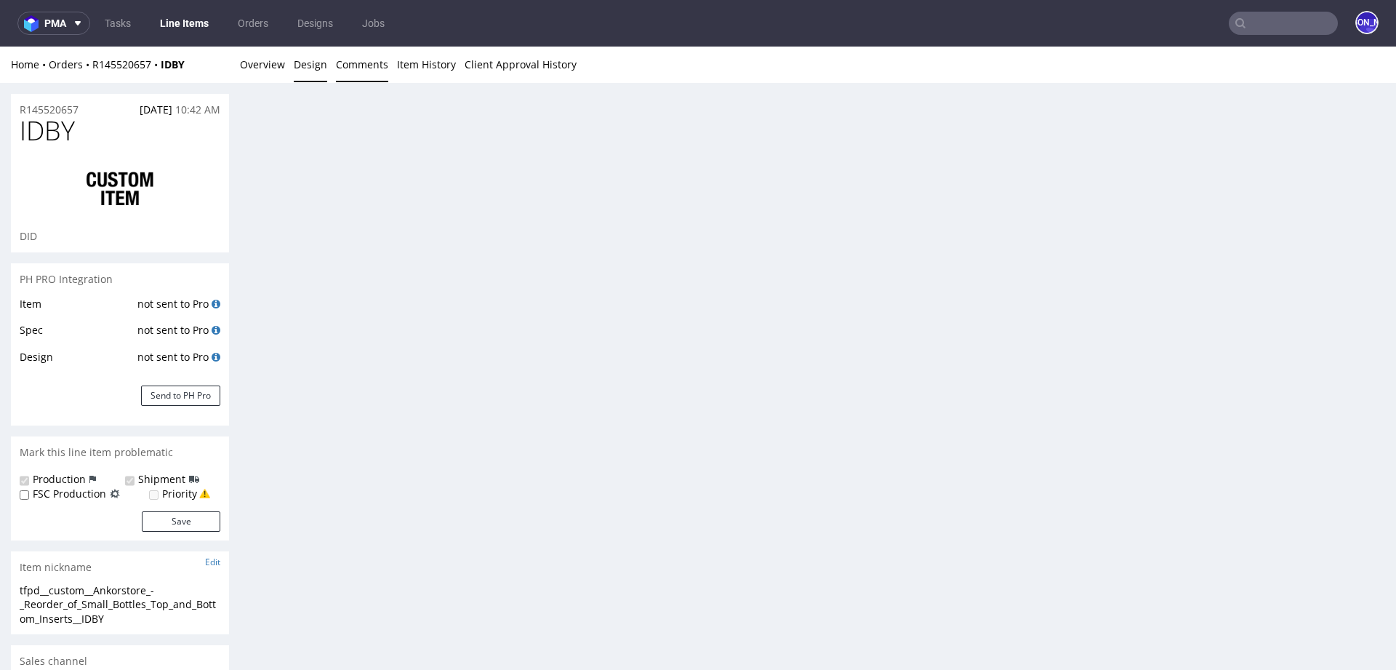
click at [369, 67] on link "Comments" at bounding box center [362, 65] width 52 height 36
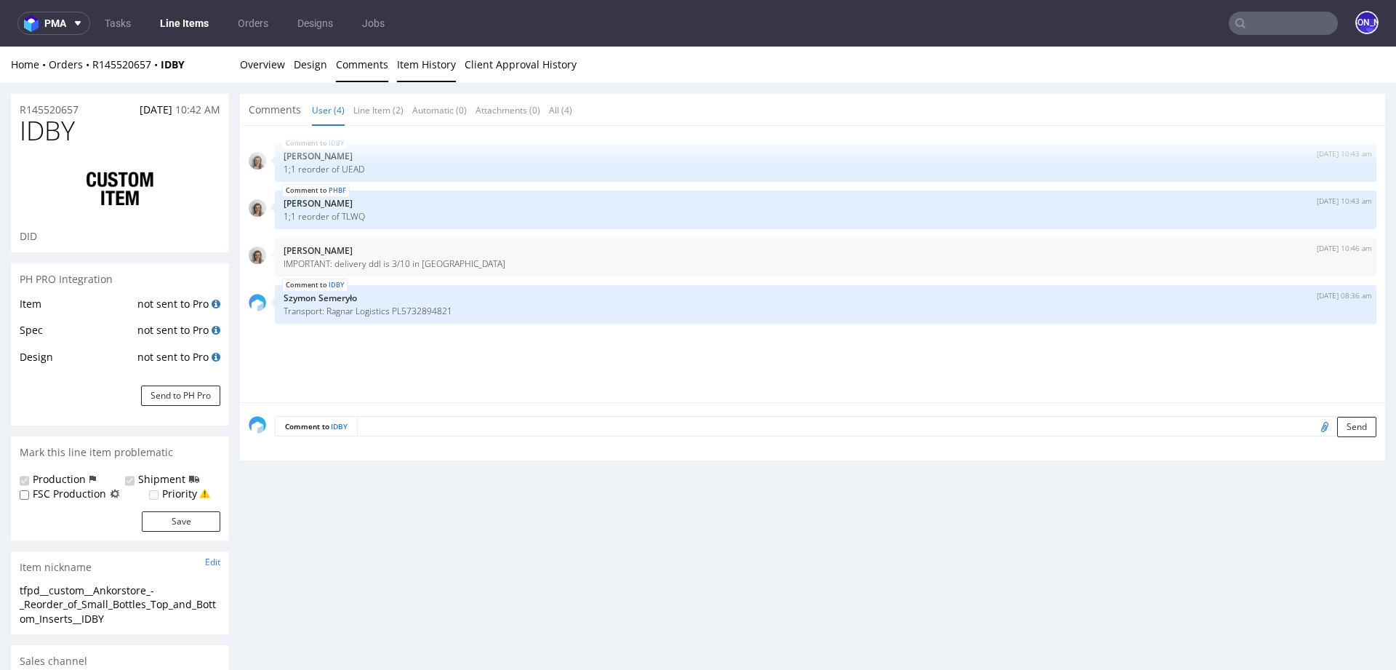
click at [447, 71] on link "Item History" at bounding box center [426, 65] width 59 height 36
